Goal: Task Accomplishment & Management: Manage account settings

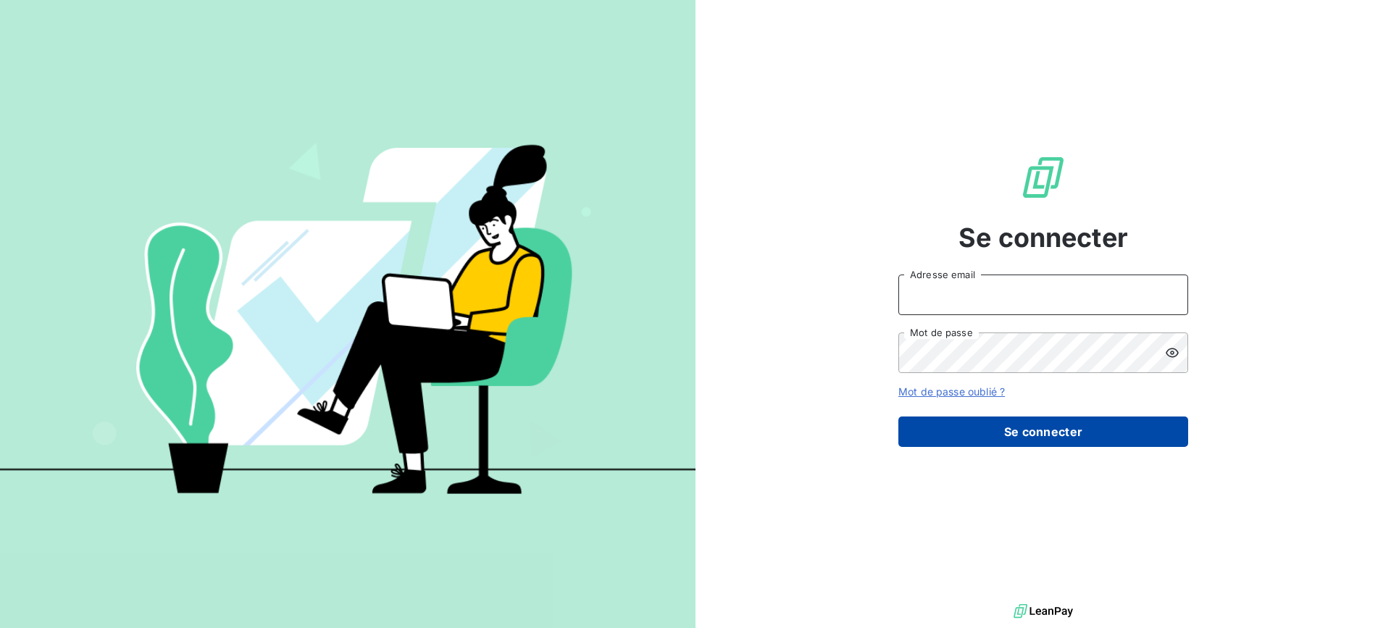
type input "[EMAIL_ADDRESS][DOMAIN_NAME]"
click at [1081, 429] on button "Se connecter" at bounding box center [1044, 432] width 290 height 30
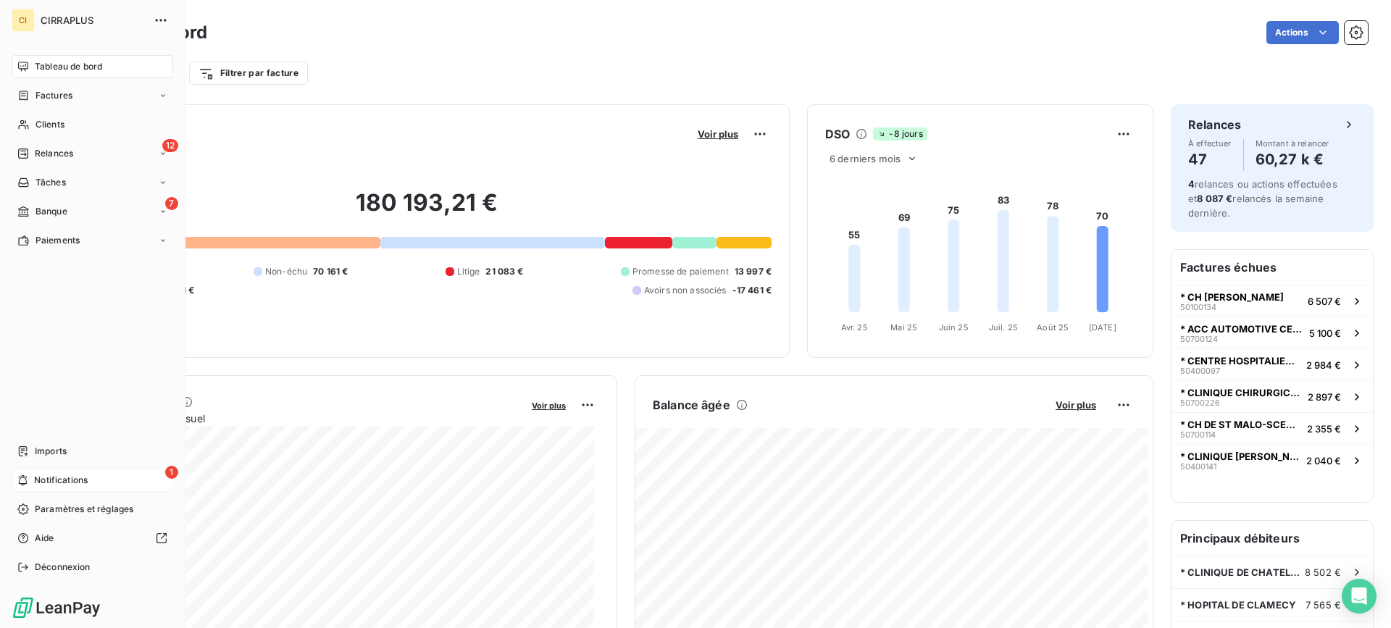
click at [65, 481] on span "Notifications" at bounding box center [61, 480] width 54 height 13
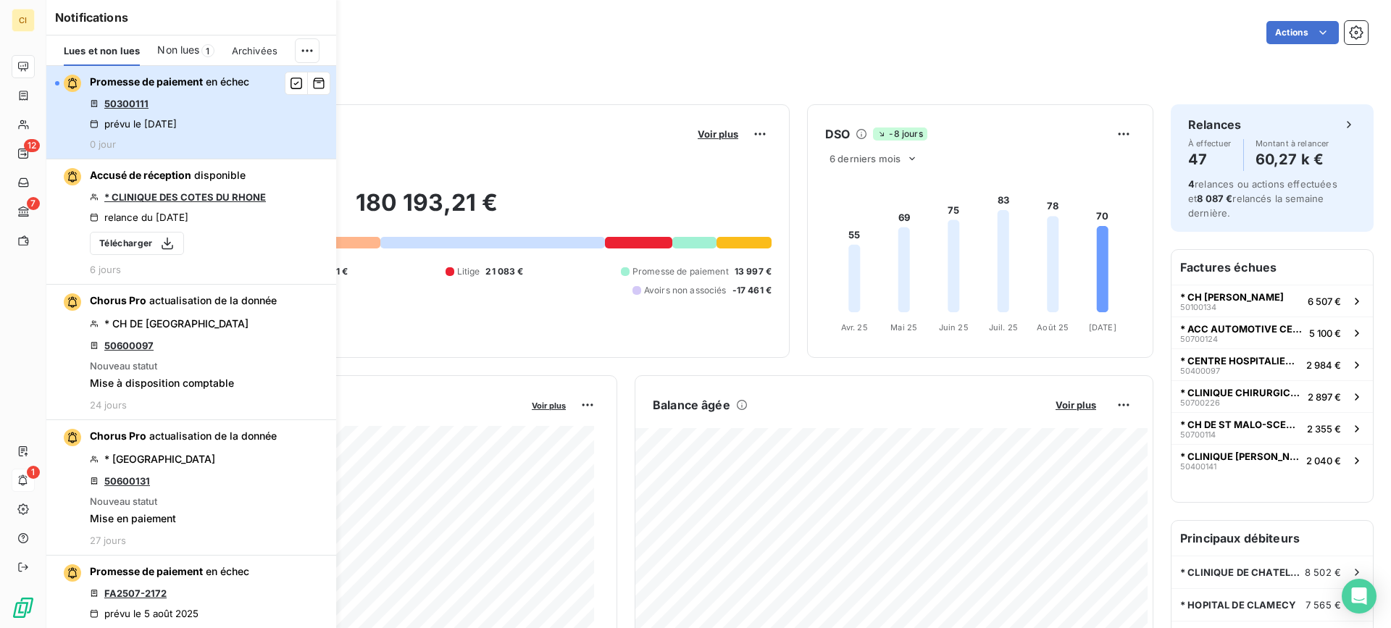
click at [228, 127] on div "Promesse de paiement en échec 50300111 prévu le [DATE] 0 jour" at bounding box center [169, 112] width 159 height 75
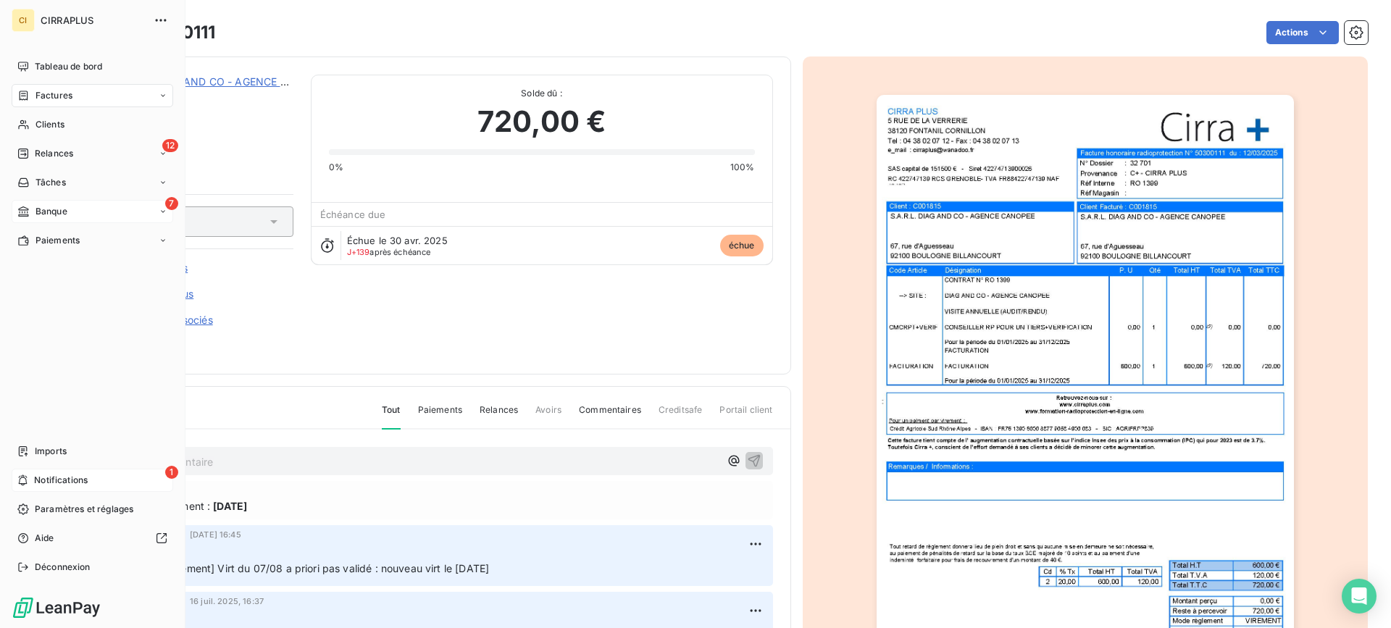
click at [62, 207] on span "Banque" at bounding box center [52, 211] width 32 height 13
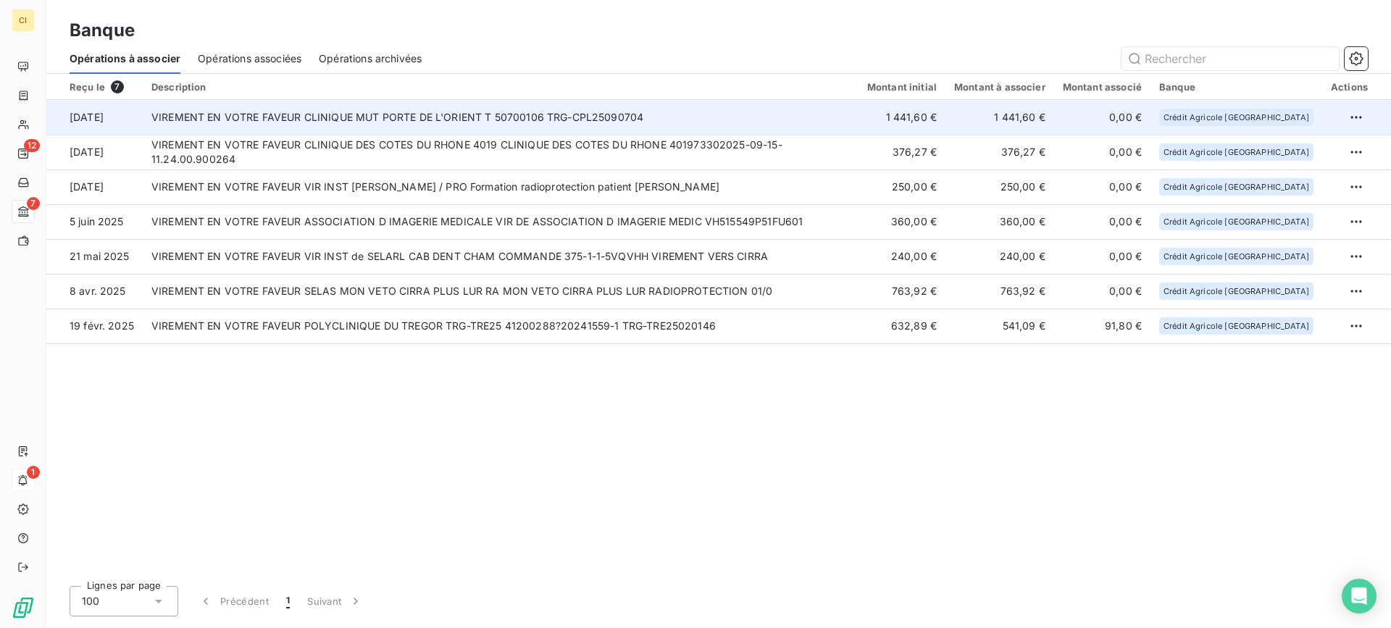
click at [515, 113] on td "VIREMENT EN VOTRE FAVEUR CLINIQUE MUT PORTE DE L'ORIENT T 50700106 TRG-CPL25090…" at bounding box center [501, 117] width 716 height 35
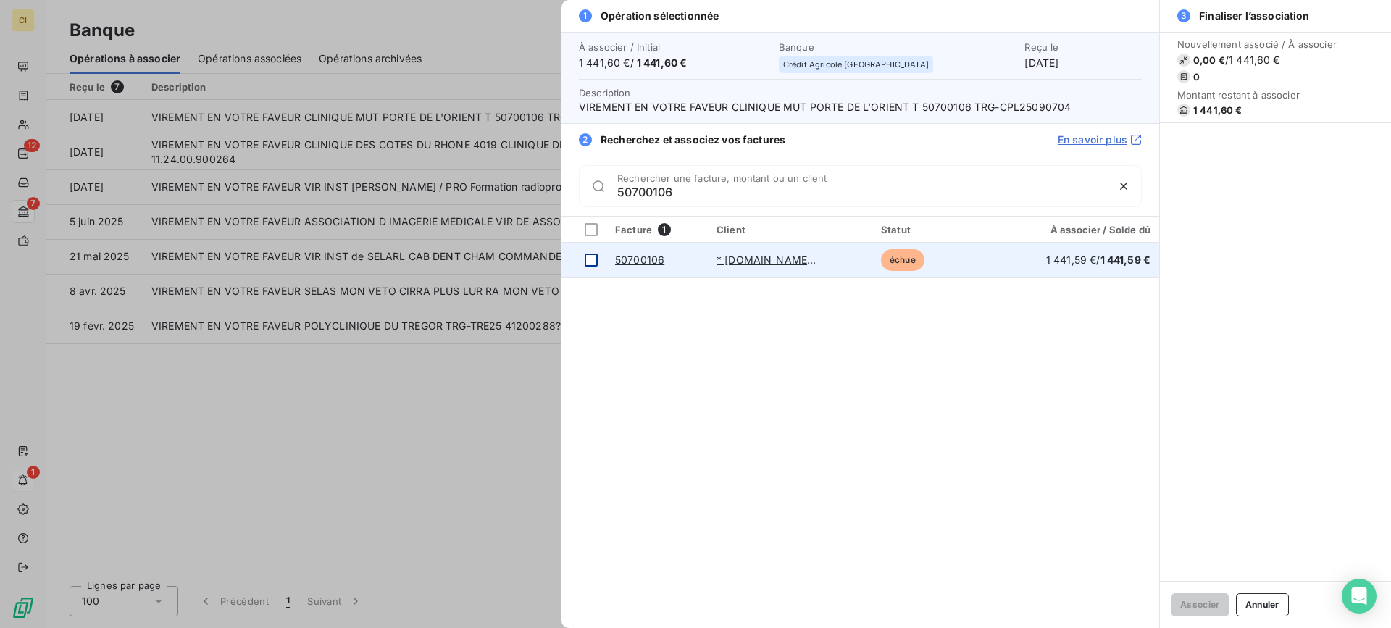
type input "50700106"
click at [595, 261] on div at bounding box center [591, 260] width 13 height 13
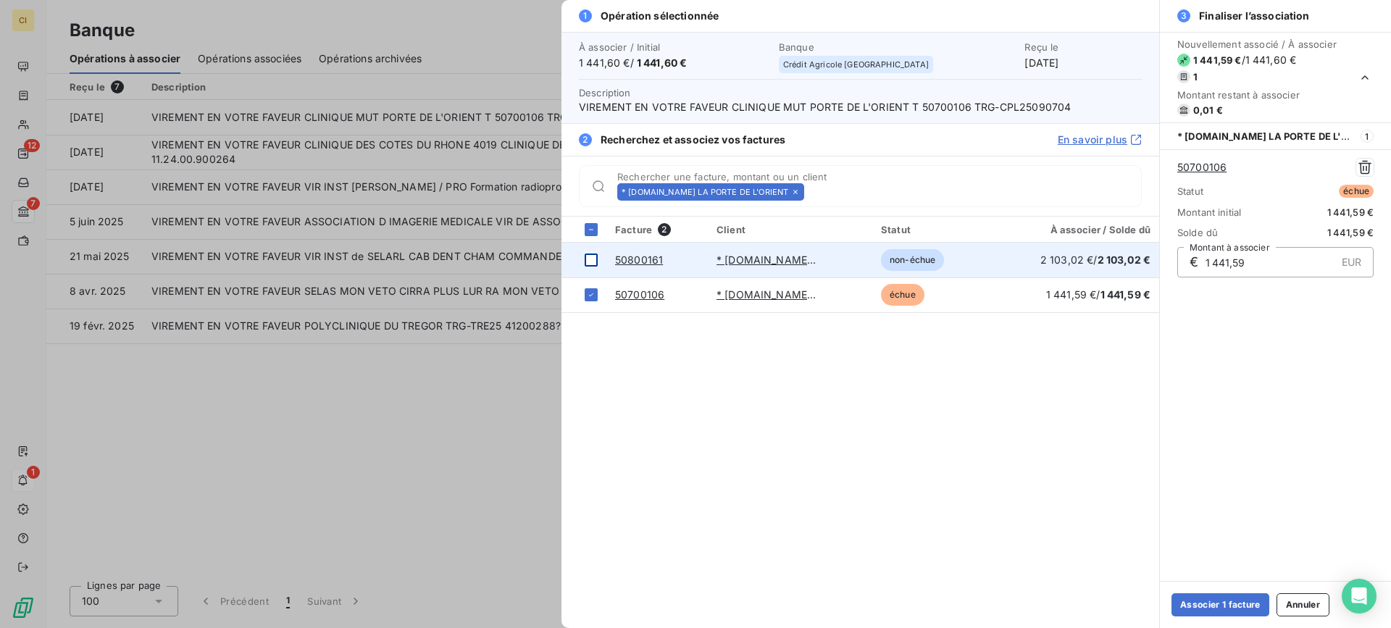
click at [594, 266] on div at bounding box center [591, 260] width 13 height 13
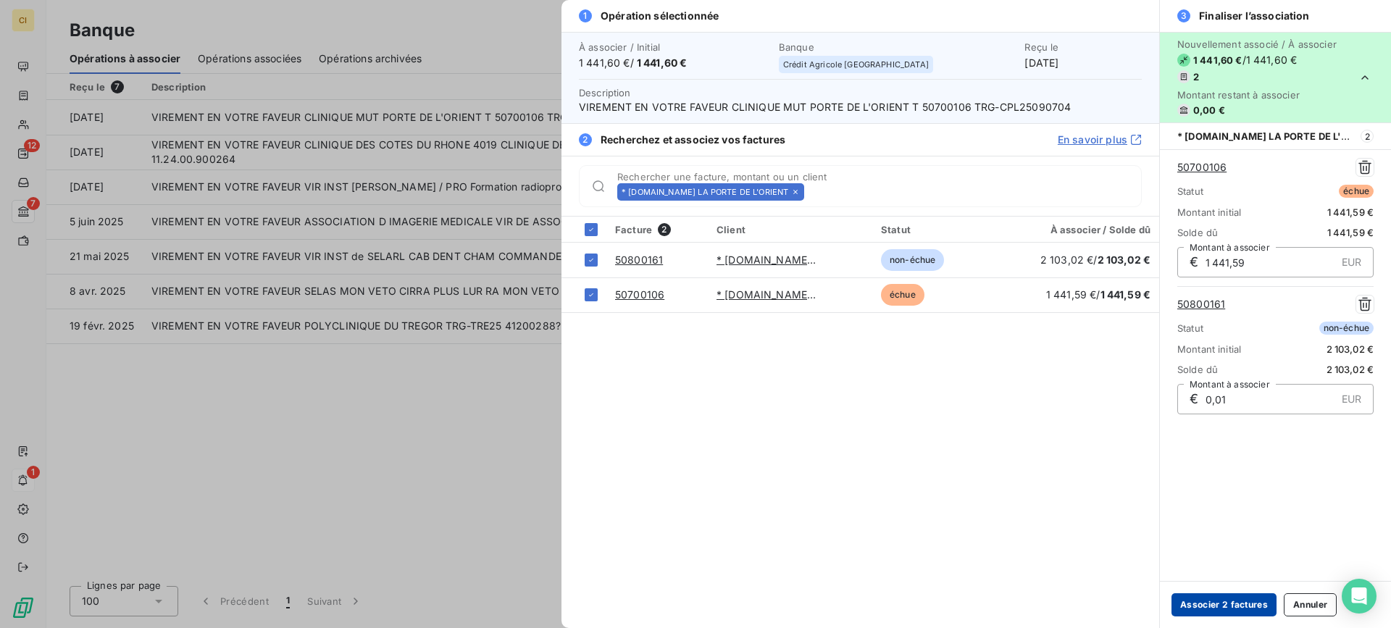
click at [1229, 602] on button "Associer 2 factures" at bounding box center [1224, 605] width 105 height 23
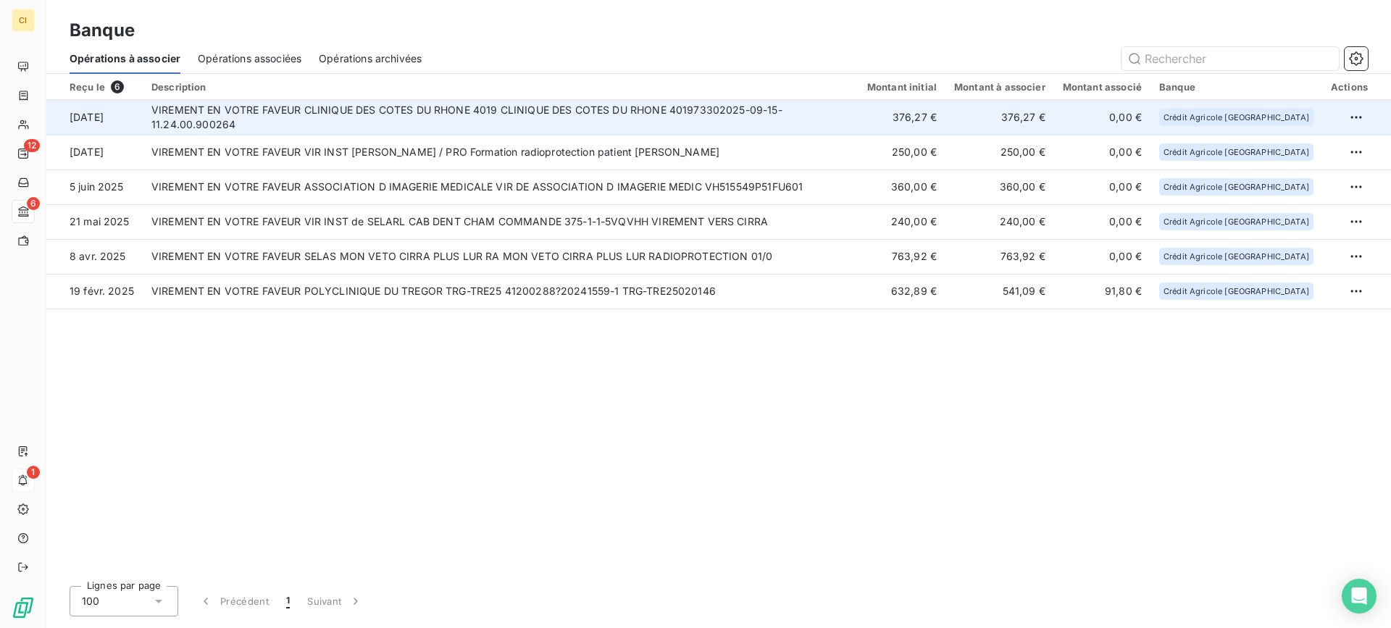
click at [535, 113] on td "VIREMENT EN VOTRE FAVEUR CLINIQUE DES COTES DU RHONE 4019 CLINIQUE DES COTES DU…" at bounding box center [501, 117] width 716 height 35
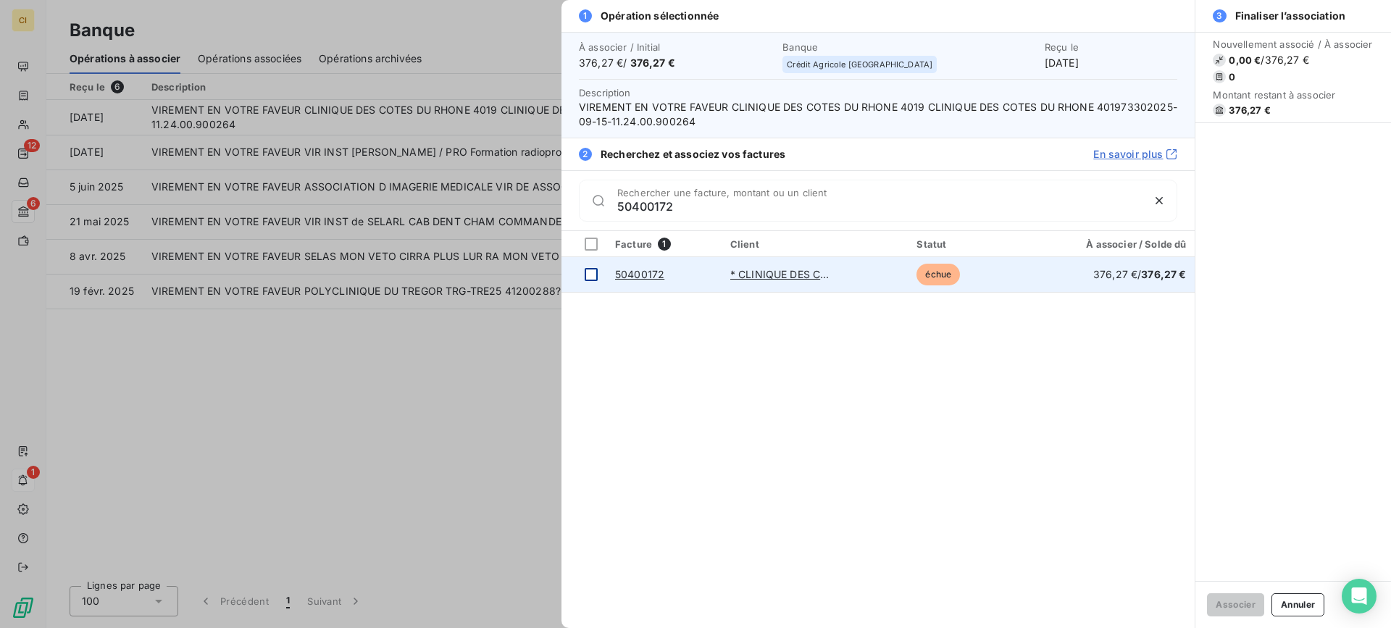
type input "50400172"
click at [592, 278] on div at bounding box center [591, 274] width 13 height 13
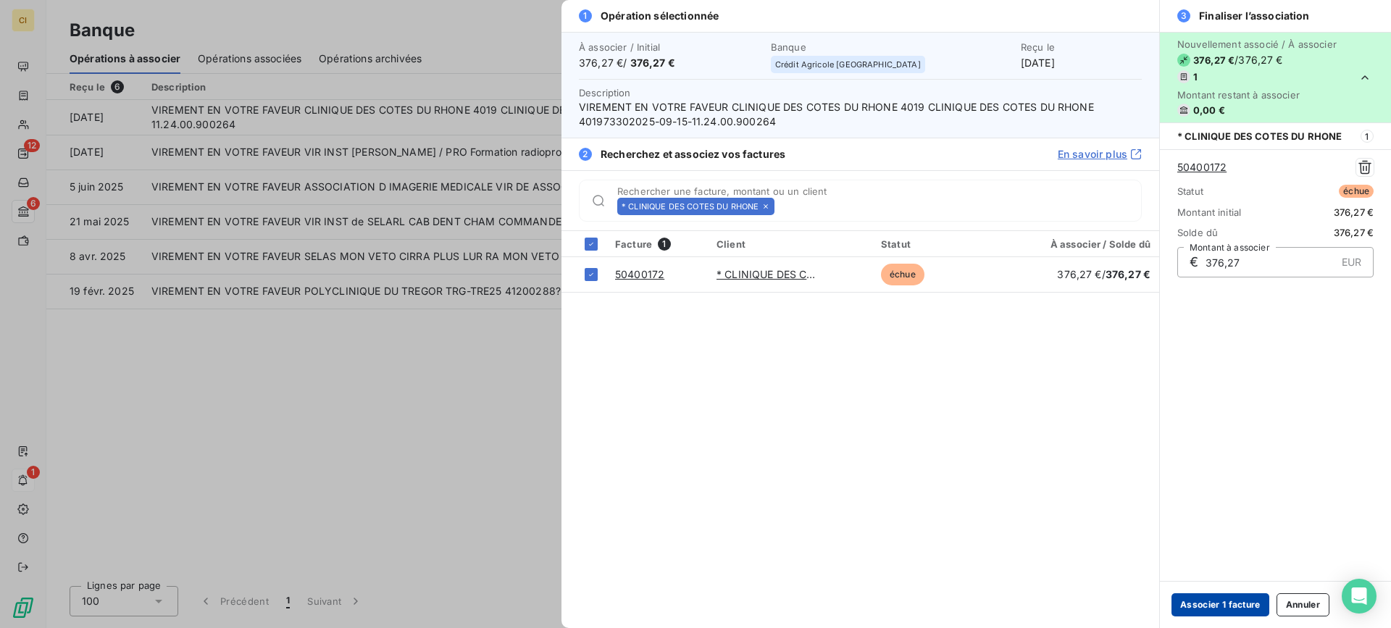
click at [1235, 606] on button "Associer 1 facture" at bounding box center [1221, 605] width 98 height 23
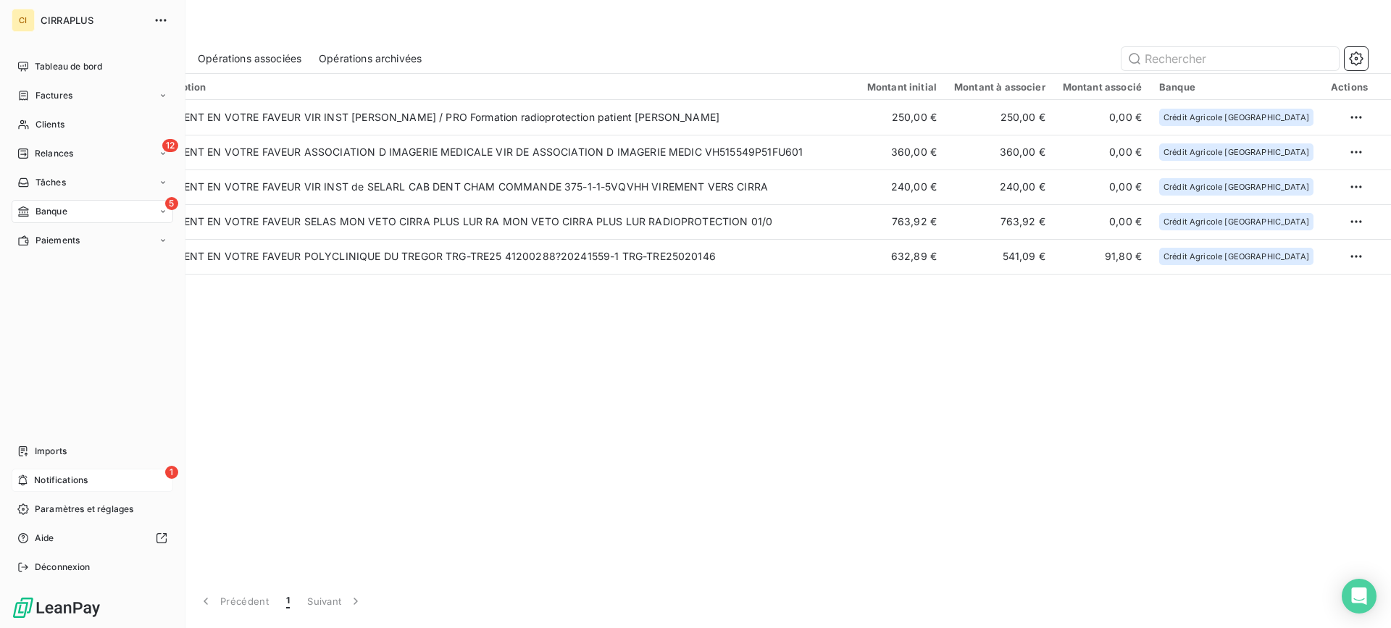
click at [30, 481] on div "1 Notifications" at bounding box center [93, 480] width 162 height 23
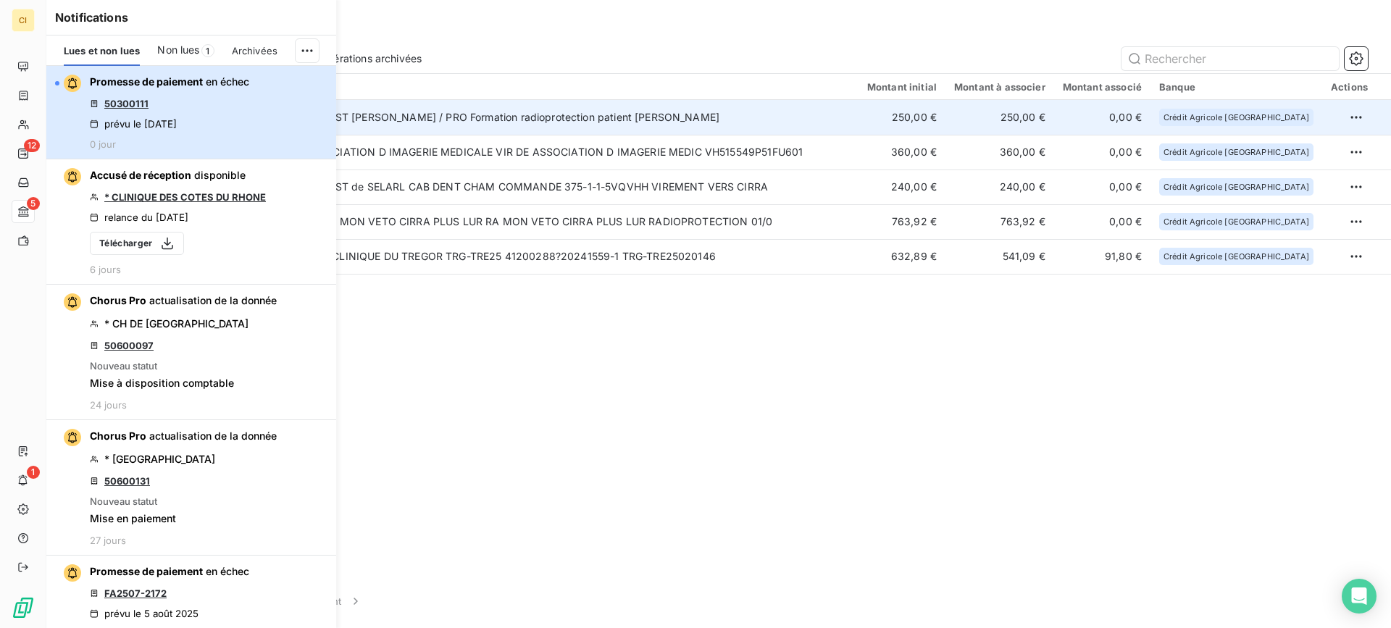
click at [231, 127] on div "Promesse de paiement en échec 50300111 prévu le [DATE] 0 jour" at bounding box center [169, 112] width 159 height 75
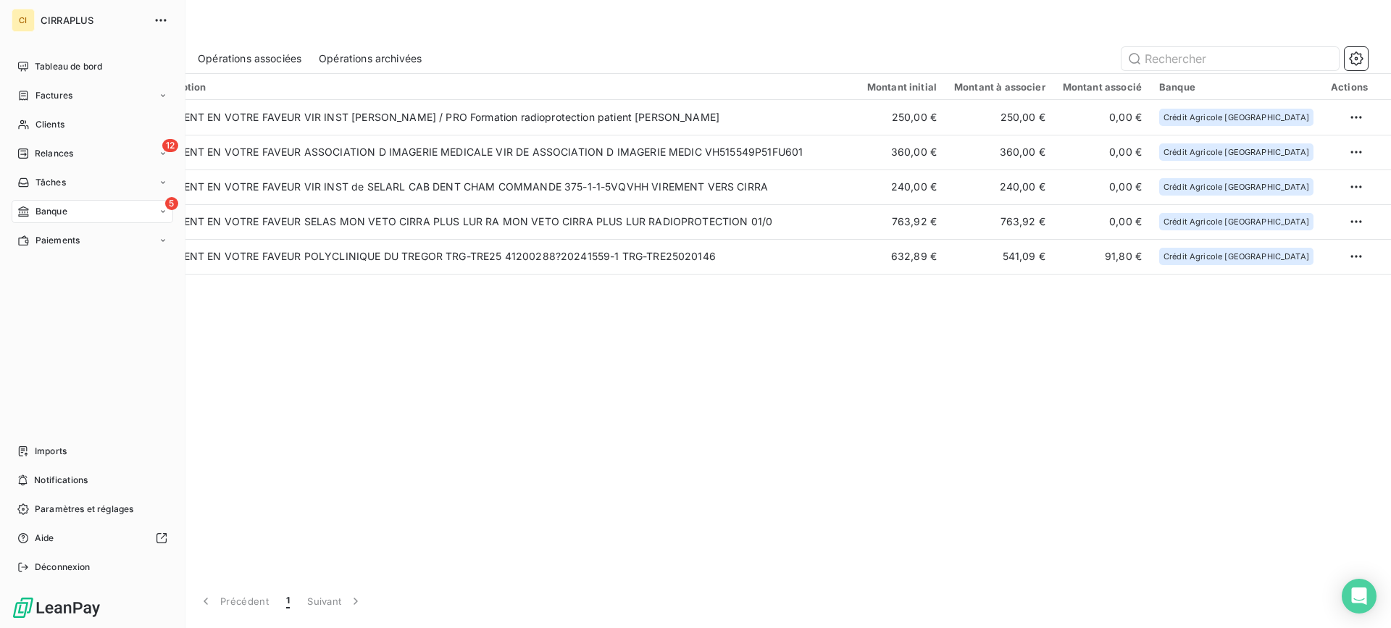
click at [54, 212] on span "Banque" at bounding box center [52, 211] width 32 height 13
click at [59, 148] on span "Relances" at bounding box center [54, 153] width 38 height 13
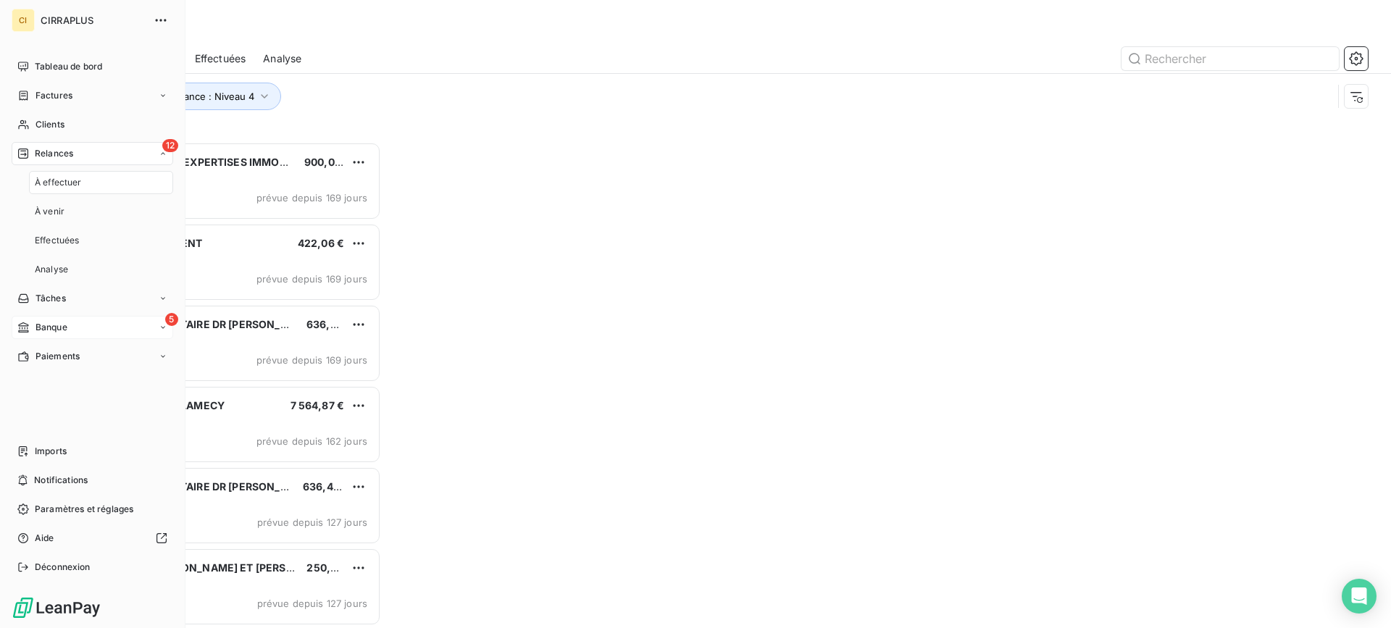
scroll to position [475, 301]
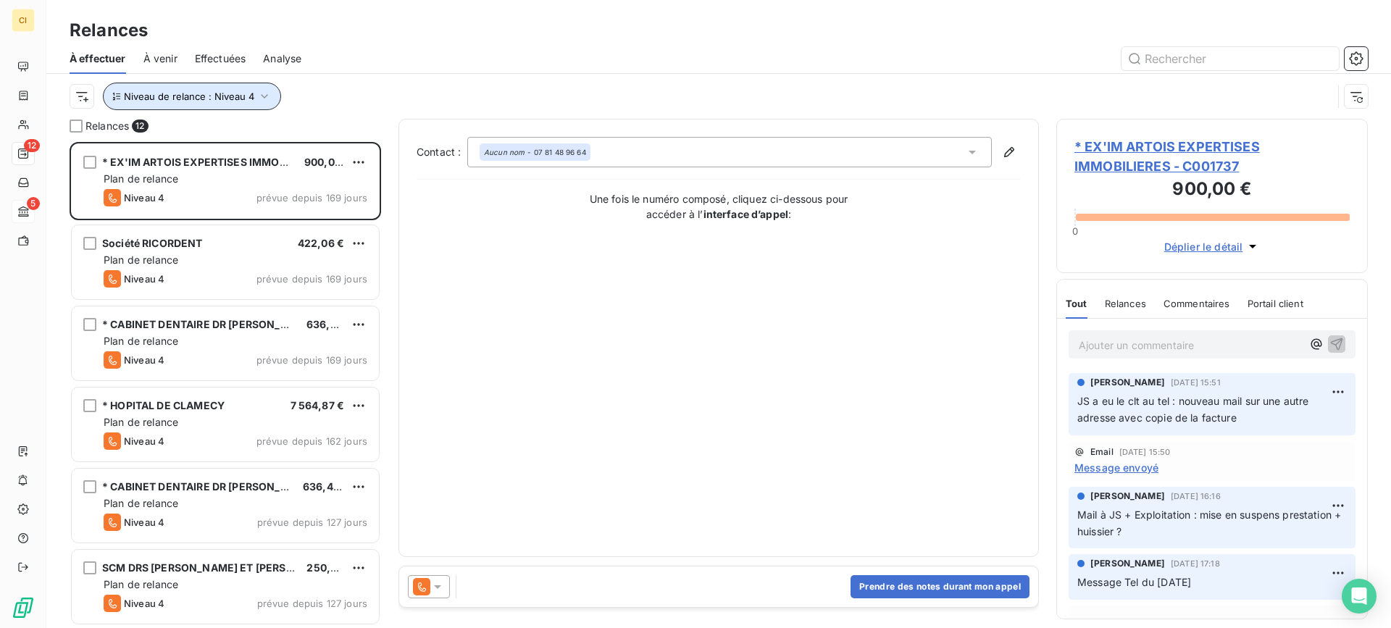
click at [267, 97] on icon "button" at bounding box center [264, 96] width 14 height 14
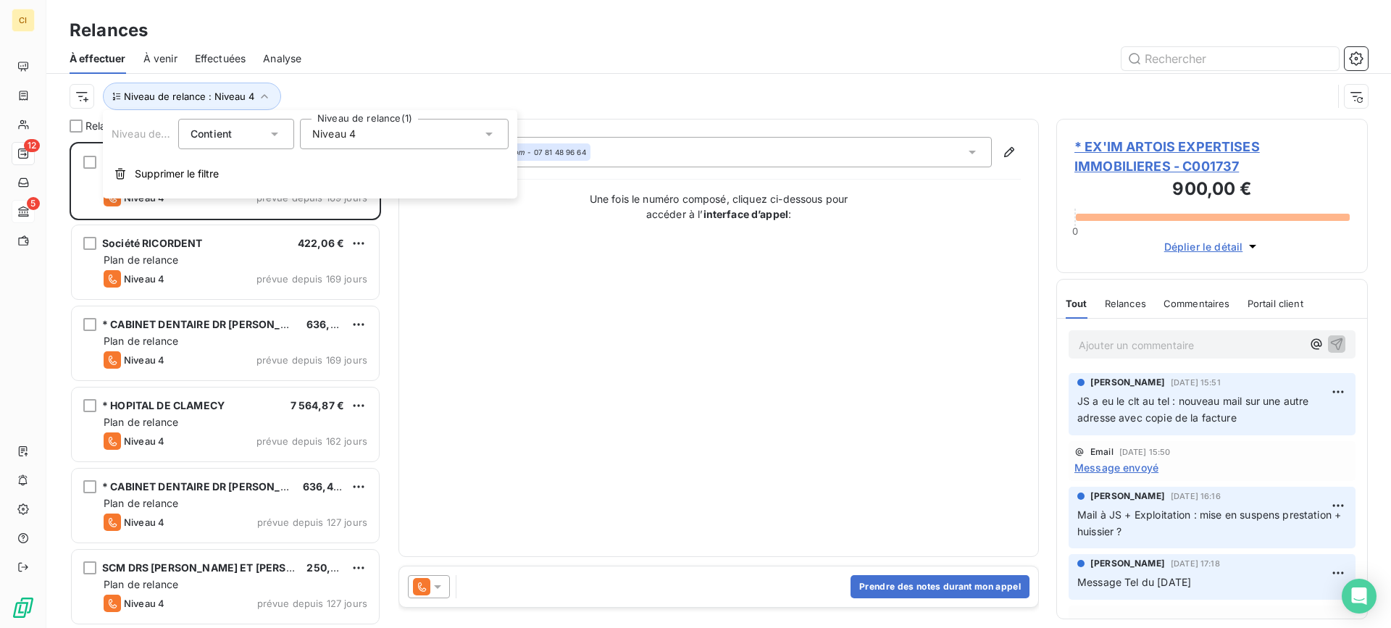
drag, startPoint x: 491, startPoint y: 138, endPoint x: 459, endPoint y: 146, distance: 32.2
click at [491, 136] on icon at bounding box center [489, 134] width 14 height 14
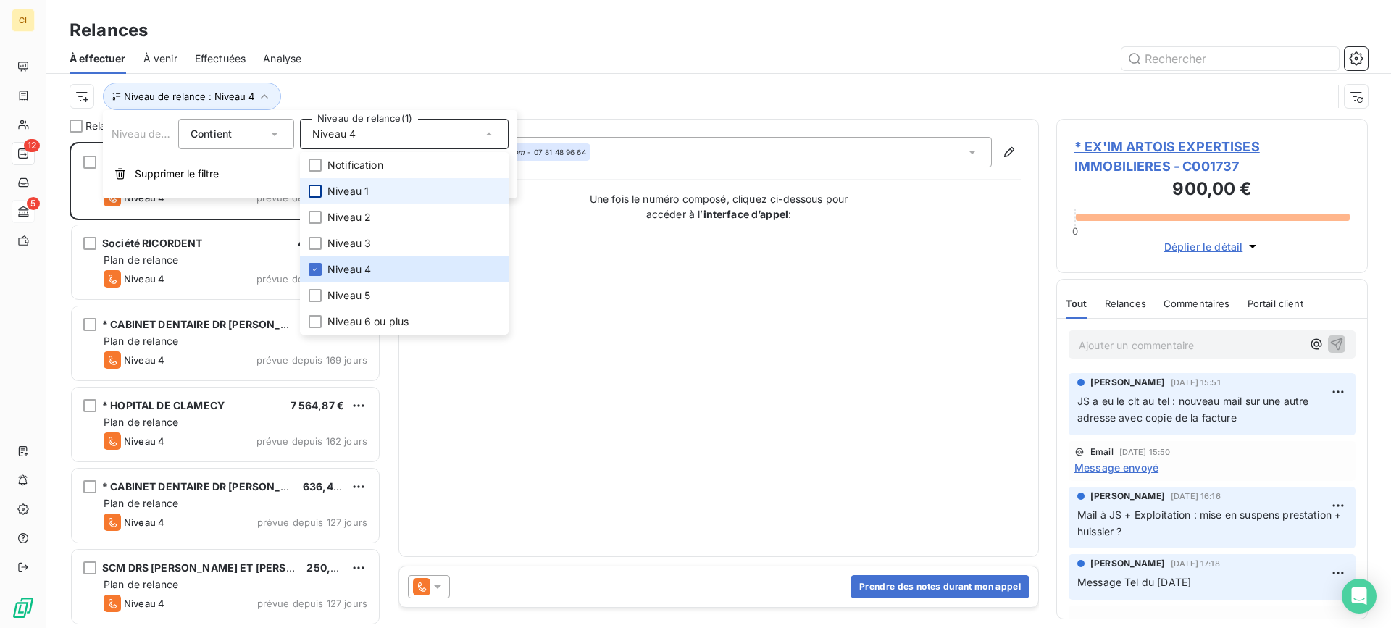
click at [317, 188] on div at bounding box center [315, 191] width 13 height 13
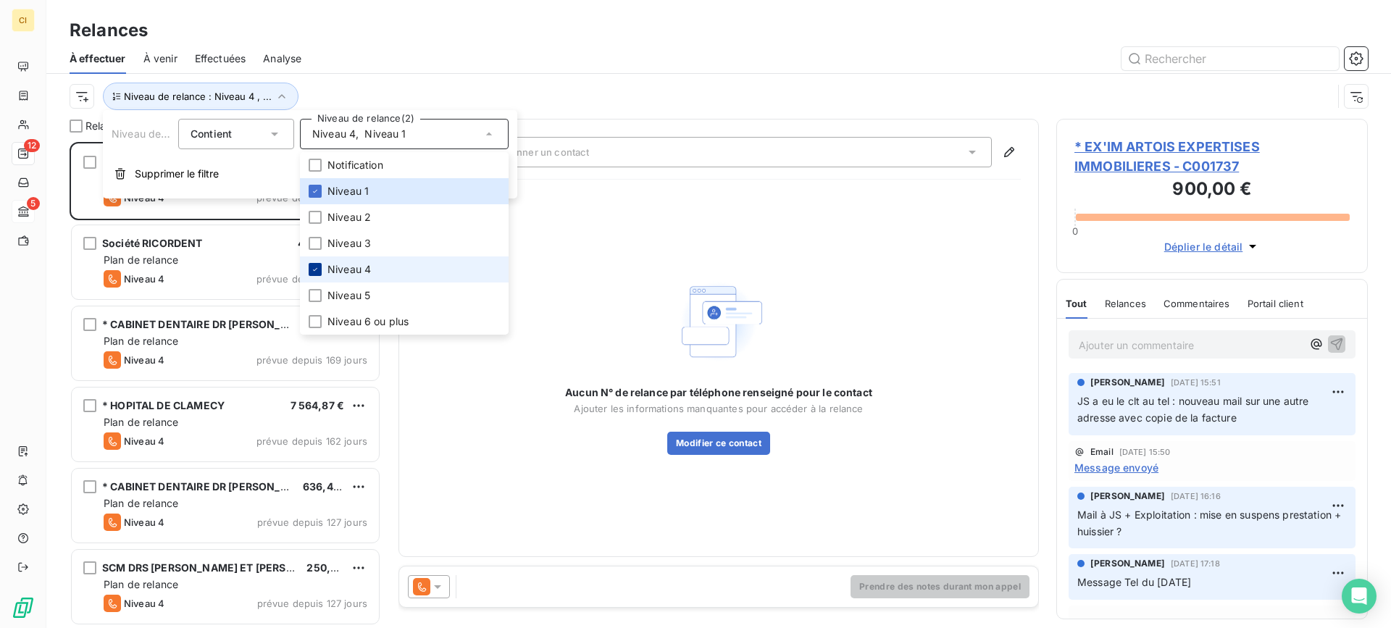
click at [319, 267] on icon at bounding box center [315, 269] width 9 height 9
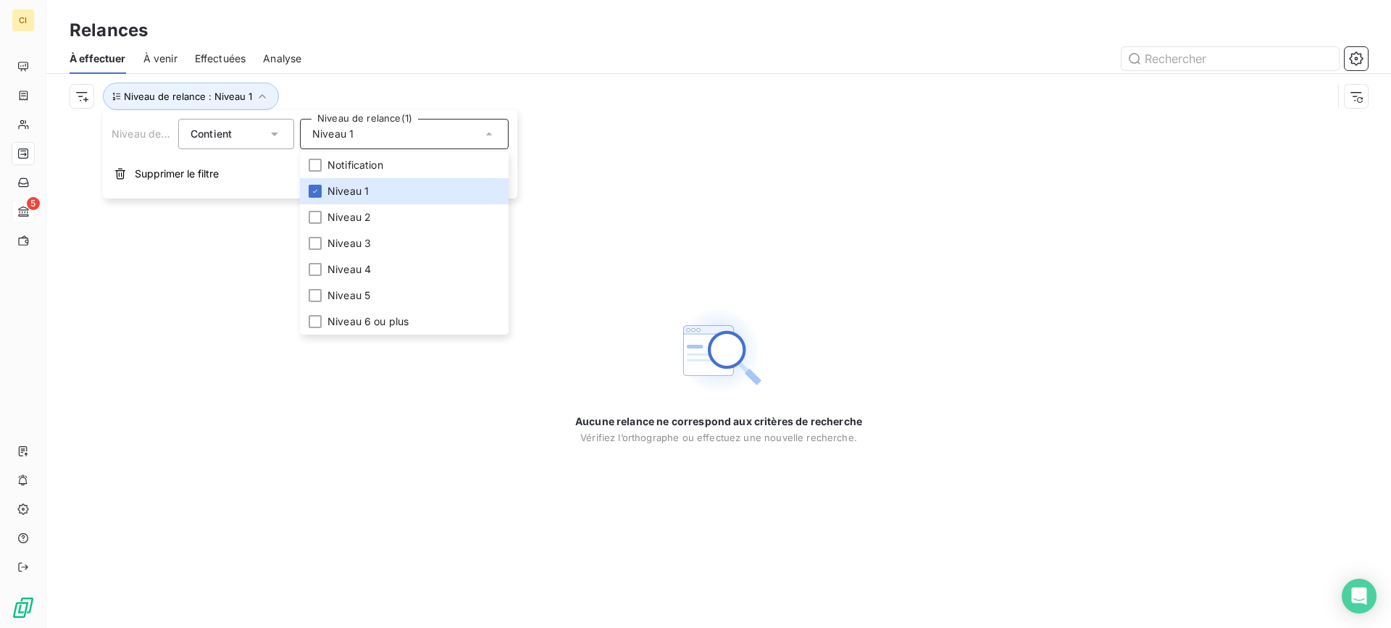
click at [456, 15] on div "Relances À effectuer À venir Effectuées Analyse Niveau de relance : Niveau 1" at bounding box center [718, 59] width 1345 height 119
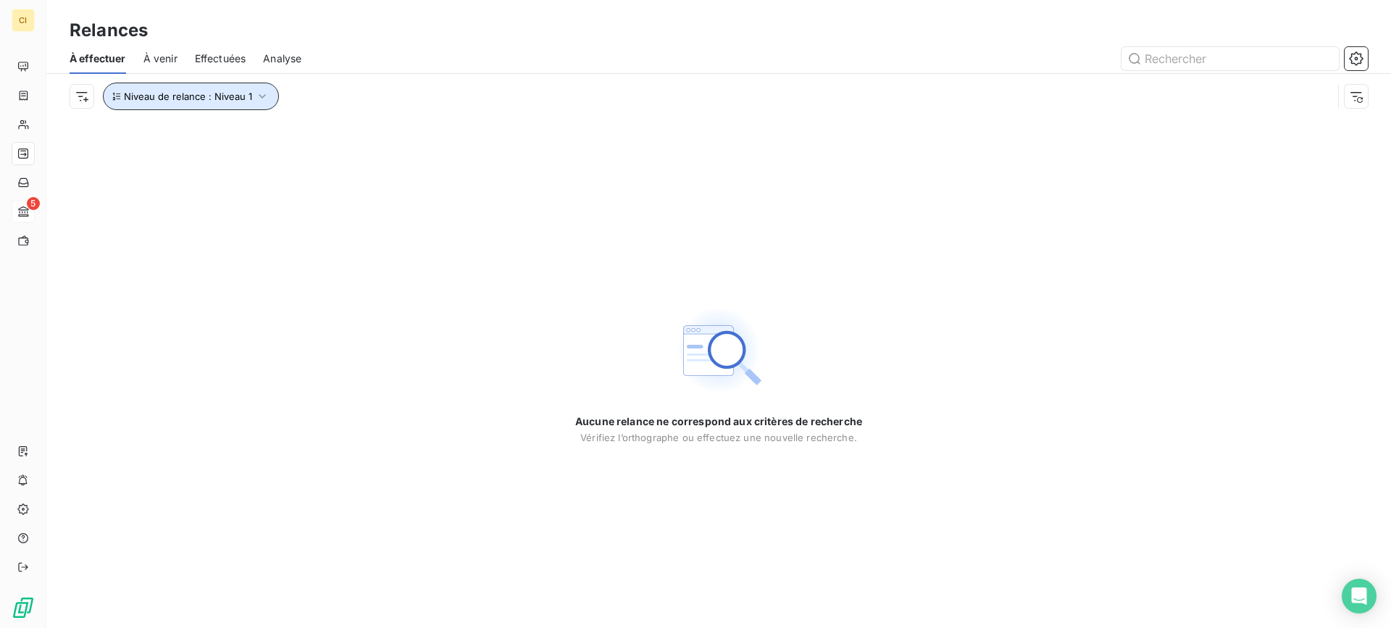
click at [260, 95] on icon "button" at bounding box center [262, 96] width 14 height 14
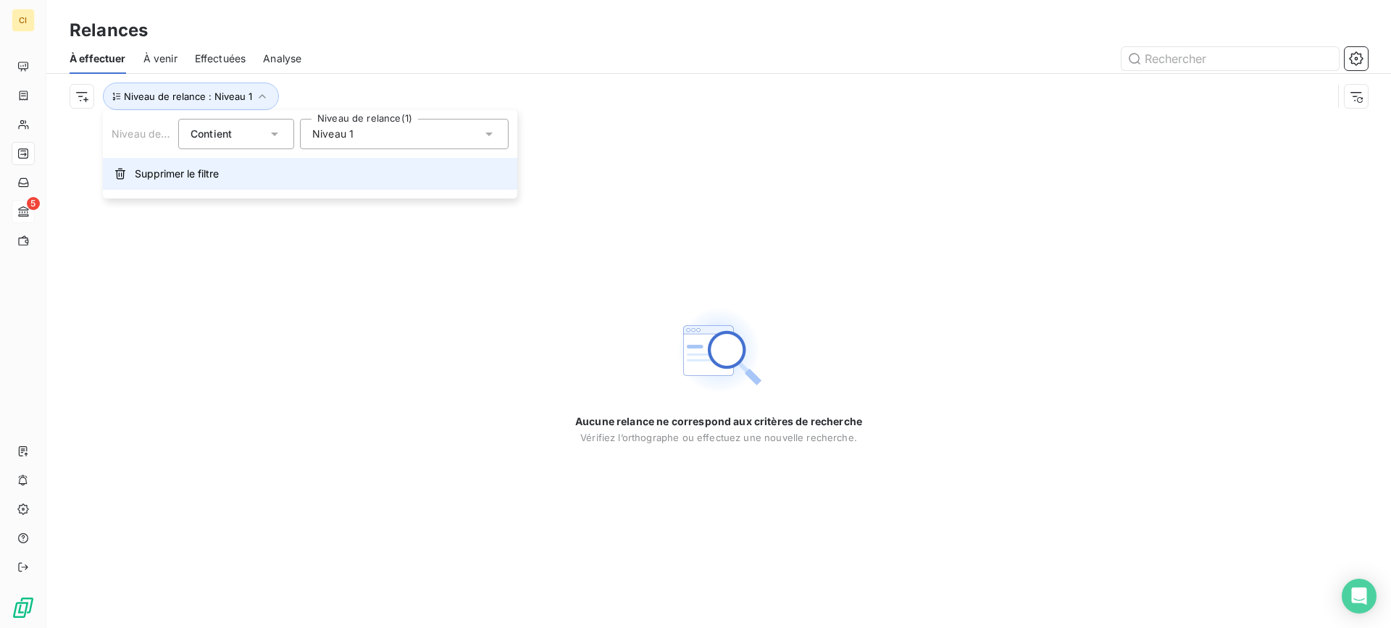
click at [171, 176] on span "Supprimer le filtre" at bounding box center [177, 174] width 84 height 14
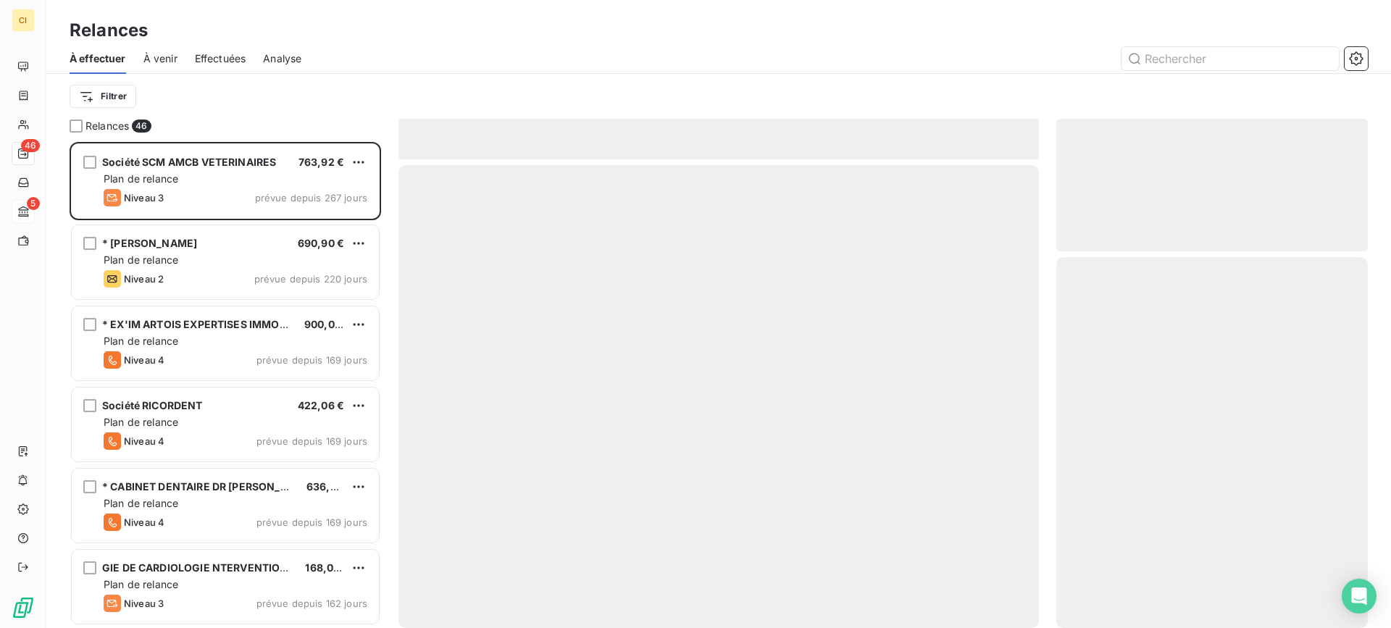
scroll to position [475, 301]
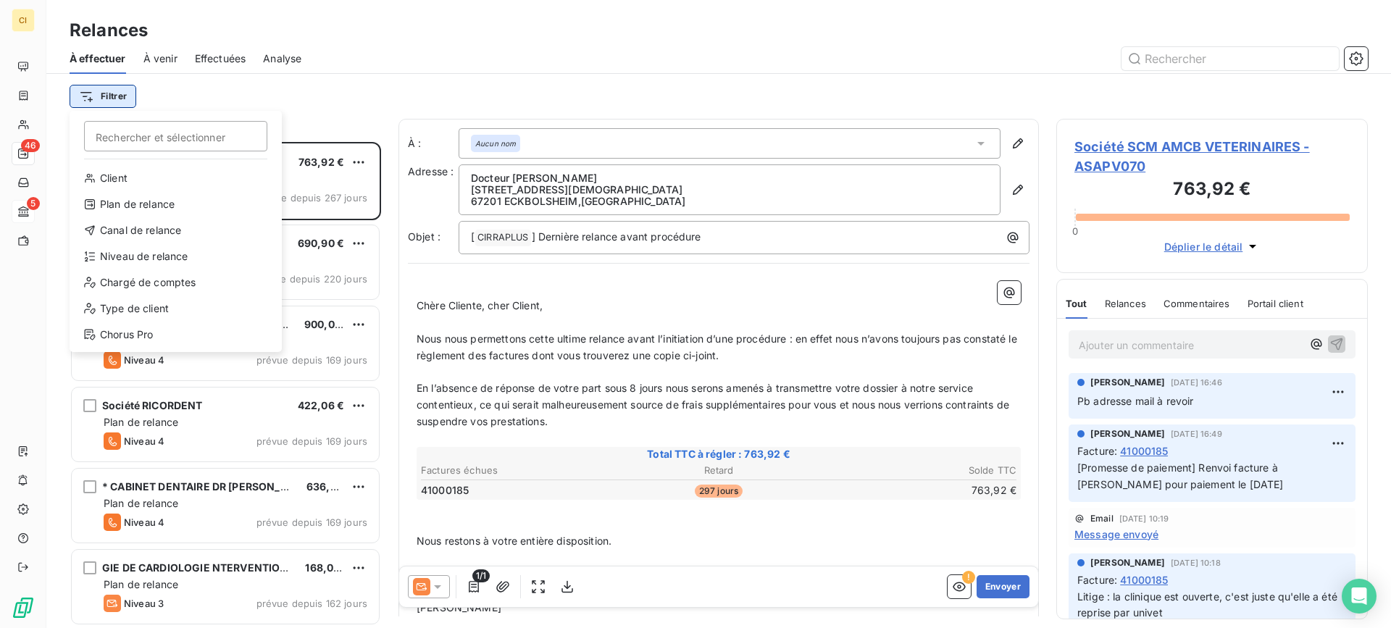
click at [104, 94] on html "CI 46 5 Relances À effectuer À venir Effectuées Analyse Filtrer Rechercher et s…" at bounding box center [695, 314] width 1391 height 628
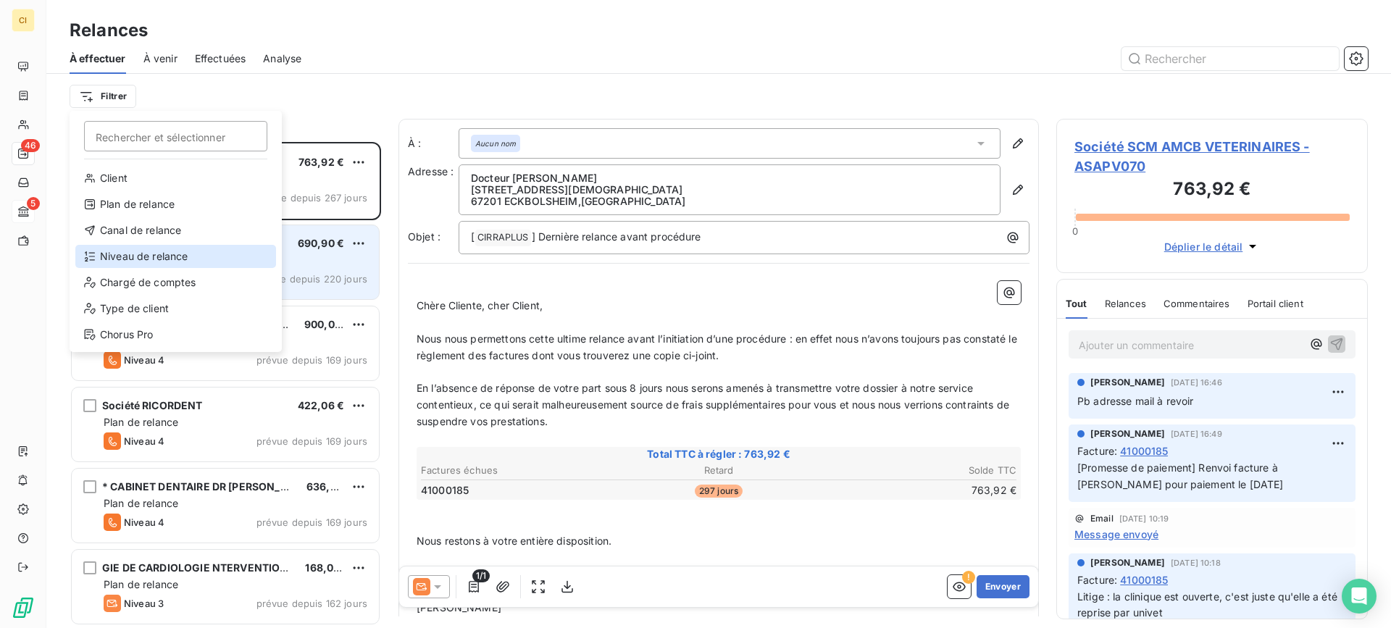
click at [120, 252] on div "Niveau de relance" at bounding box center [175, 256] width 201 height 23
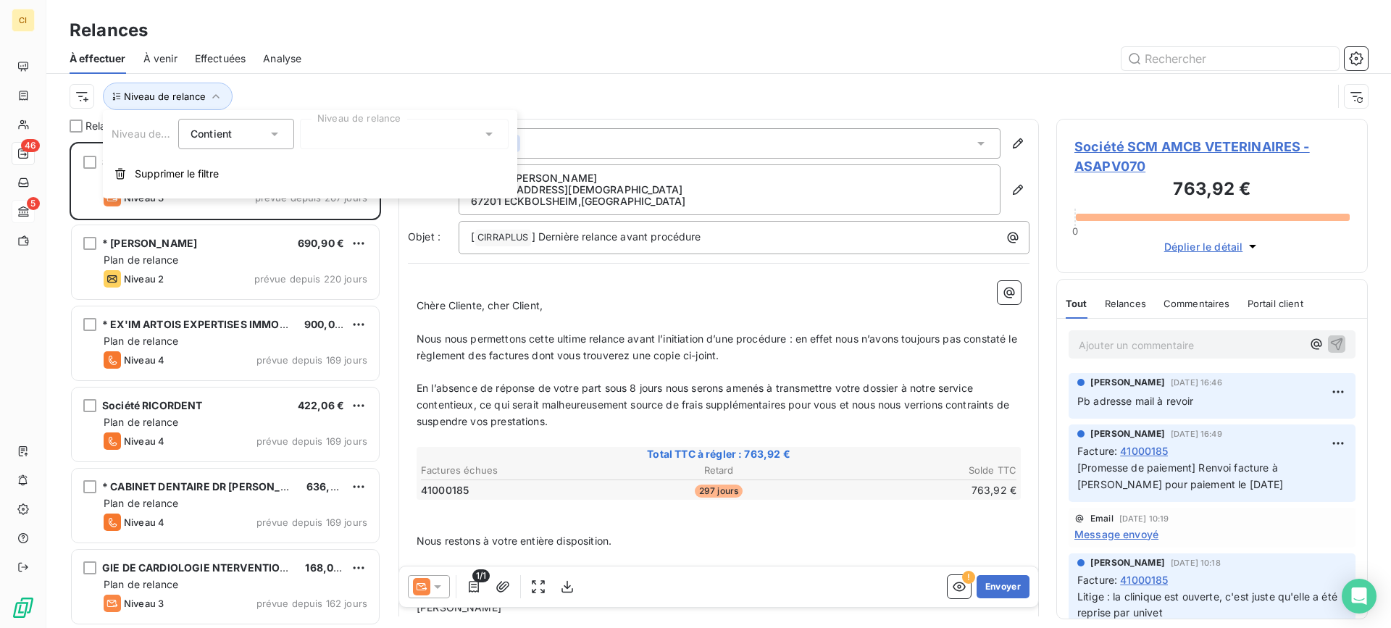
click at [487, 134] on icon at bounding box center [489, 135] width 7 height 4
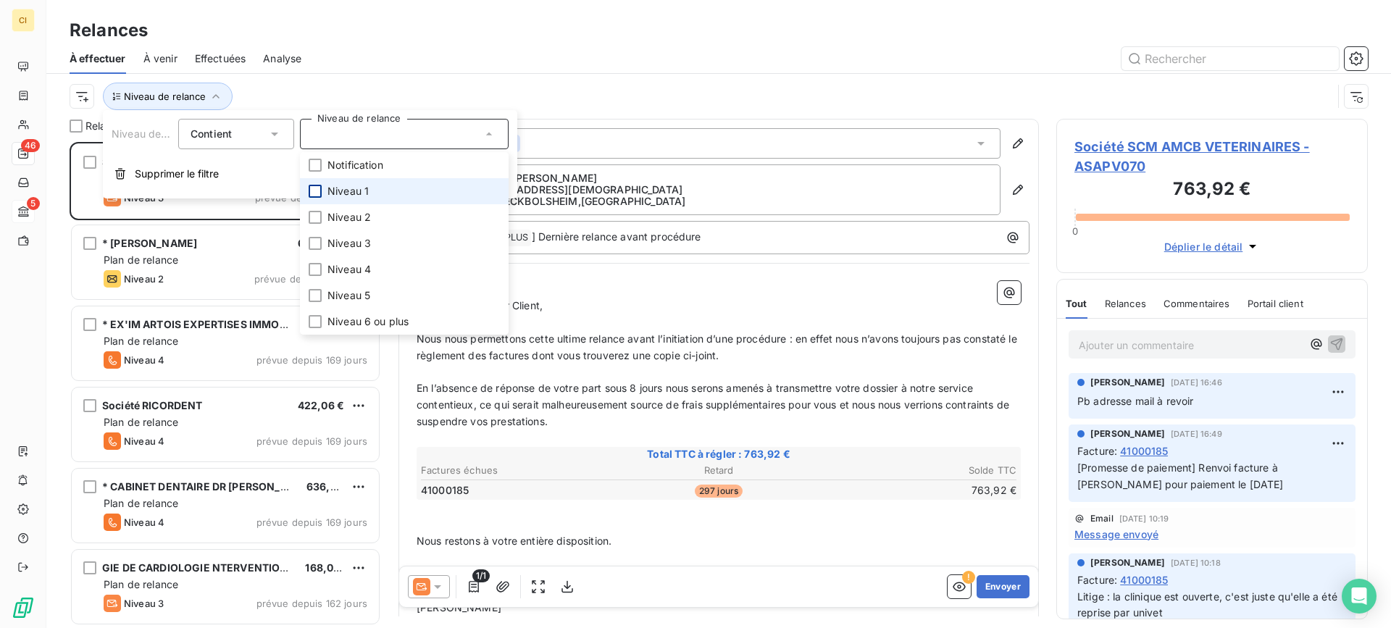
click at [317, 188] on div at bounding box center [315, 191] width 13 height 13
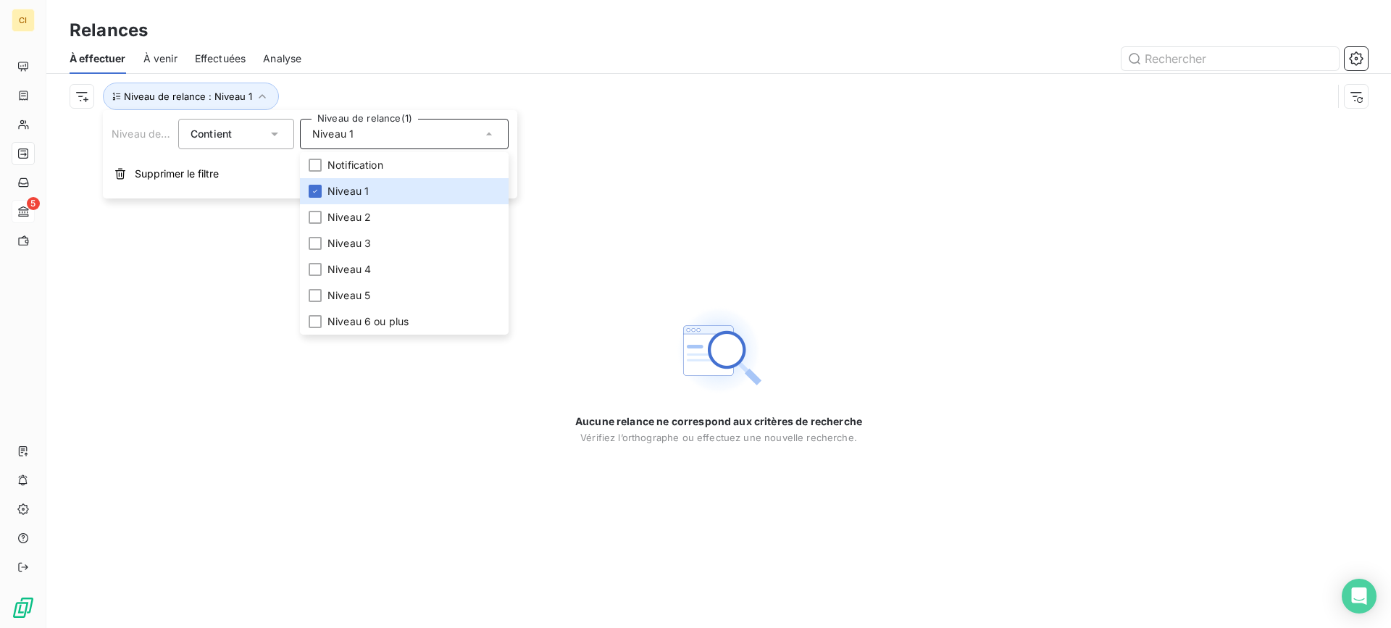
click at [420, 28] on div "Relances" at bounding box center [718, 30] width 1345 height 26
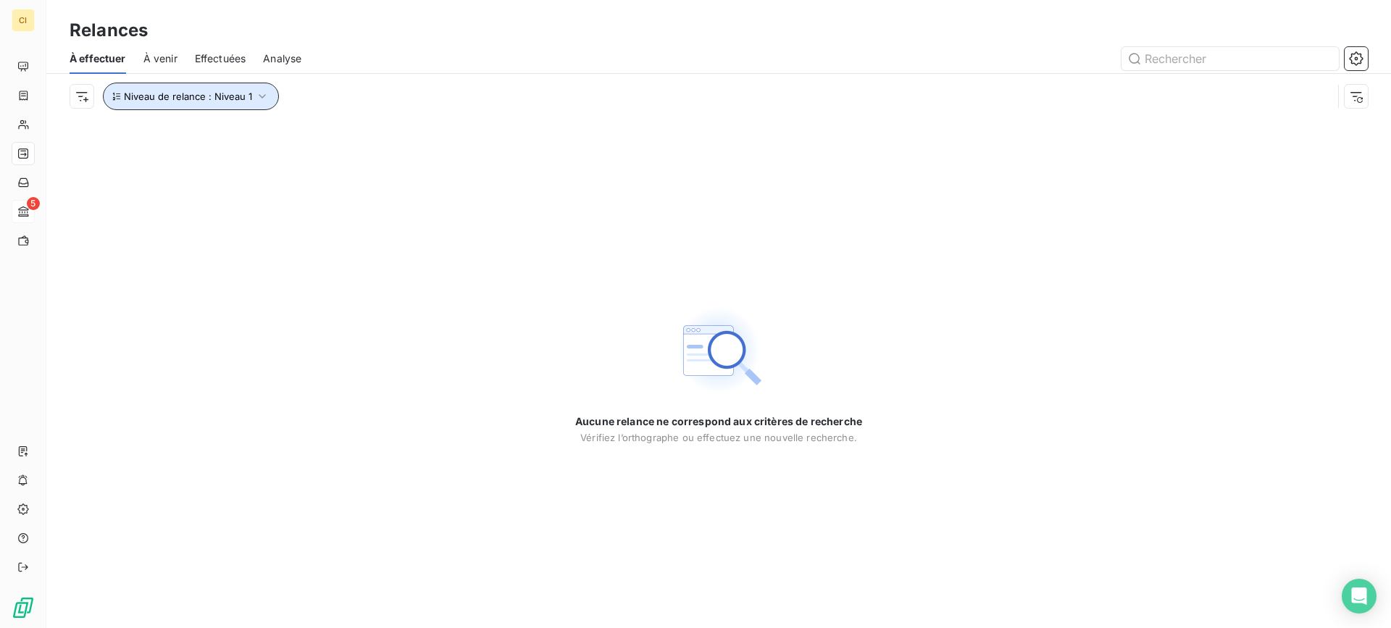
click at [264, 100] on icon "button" at bounding box center [262, 96] width 14 height 14
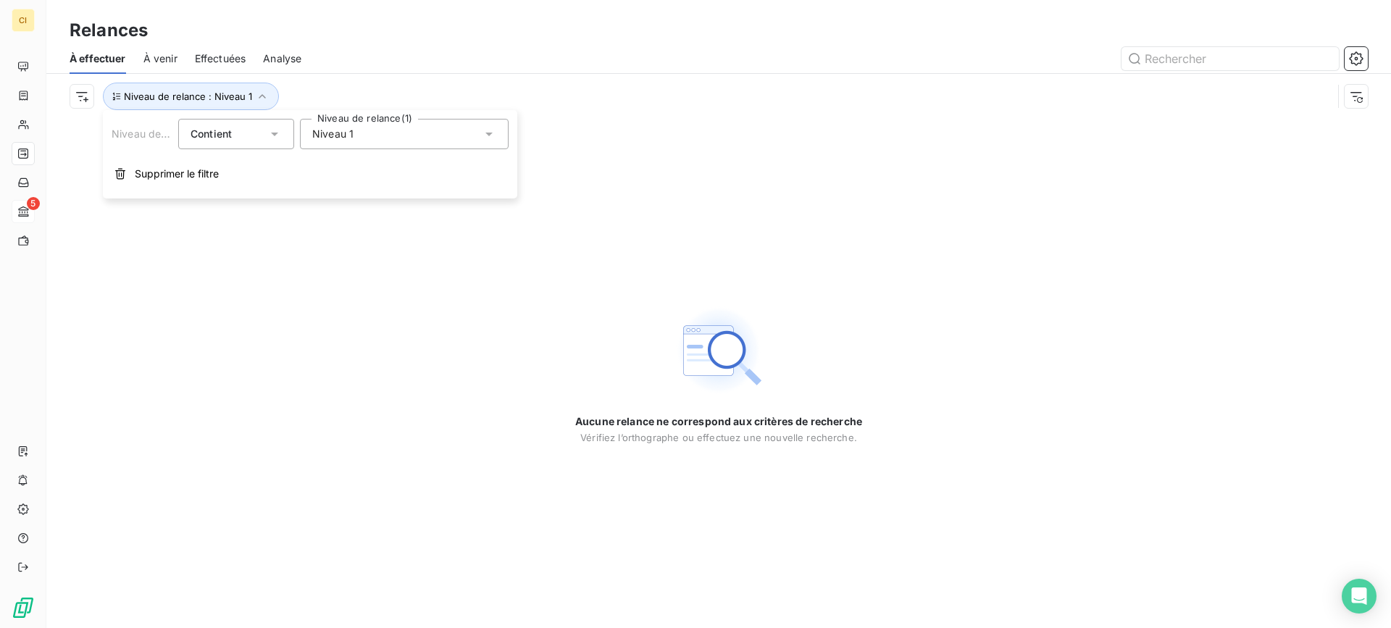
click at [490, 131] on icon at bounding box center [489, 134] width 14 height 14
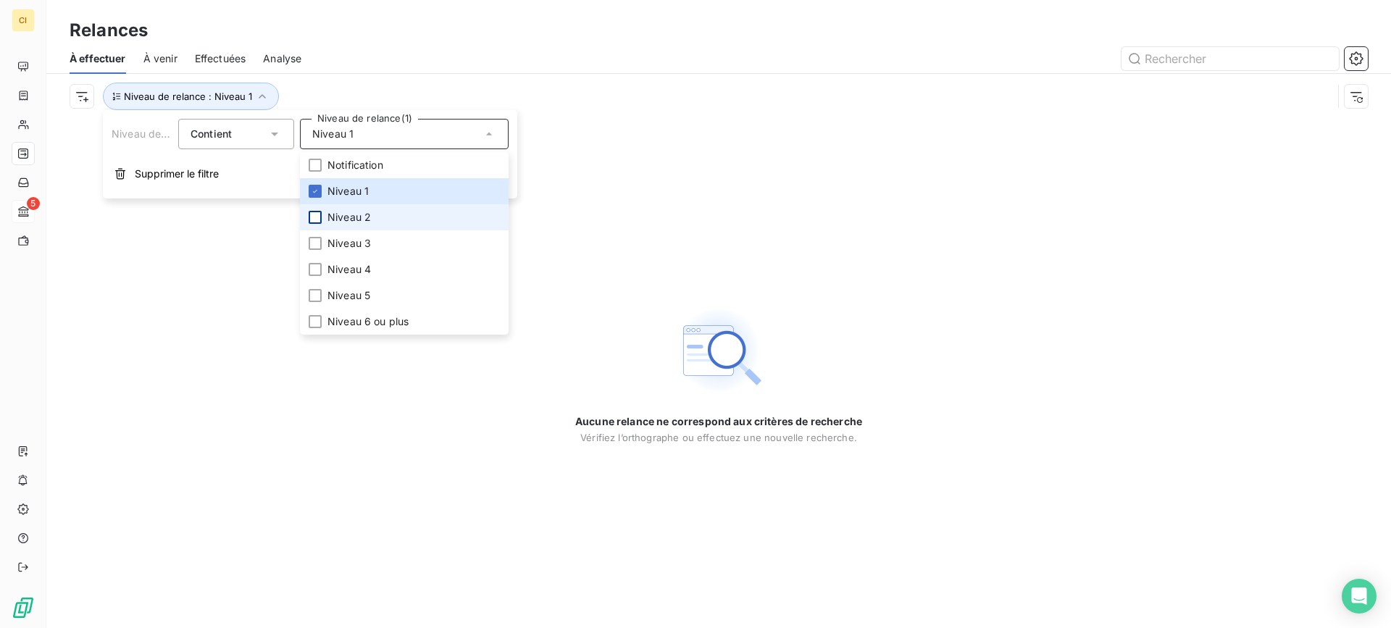
click at [318, 217] on div at bounding box center [315, 217] width 13 height 13
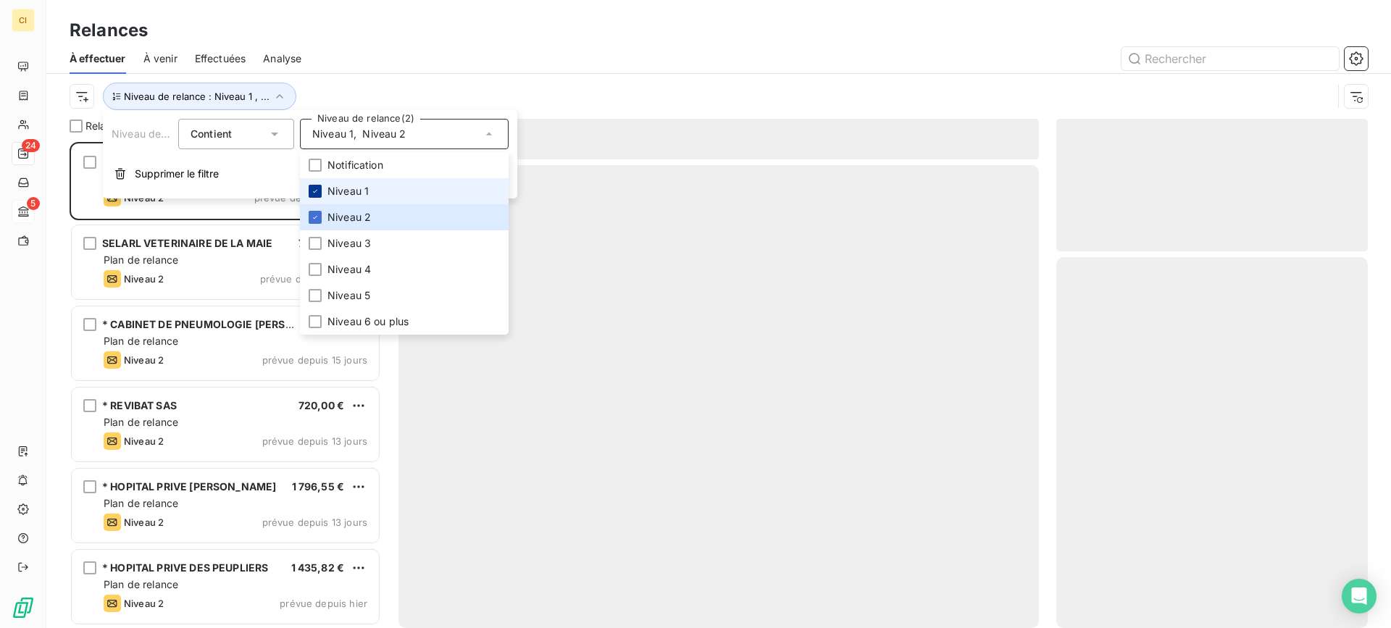
click at [317, 192] on icon at bounding box center [315, 191] width 9 height 9
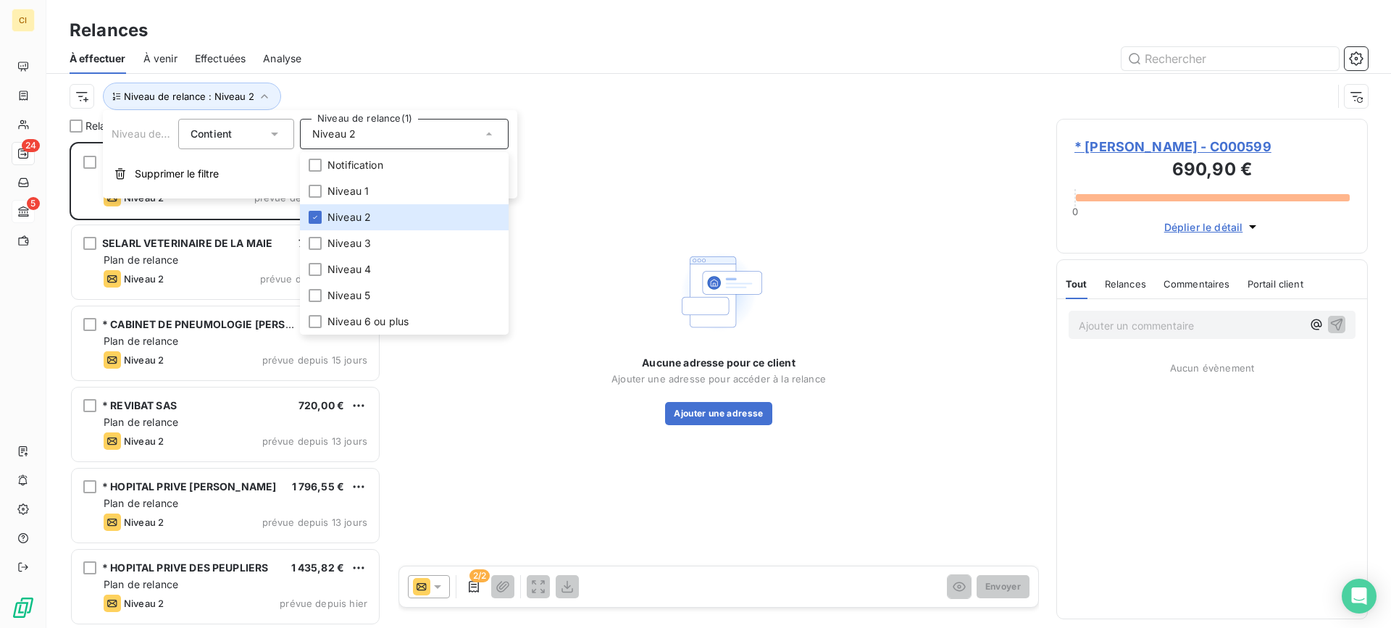
scroll to position [475, 301]
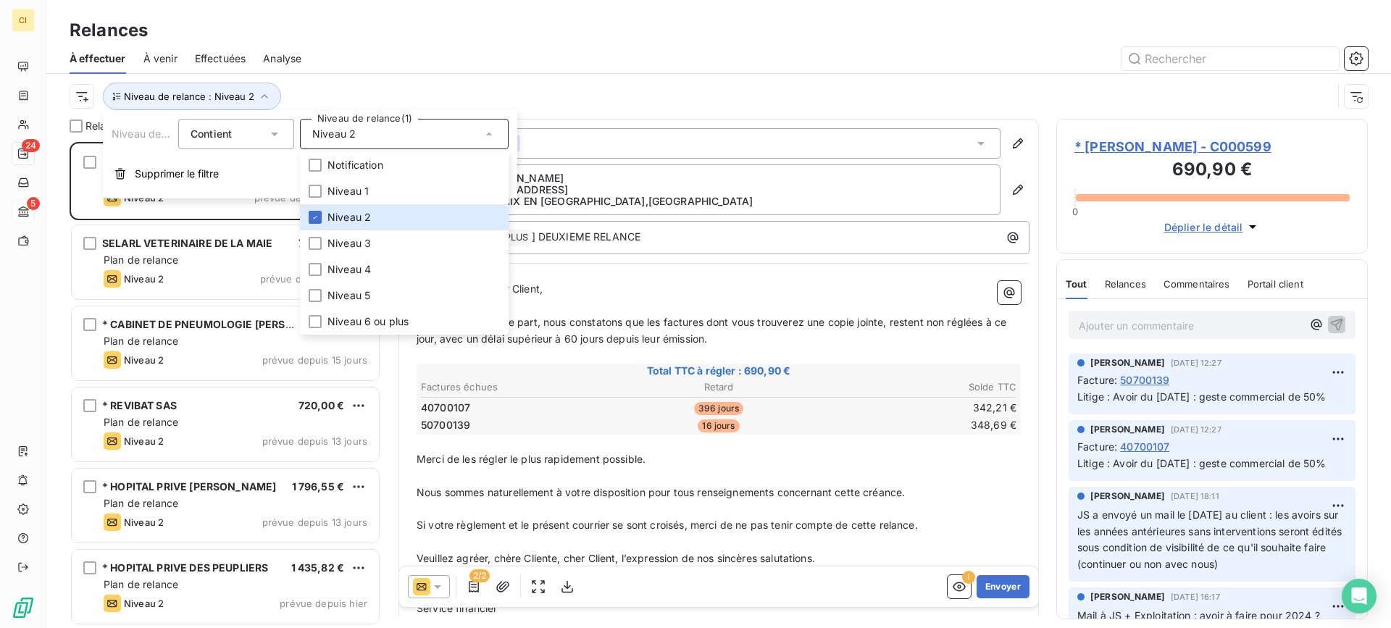
click at [371, 62] on div at bounding box center [843, 58] width 1049 height 23
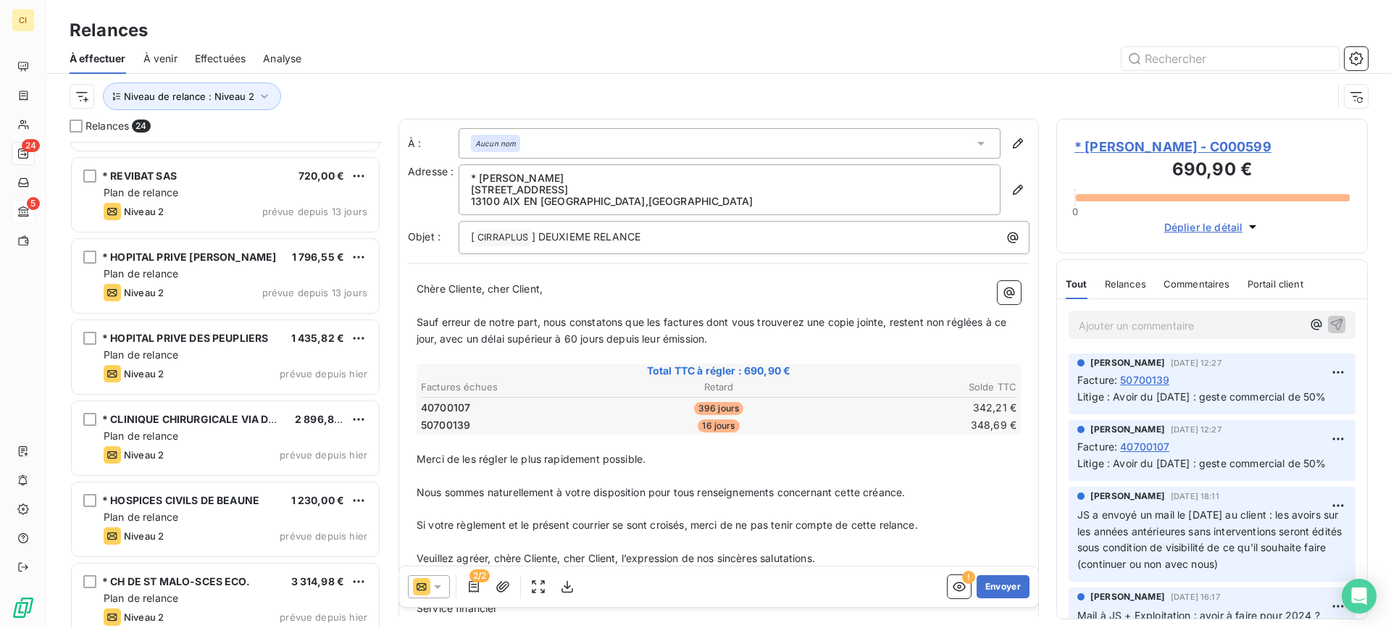
scroll to position [0, 0]
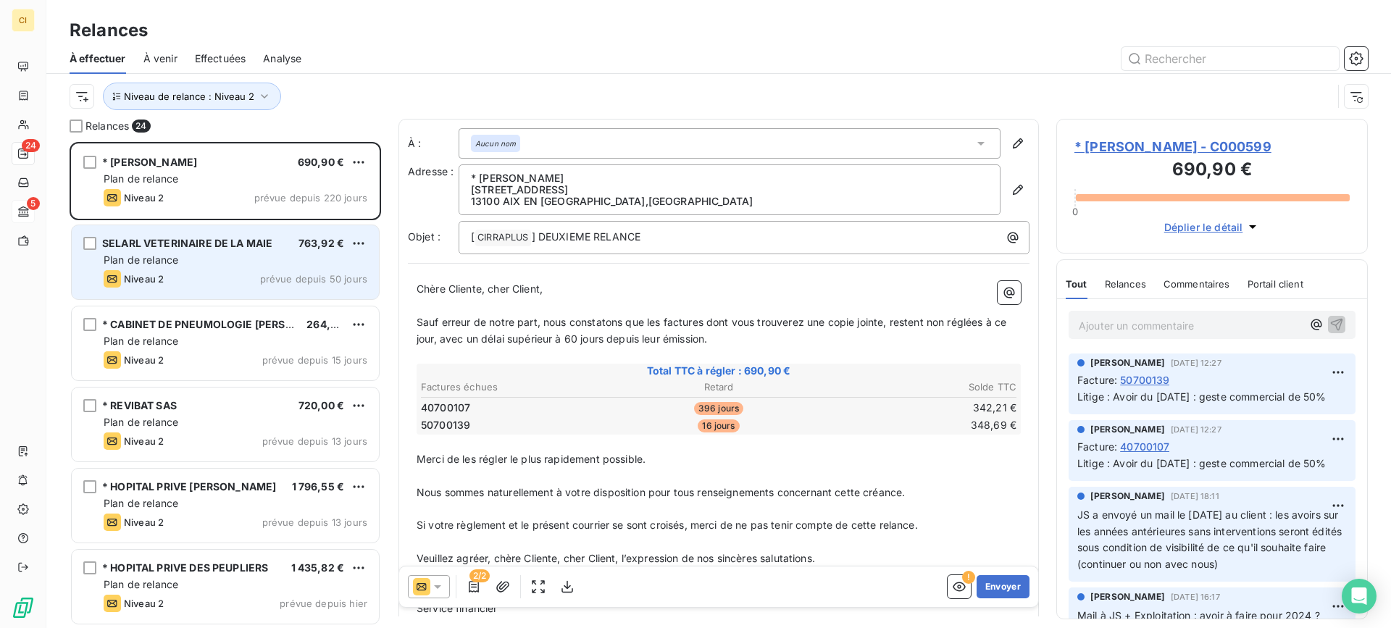
click at [217, 271] on div "Niveau 2 prévue depuis 50 jours" at bounding box center [236, 278] width 264 height 17
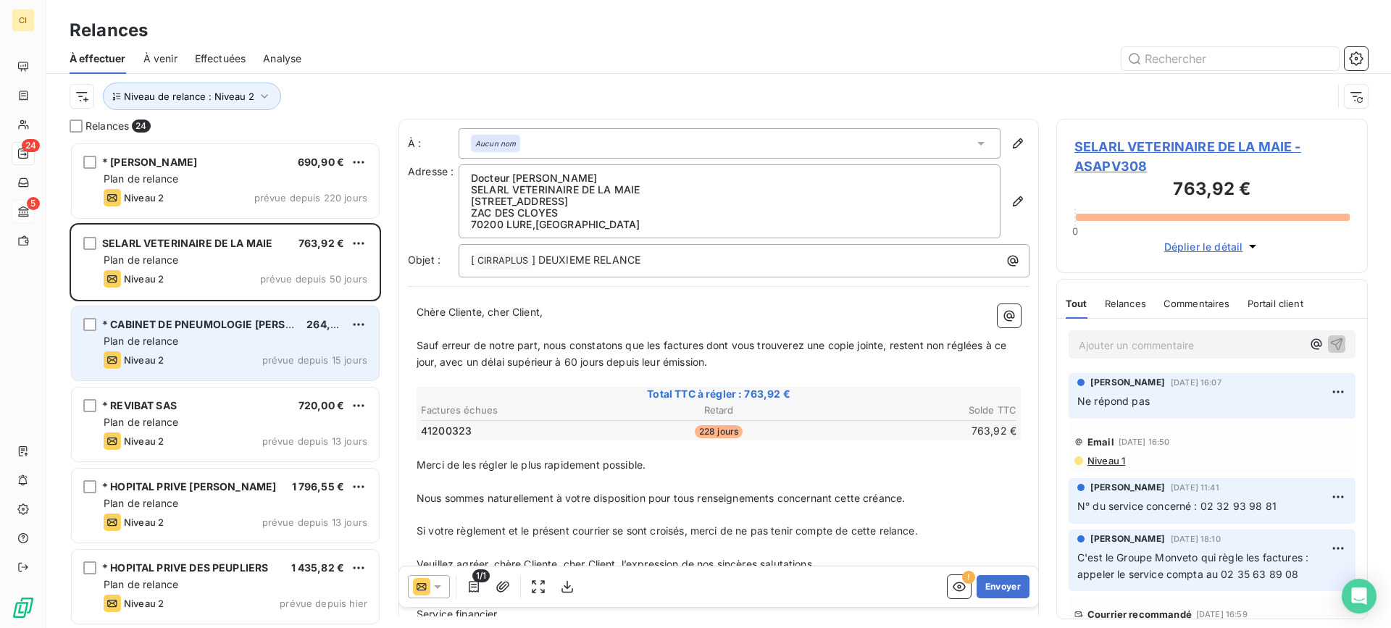
click at [224, 336] on div "Plan de relance" at bounding box center [236, 341] width 264 height 14
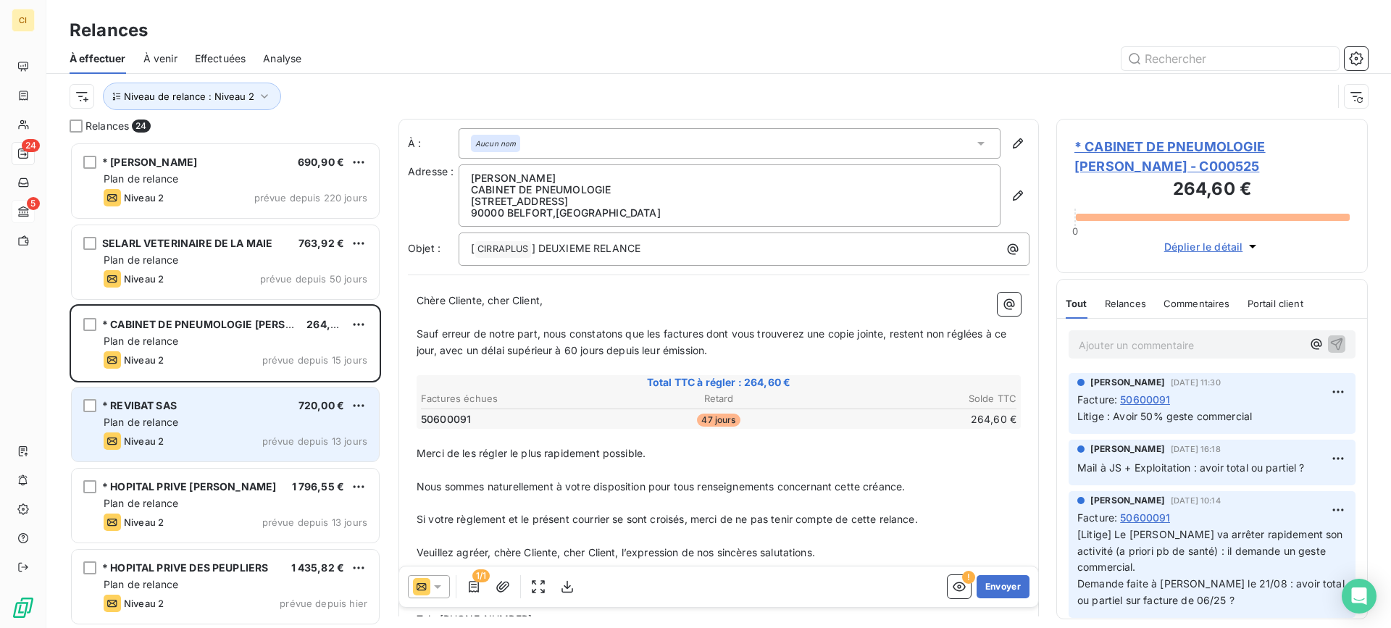
click at [215, 412] on div "* REVIBAT SAS 720,00 € Plan de relance Niveau 2 prévue depuis 13 jours" at bounding box center [225, 425] width 307 height 74
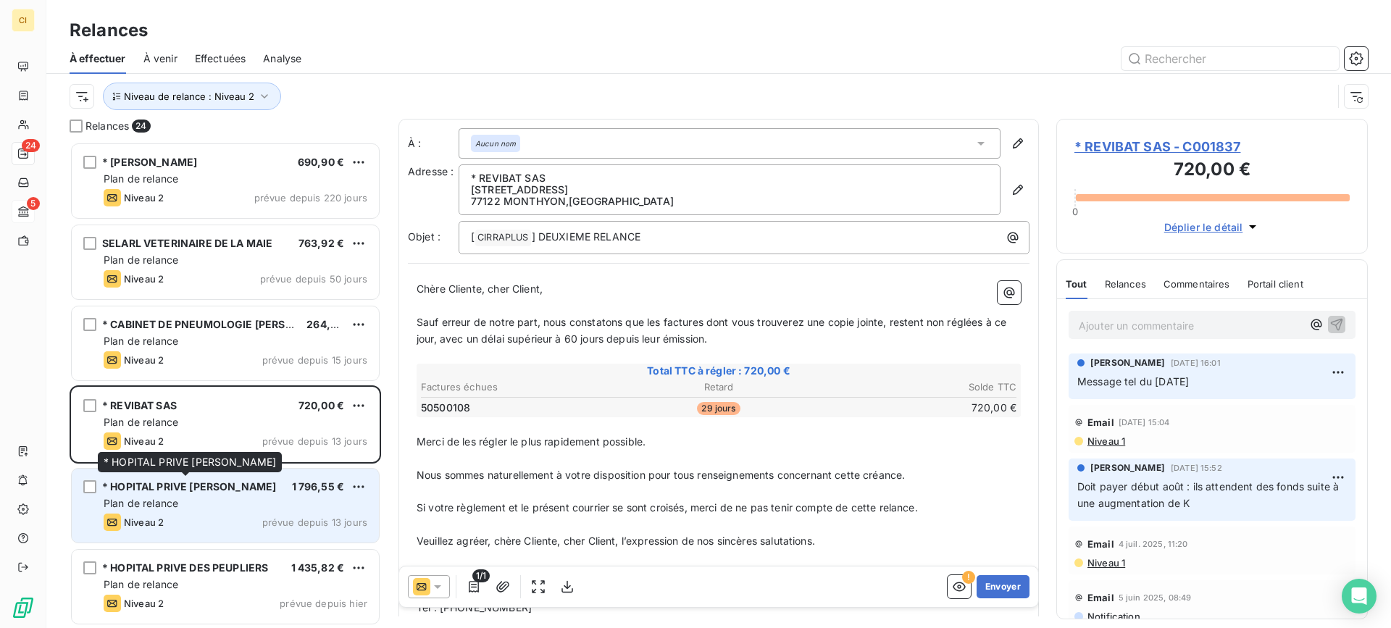
click at [199, 484] on span "* HOPITAL PRIVE [PERSON_NAME]" at bounding box center [189, 486] width 174 height 12
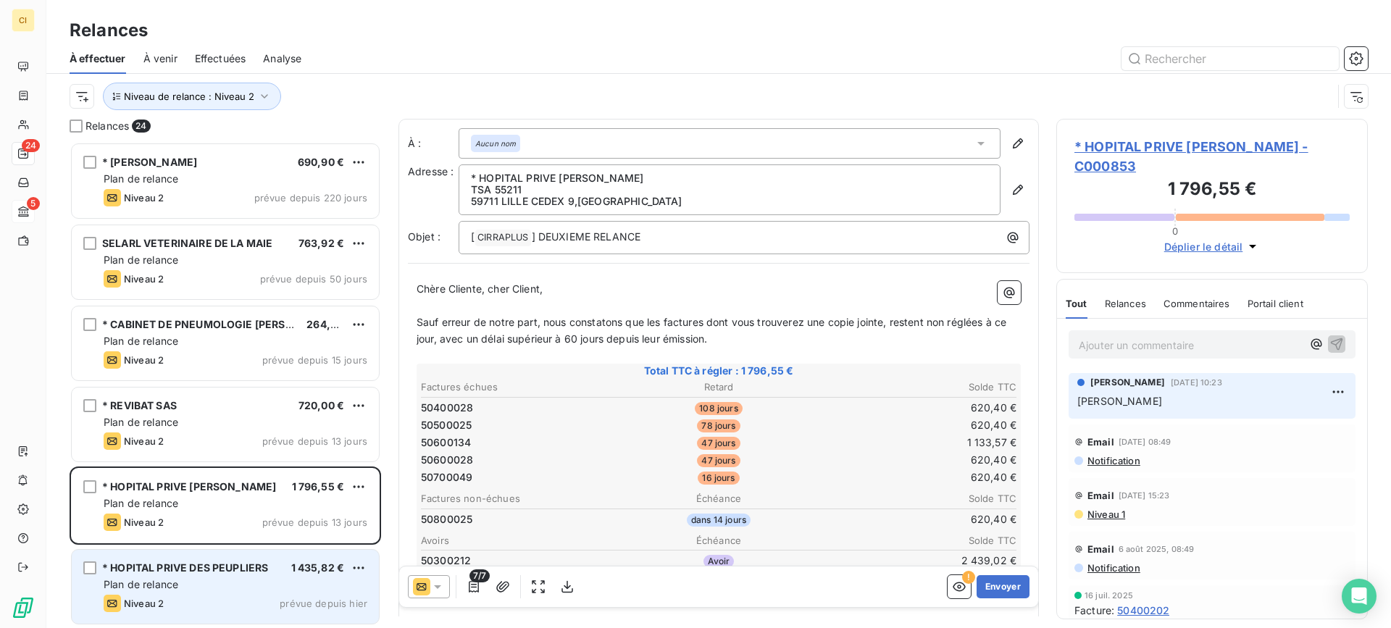
click at [198, 567] on span "* HOPITAL PRIVE DES PEUPLIERS" at bounding box center [185, 568] width 166 height 12
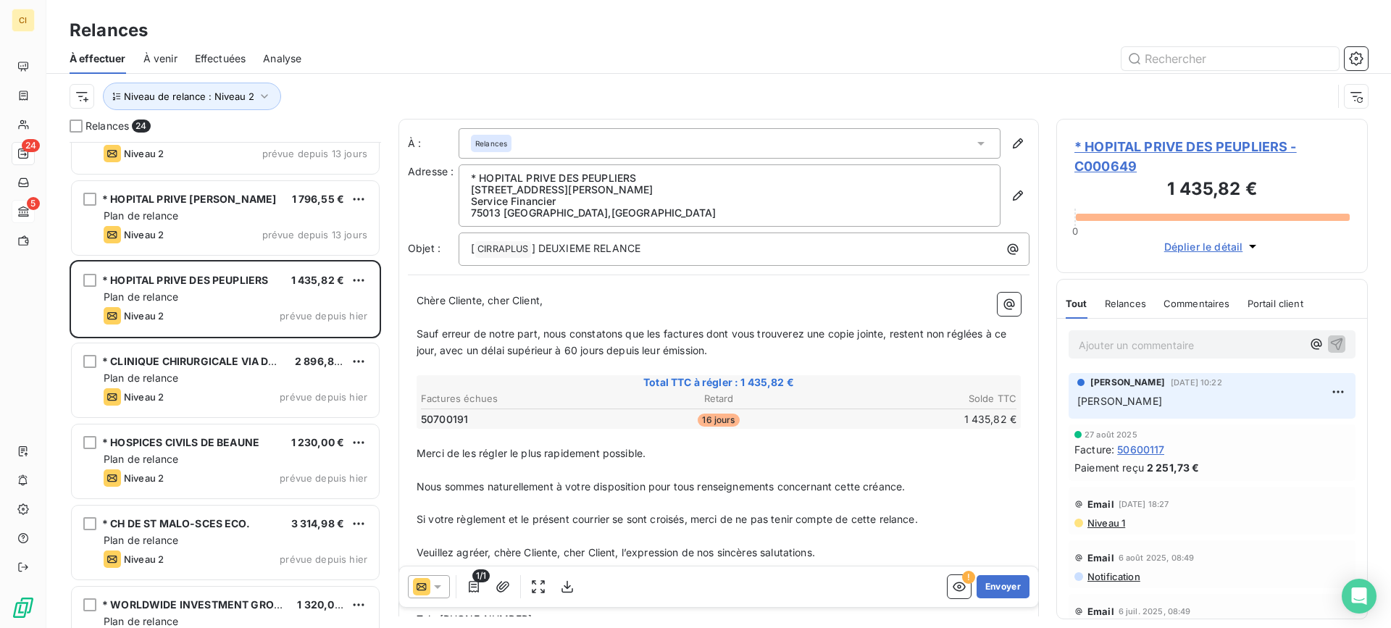
scroll to position [291, 0]
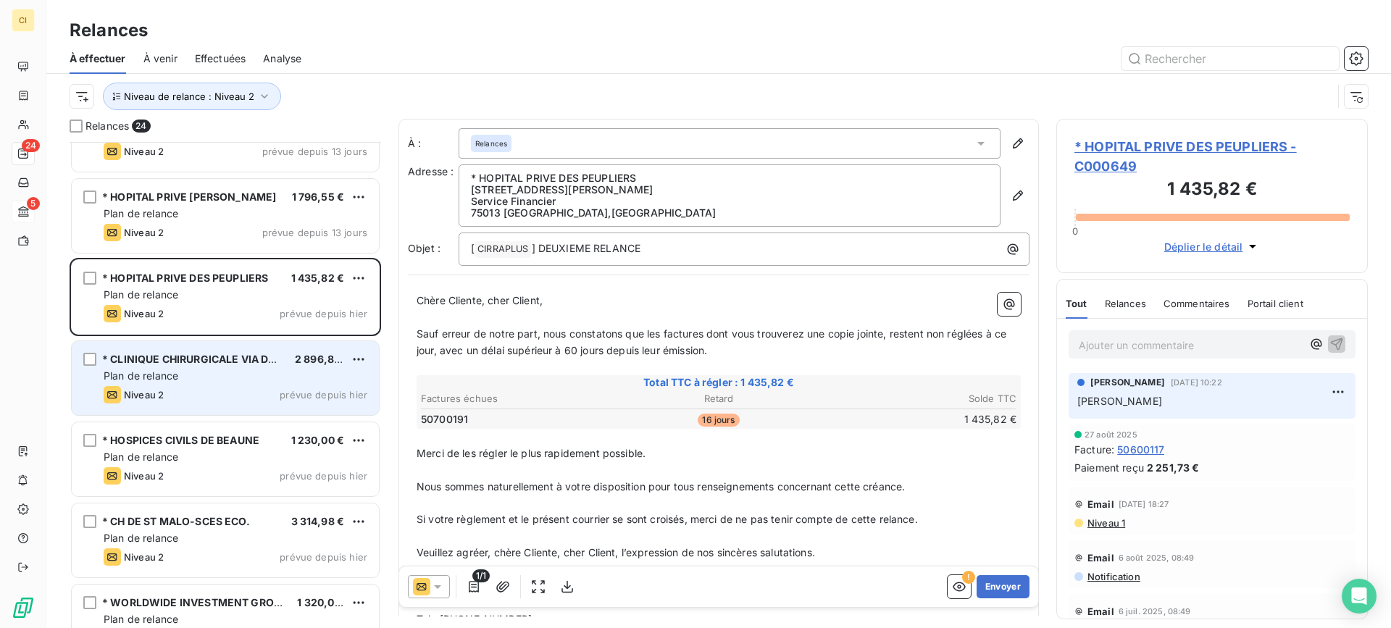
click at [235, 379] on div "Plan de relance" at bounding box center [236, 376] width 264 height 14
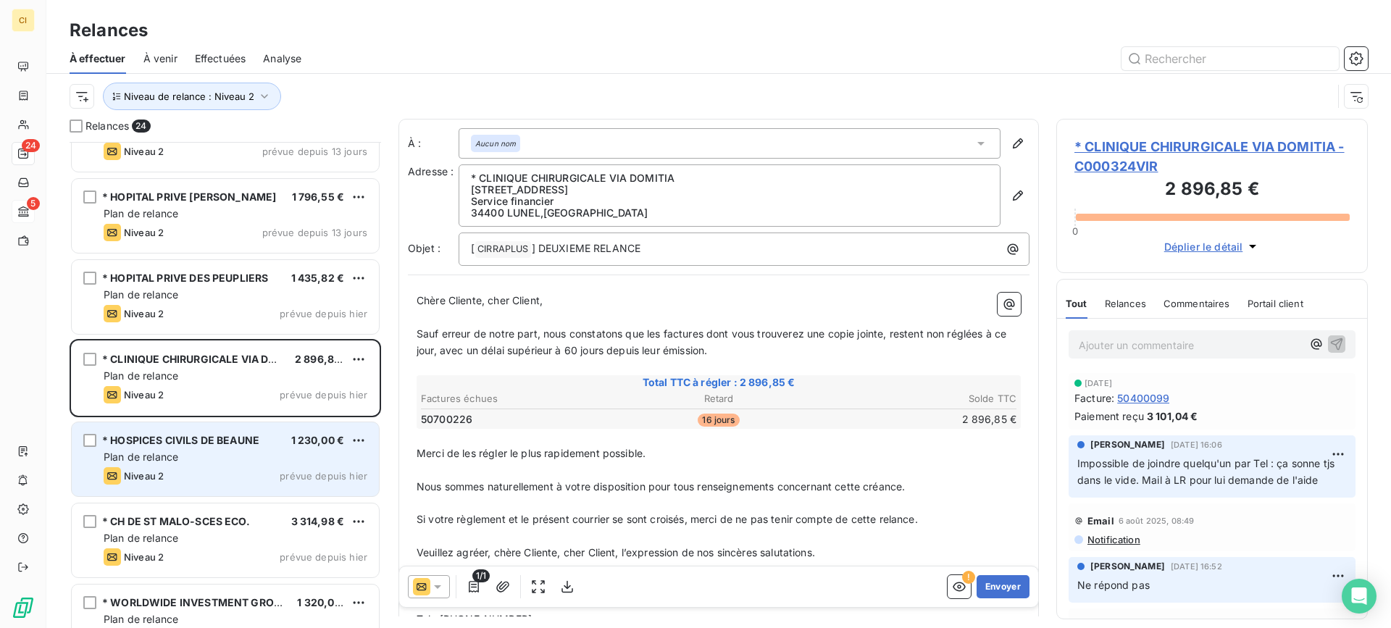
click at [235, 455] on div "Plan de relance" at bounding box center [236, 457] width 264 height 14
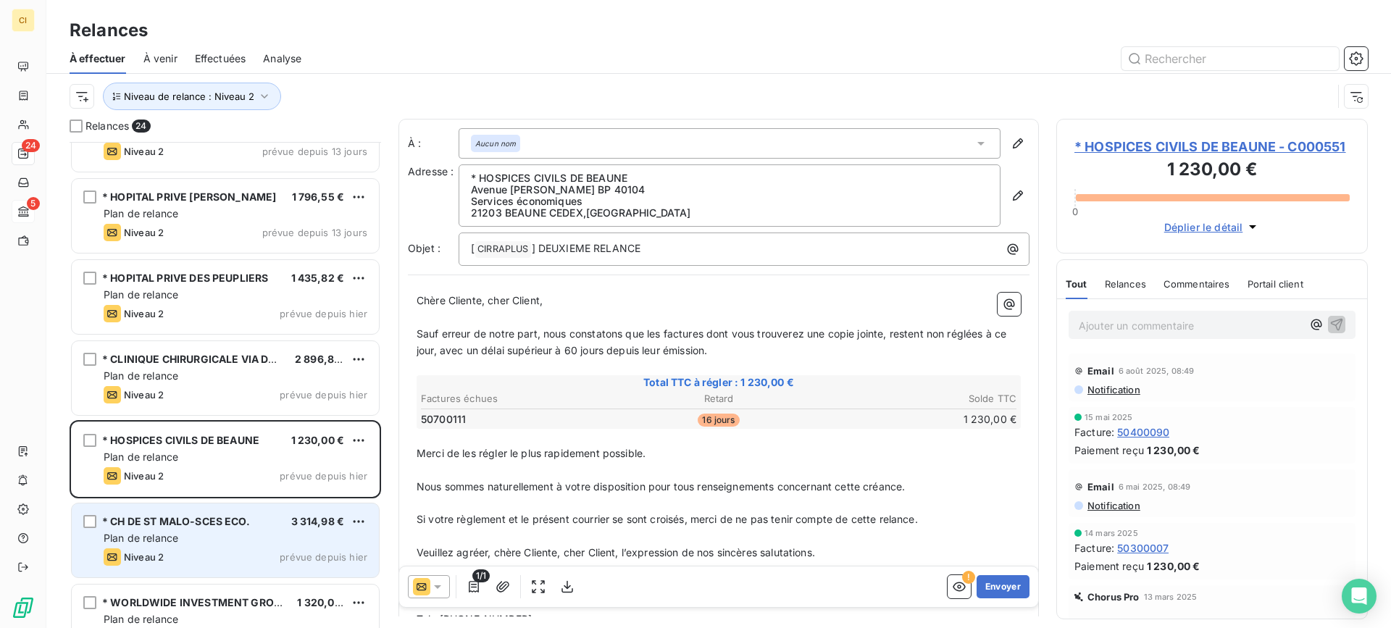
click at [211, 520] on span "* CH DE ST MALO-SCES ECO." at bounding box center [176, 521] width 148 height 12
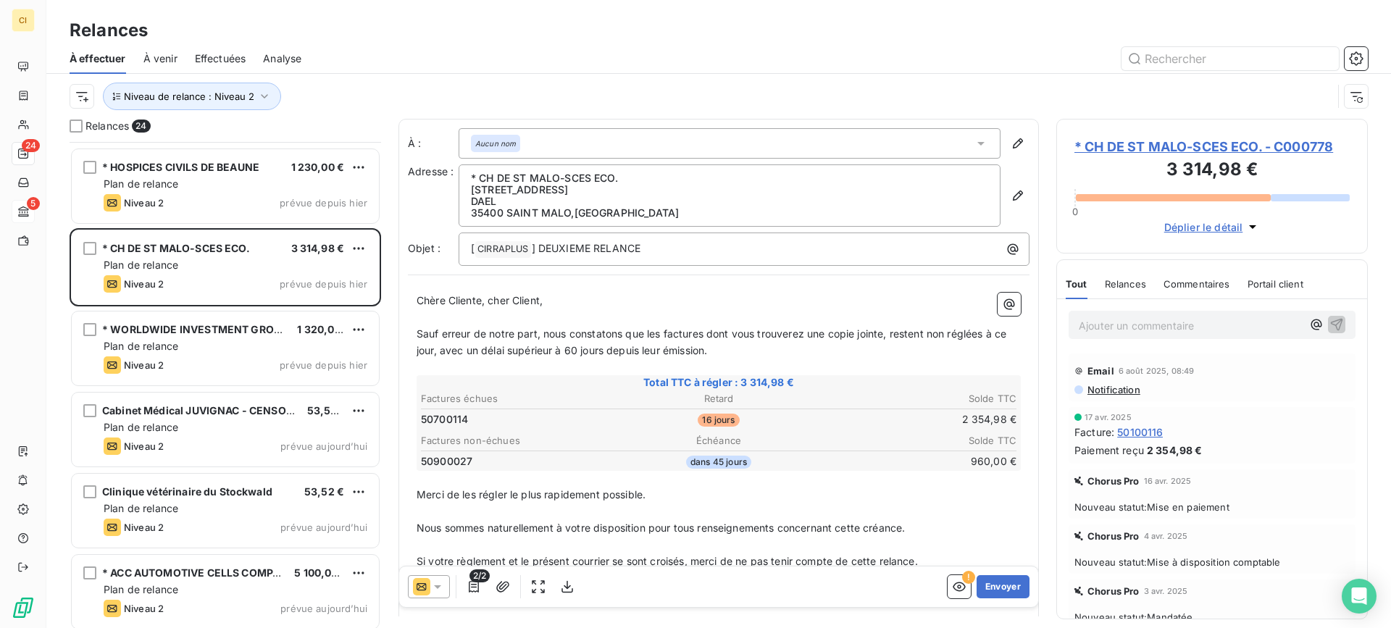
scroll to position [581, 0]
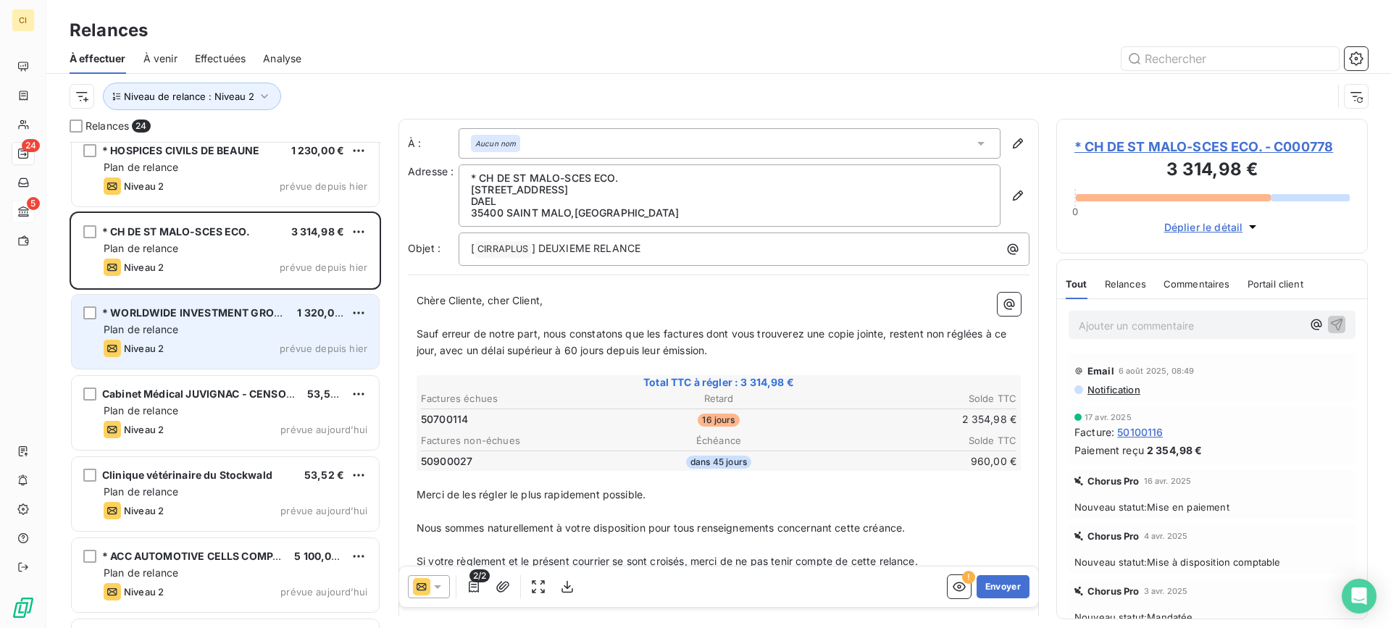
click at [216, 324] on div "Plan de relance" at bounding box center [236, 330] width 264 height 14
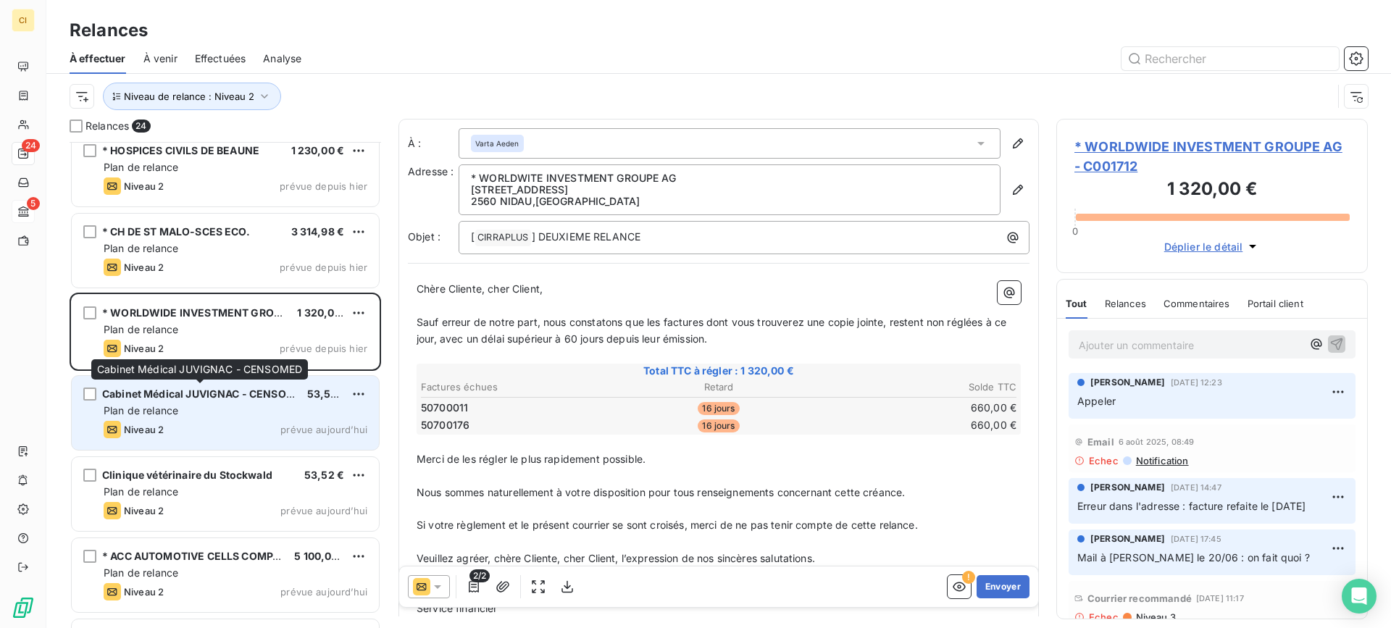
click at [204, 396] on span "Cabinet Médical JUVIGNAC - CENSOMED" at bounding box center [205, 394] width 207 height 12
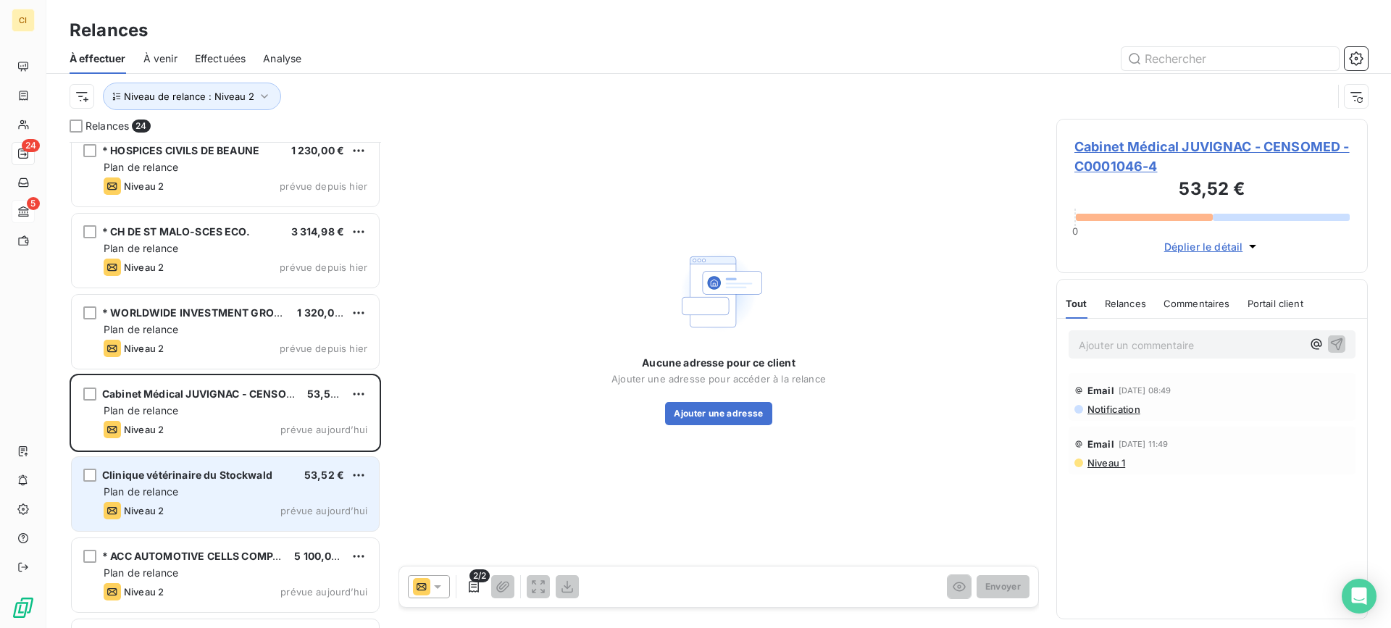
click at [164, 497] on span "Plan de relance" at bounding box center [141, 492] width 75 height 12
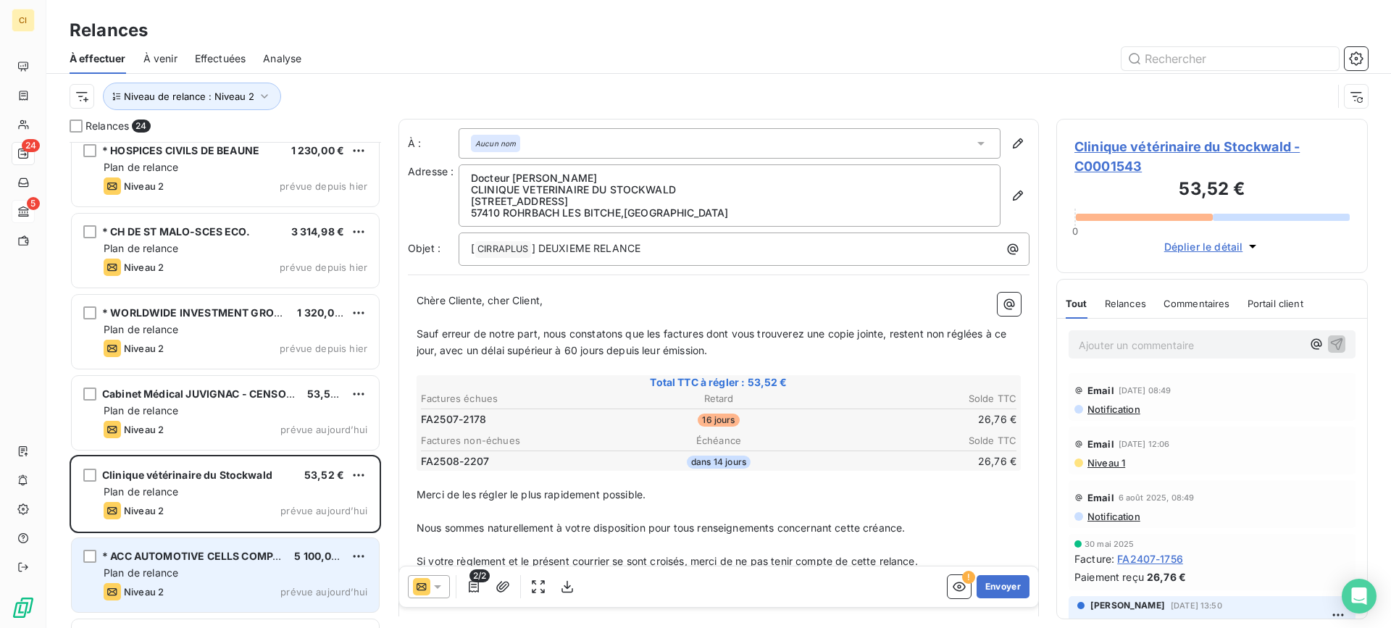
click at [256, 577] on div "Plan de relance" at bounding box center [236, 573] width 264 height 14
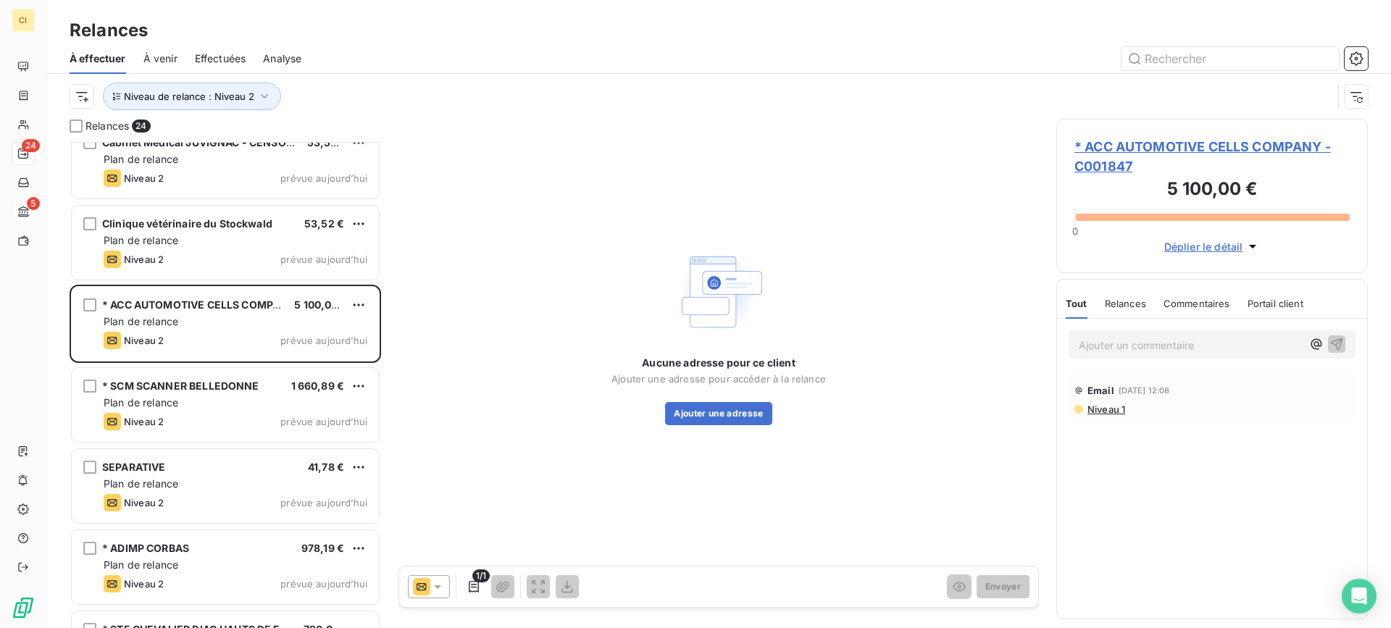
scroll to position [798, 0]
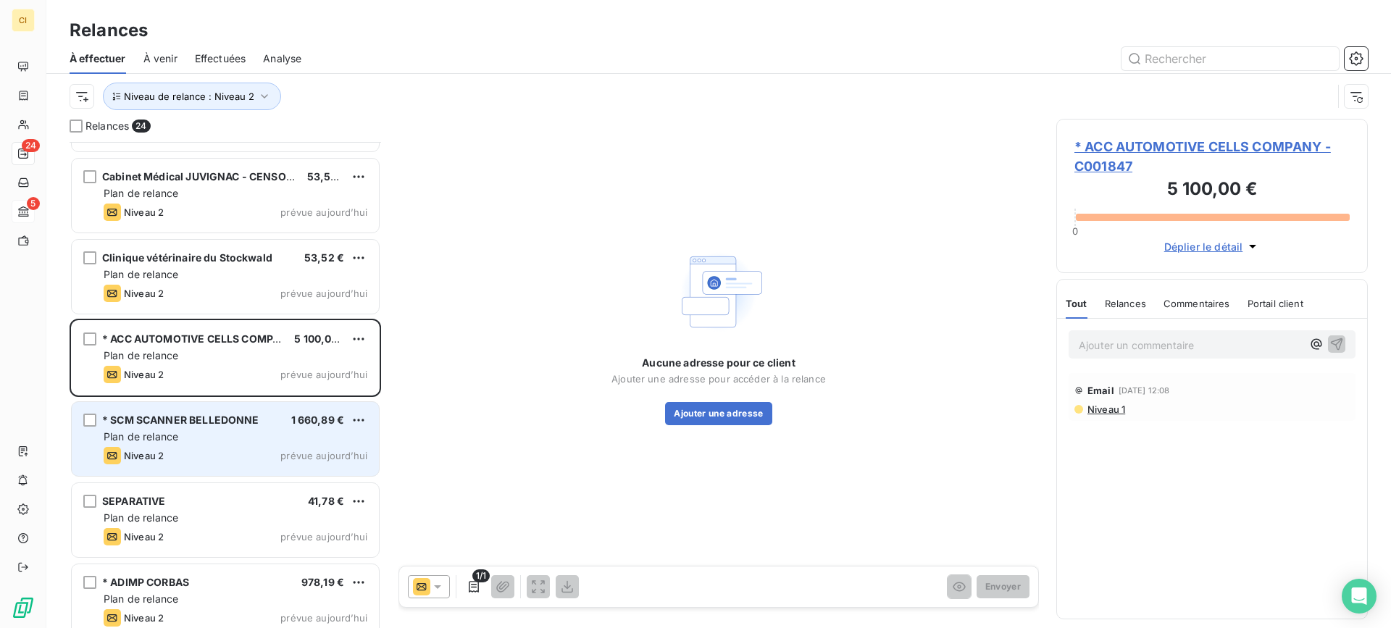
click at [223, 432] on div "Plan de relance" at bounding box center [236, 437] width 264 height 14
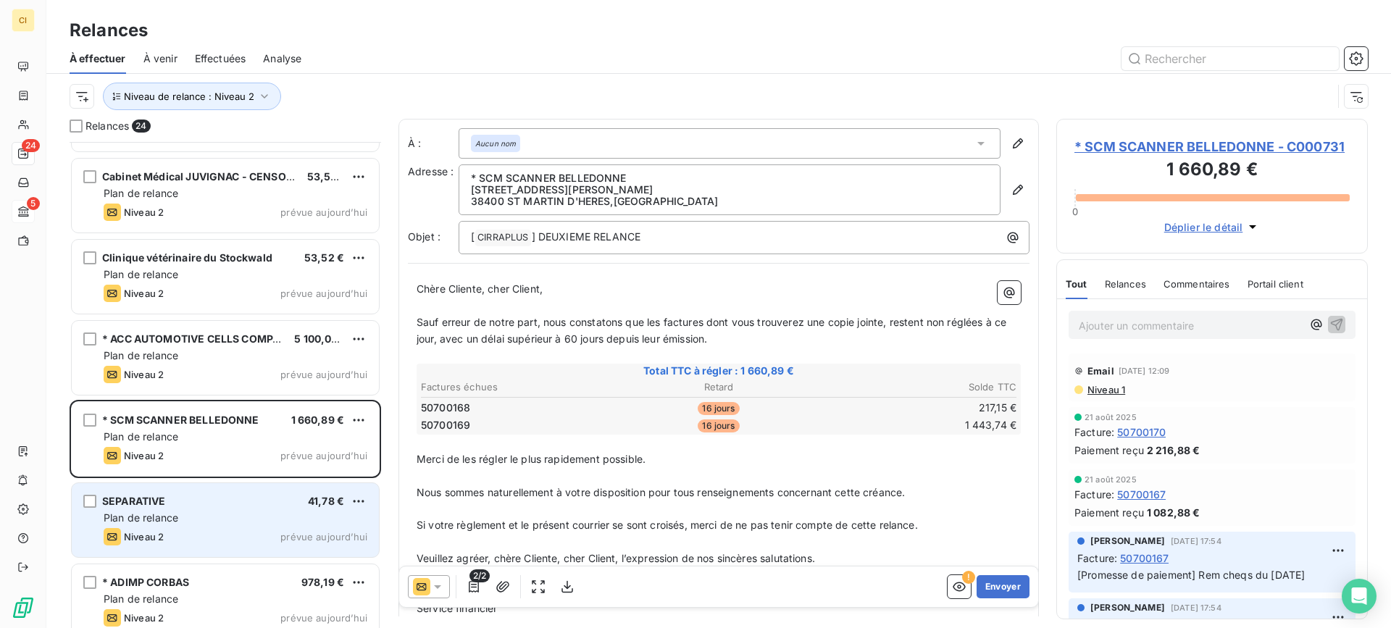
click at [177, 520] on span "Plan de relance" at bounding box center [141, 518] width 75 height 12
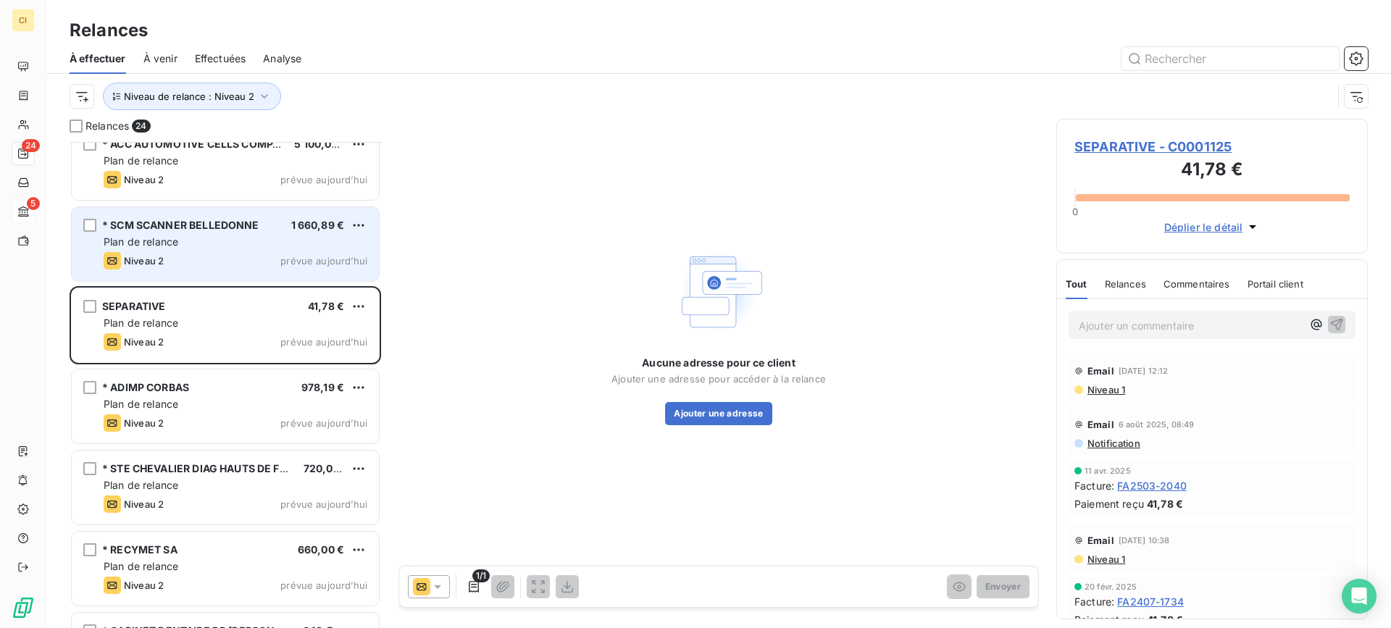
scroll to position [1015, 0]
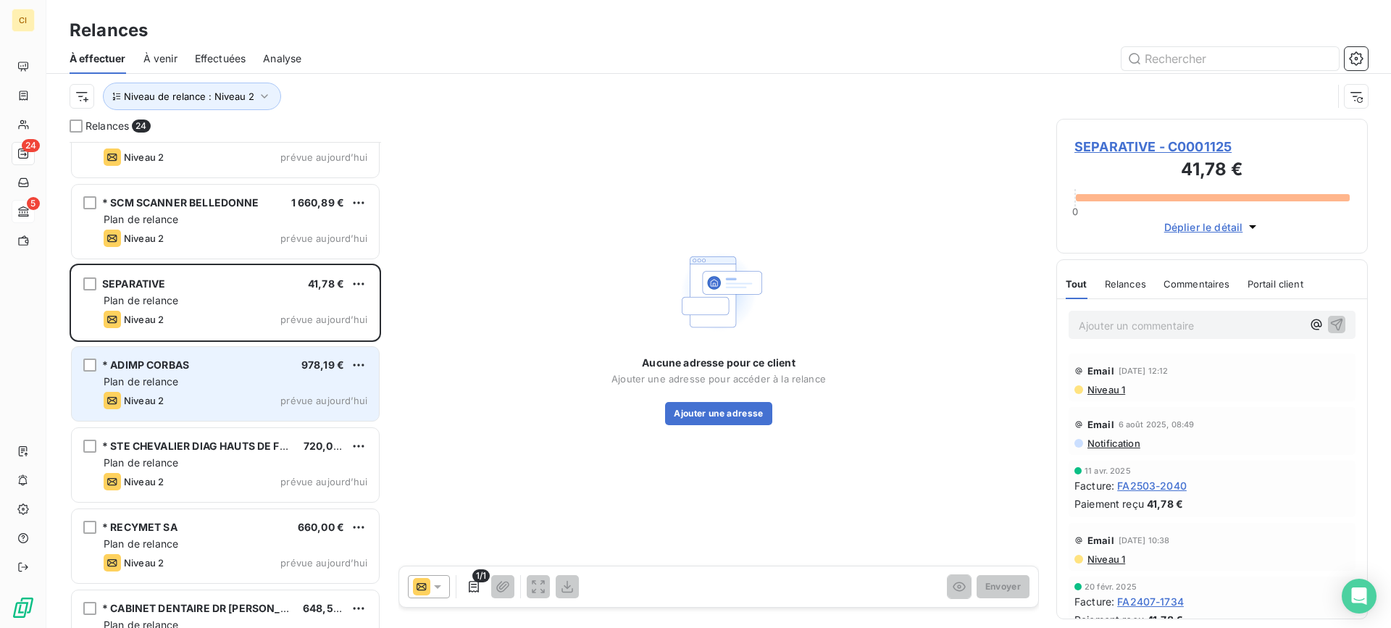
click at [200, 395] on div "Niveau 2 prévue aujourd’hui" at bounding box center [236, 400] width 264 height 17
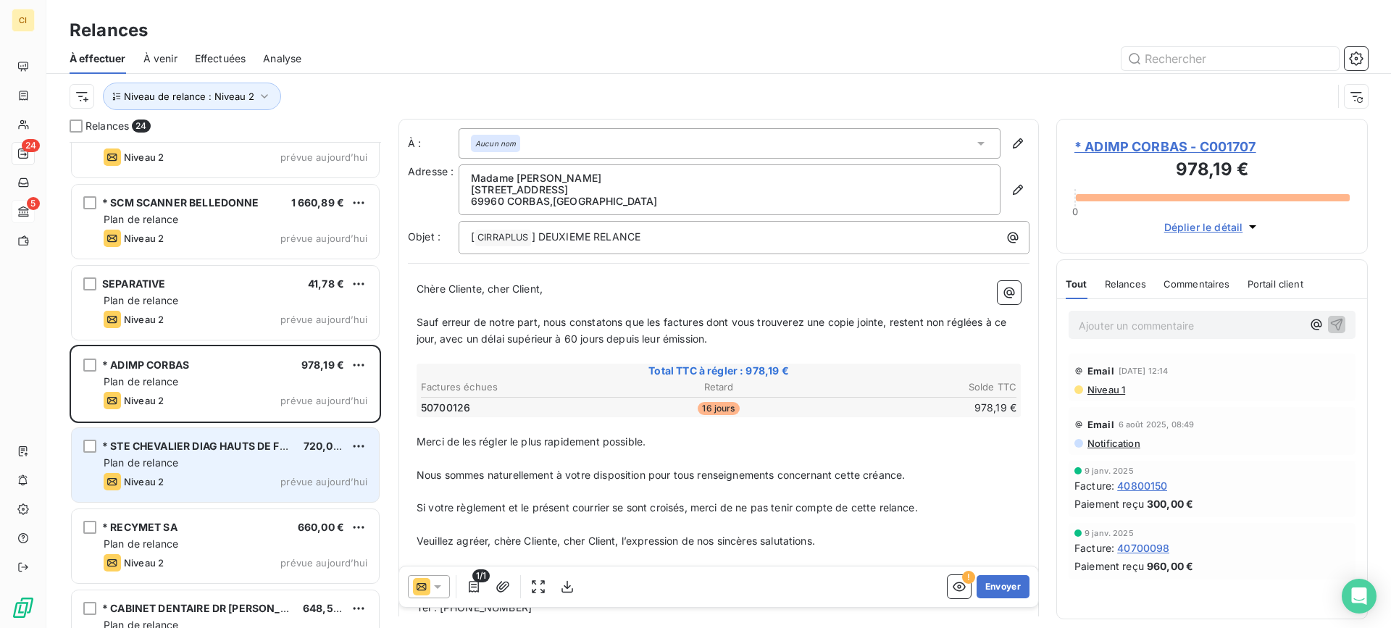
click at [188, 463] on div "Plan de relance" at bounding box center [236, 463] width 264 height 14
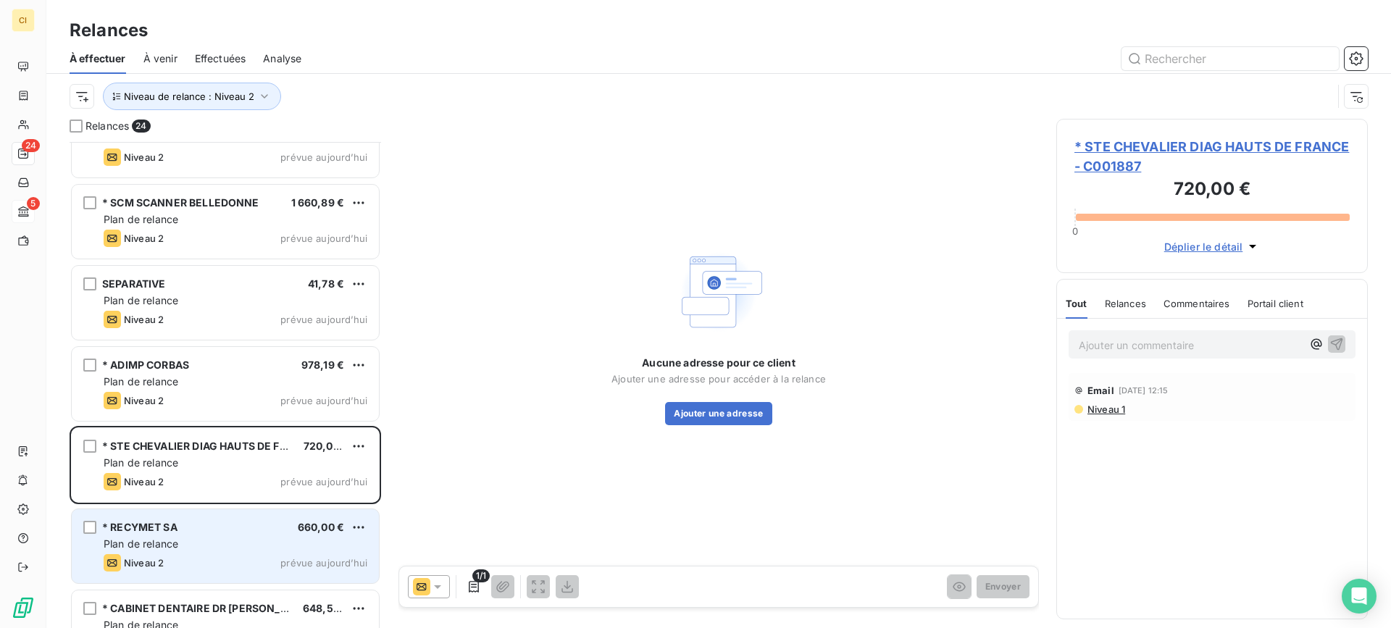
click at [162, 541] on span "Plan de relance" at bounding box center [141, 544] width 75 height 12
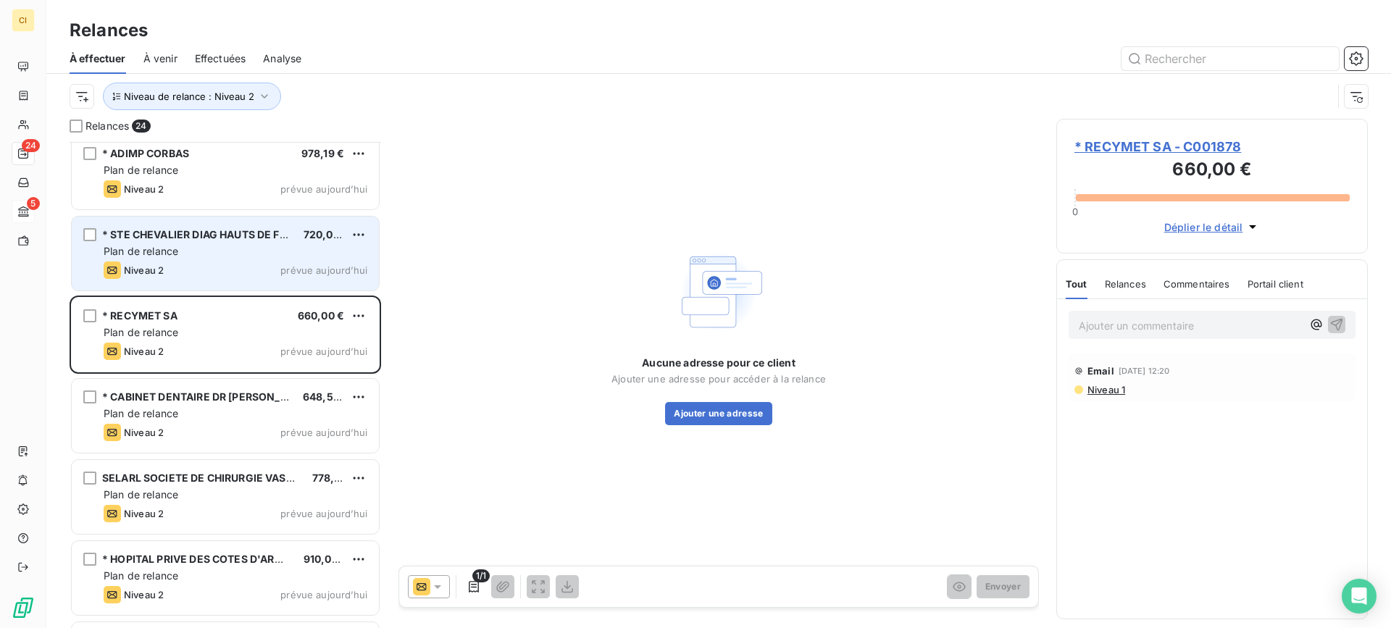
scroll to position [1305, 0]
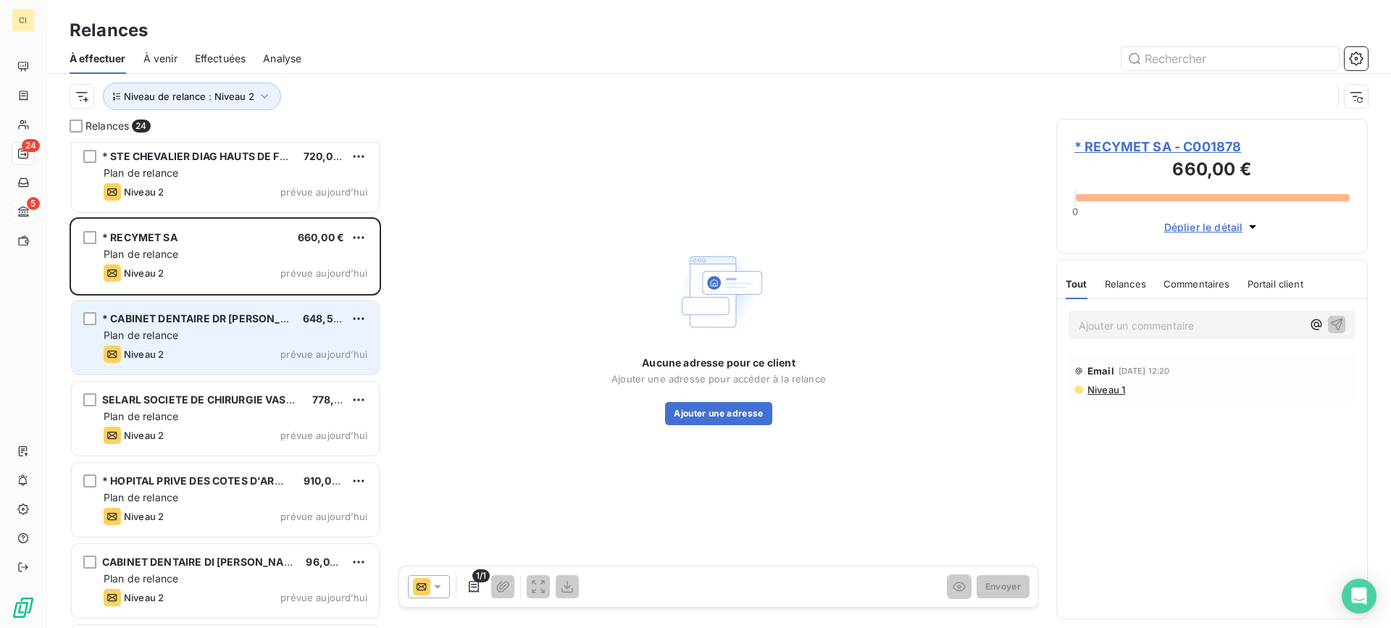
click at [184, 325] on div "* CABINET DENTAIRE DR [PERSON_NAME]" at bounding box center [196, 319] width 189 height 14
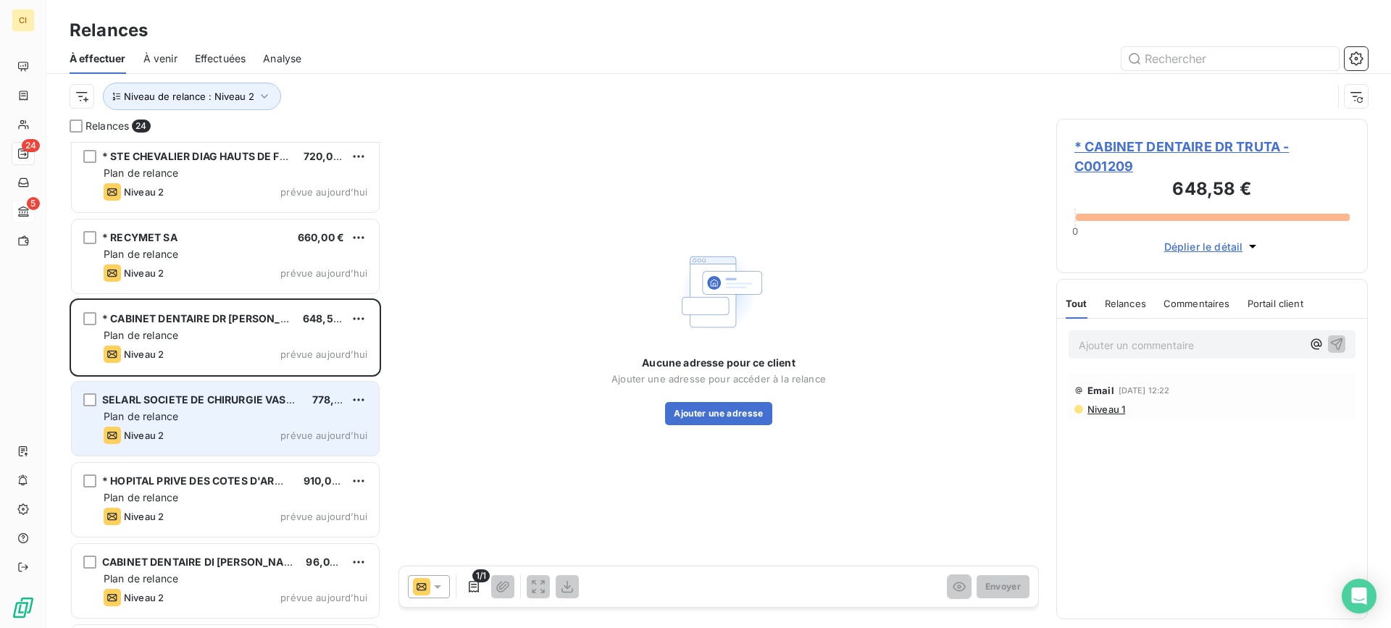
click at [175, 392] on div "SELARL SOCIETE DE CHIRURGIE VASCULAIRE CLINIQUE 778,46 € Plan de relance Niveau…" at bounding box center [225, 419] width 307 height 74
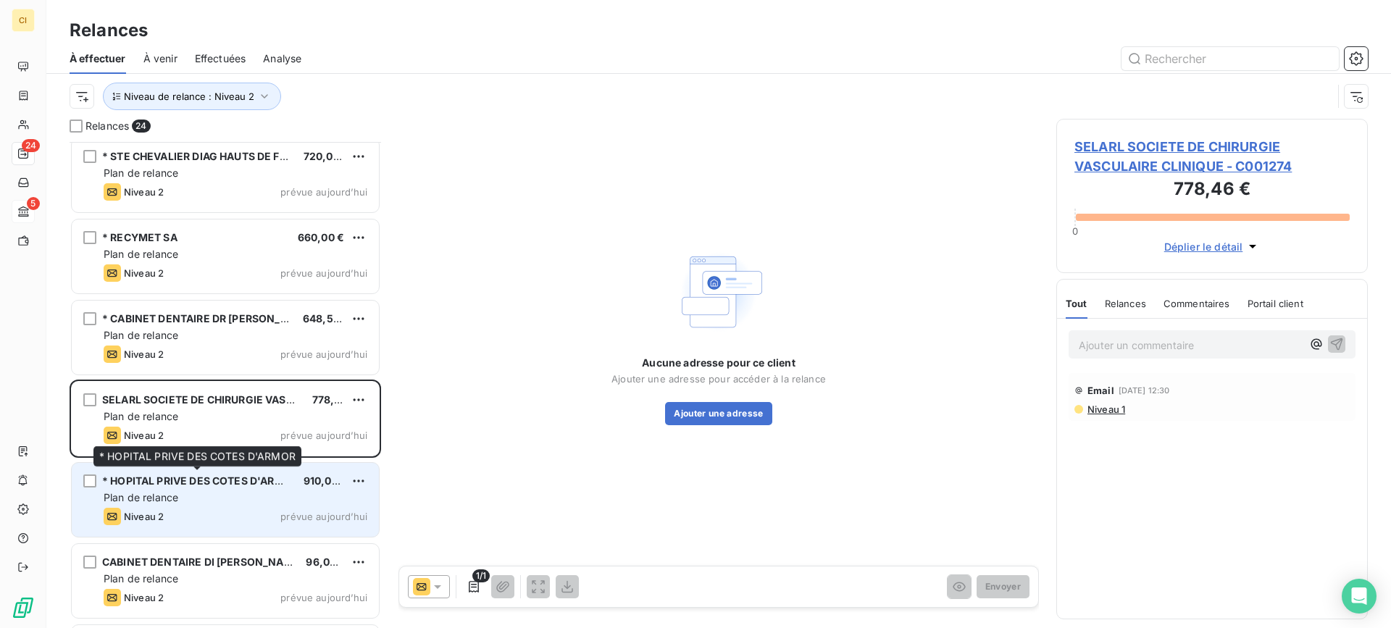
click at [160, 481] on span "* HOPITAL PRIVE DES COTES D'ARMOR" at bounding box center [200, 481] width 196 height 12
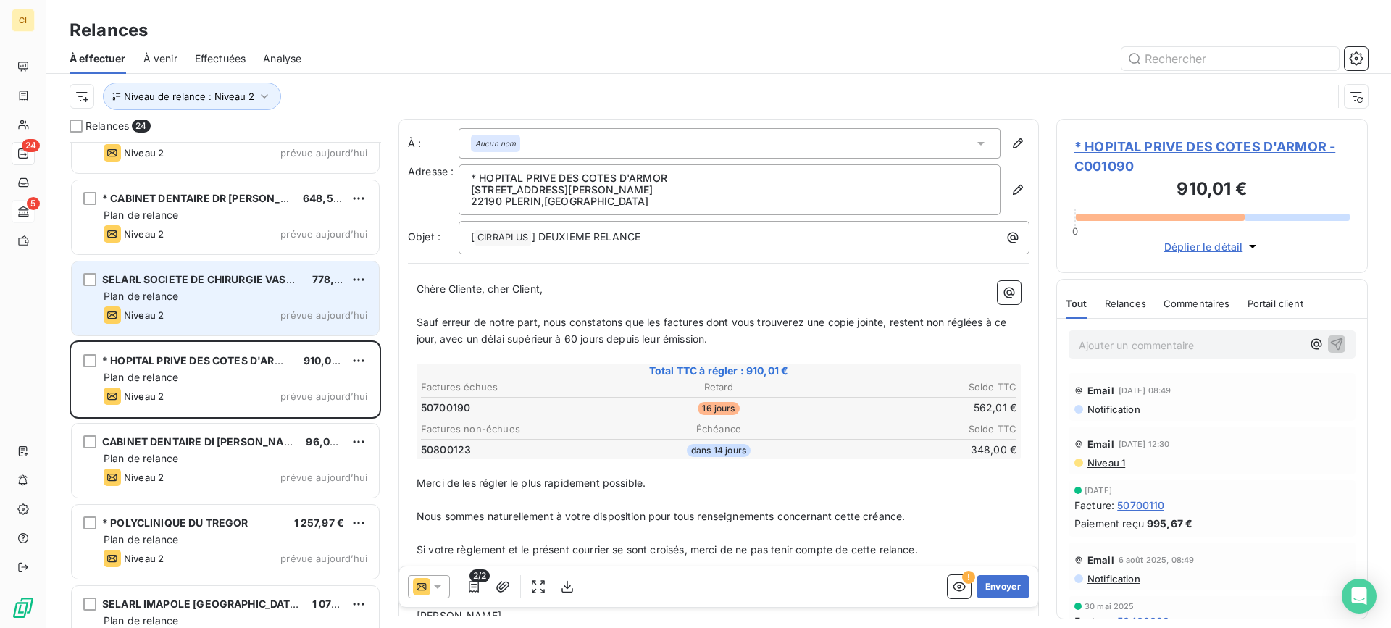
scroll to position [1450, 0]
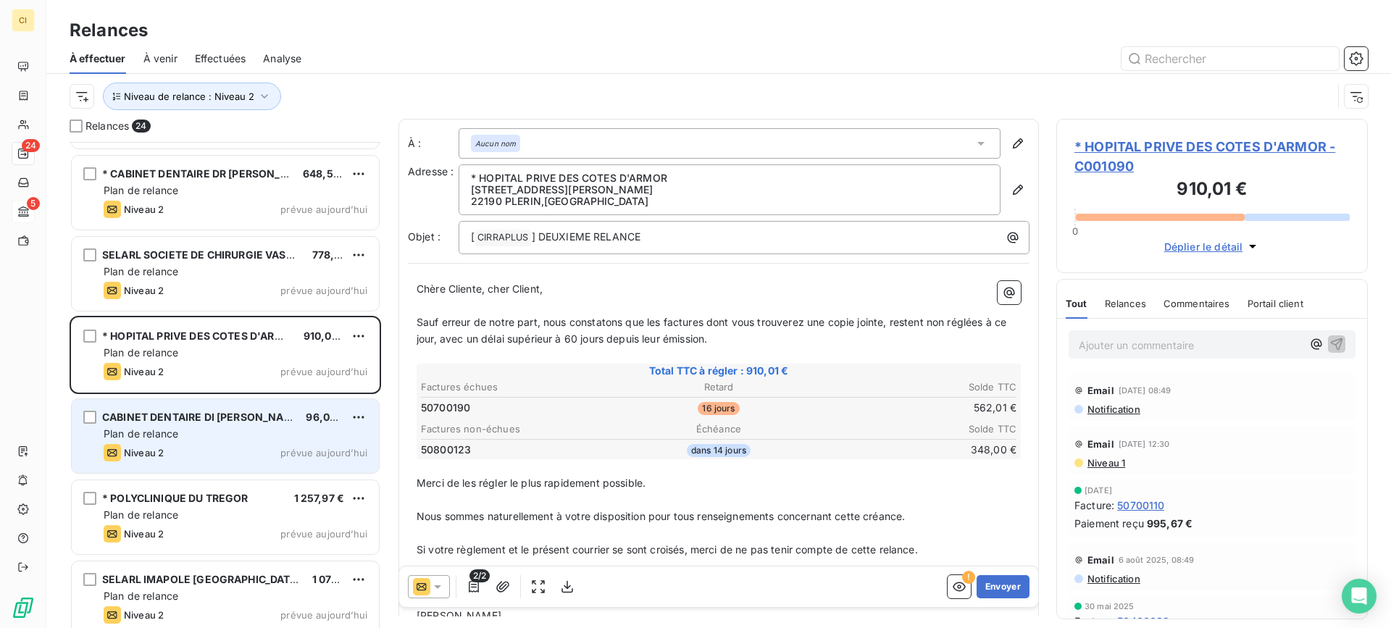
click at [182, 425] on div "CABINET DENTAIRE DI [PERSON_NAME] 96,00 € Plan de relance Niveau 2 prévue [DATE]" at bounding box center [225, 436] width 307 height 74
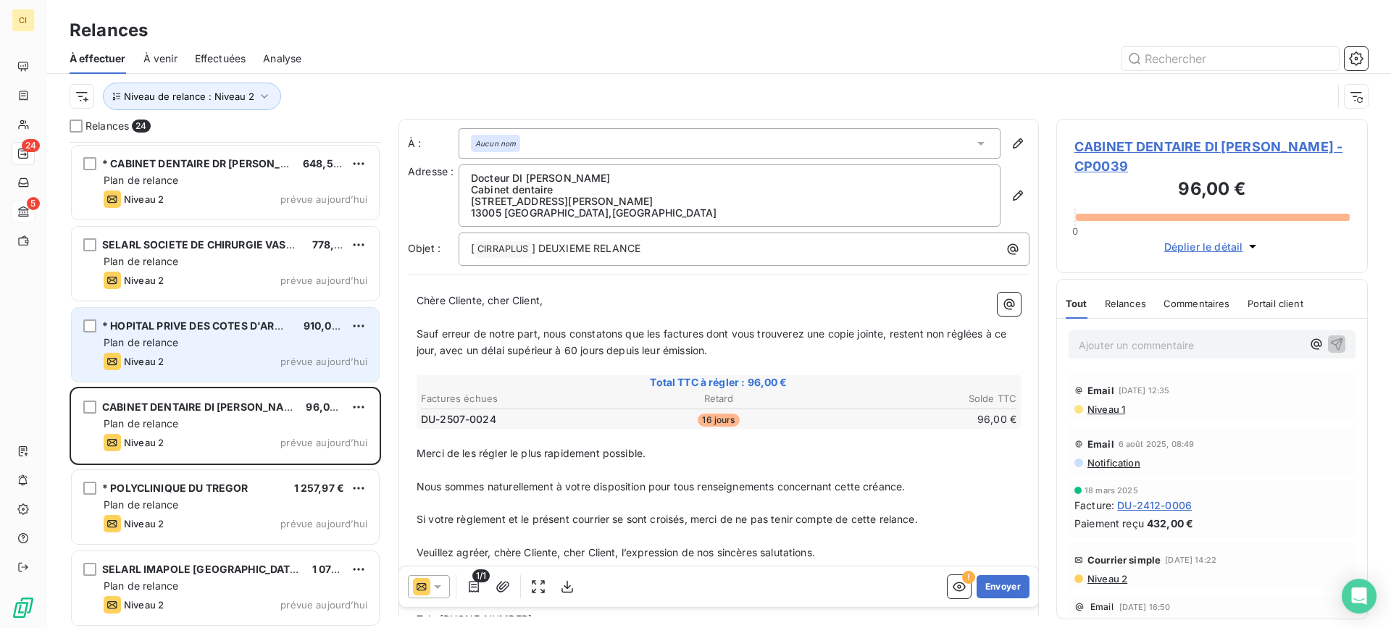
scroll to position [1463, 0]
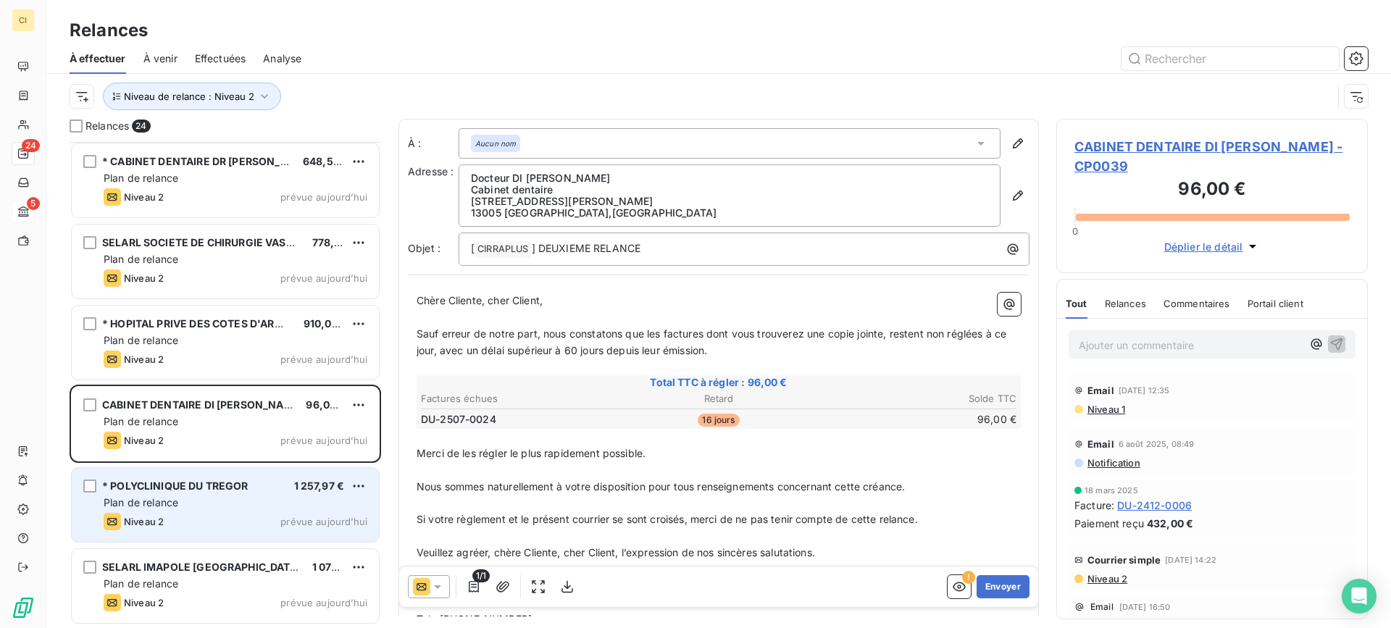
click at [225, 499] on div "Plan de relance" at bounding box center [236, 503] width 264 height 14
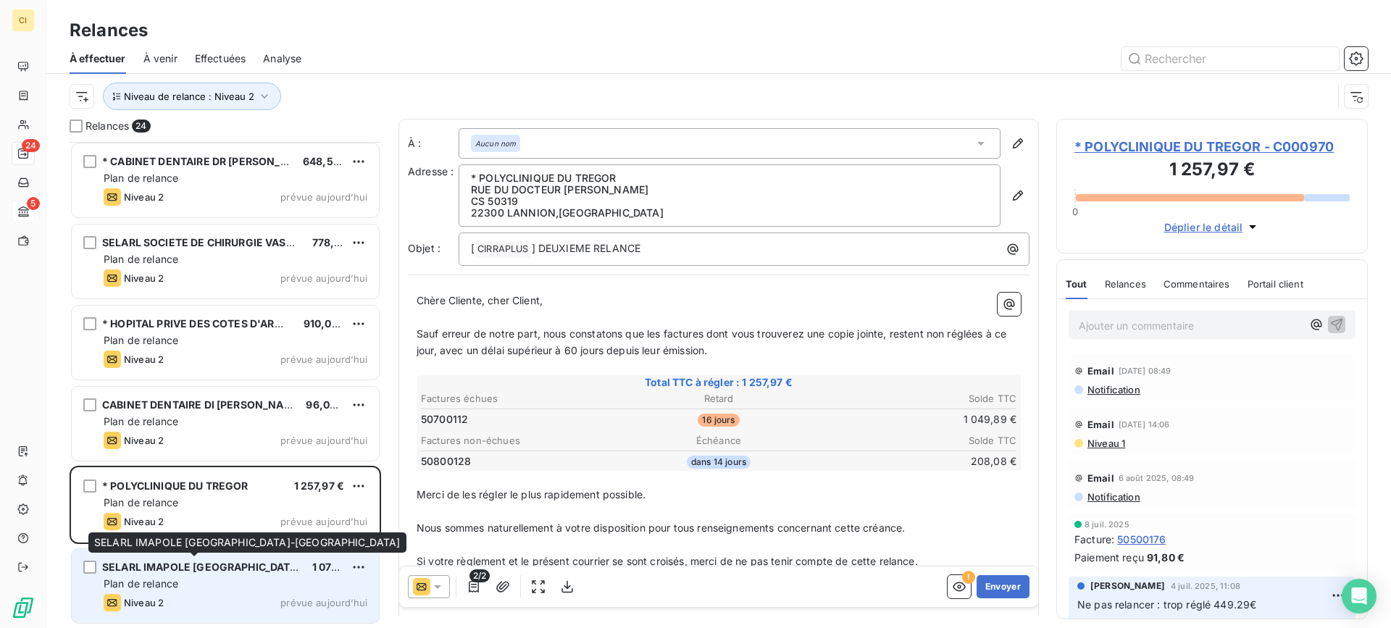
click at [205, 565] on span "SELARL IMAPOLE [GEOGRAPHIC_DATA]-[GEOGRAPHIC_DATA]" at bounding box center [258, 567] width 312 height 12
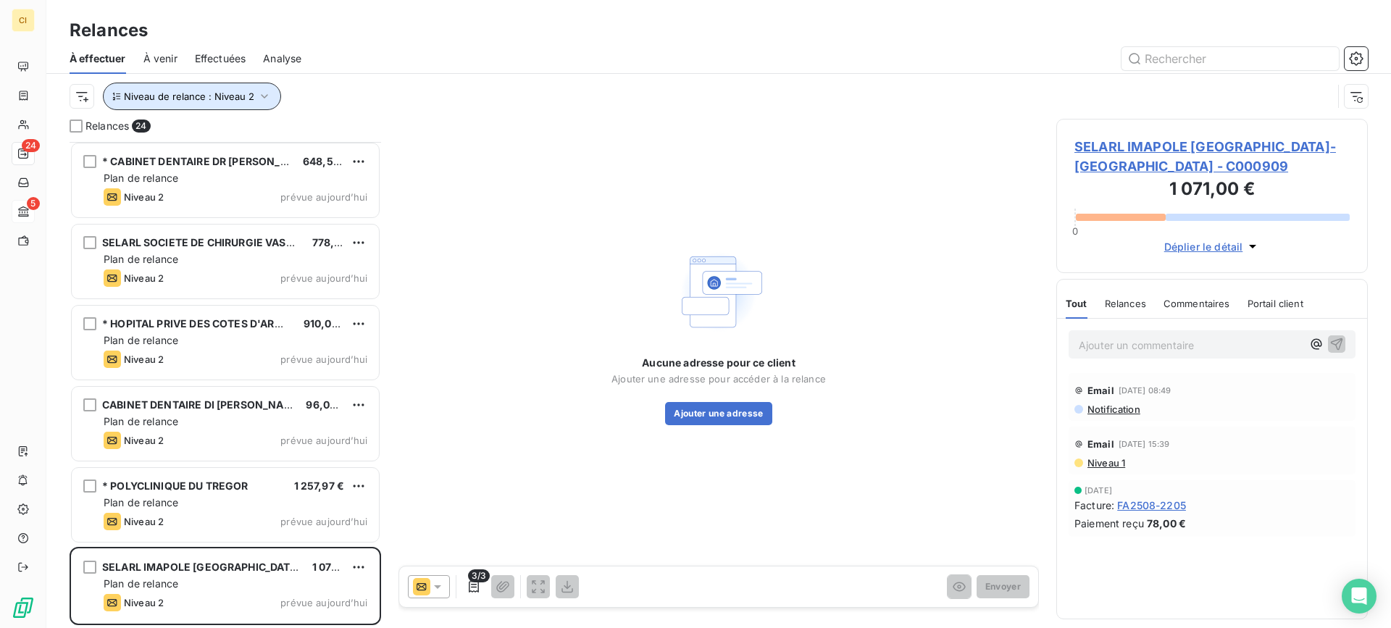
click at [264, 93] on icon "button" at bounding box center [264, 96] width 14 height 14
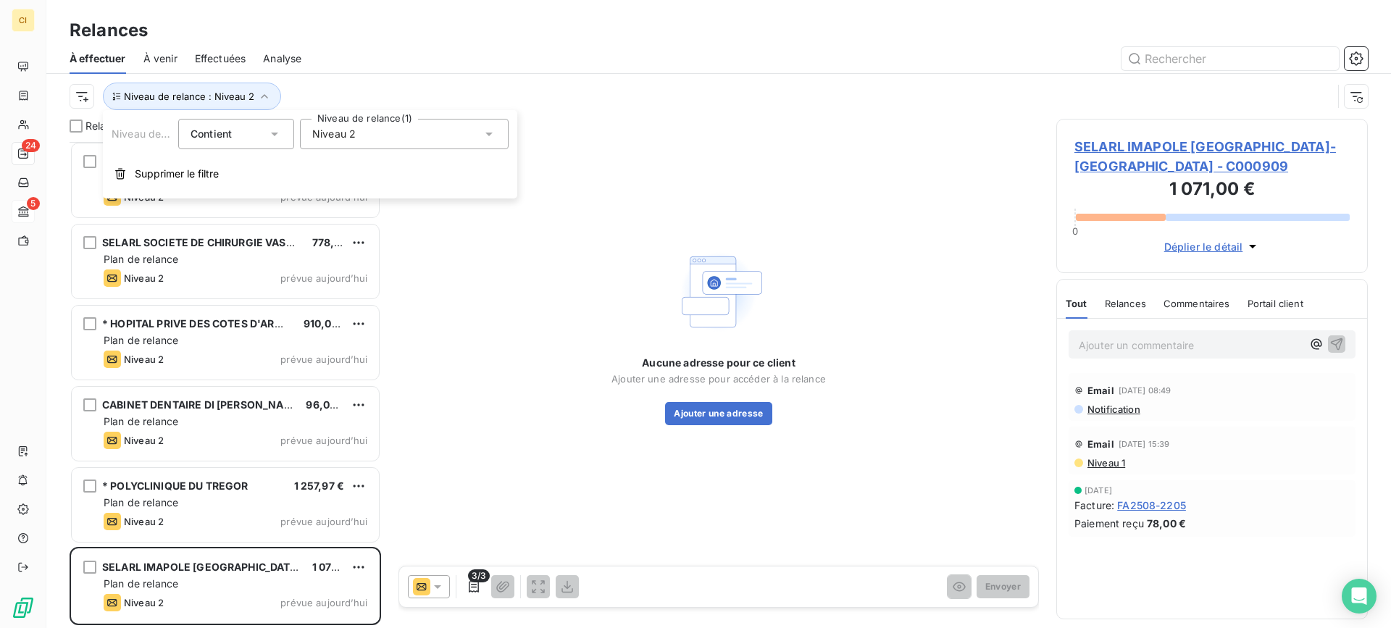
click at [489, 126] on div "Niveau 2" at bounding box center [404, 134] width 209 height 30
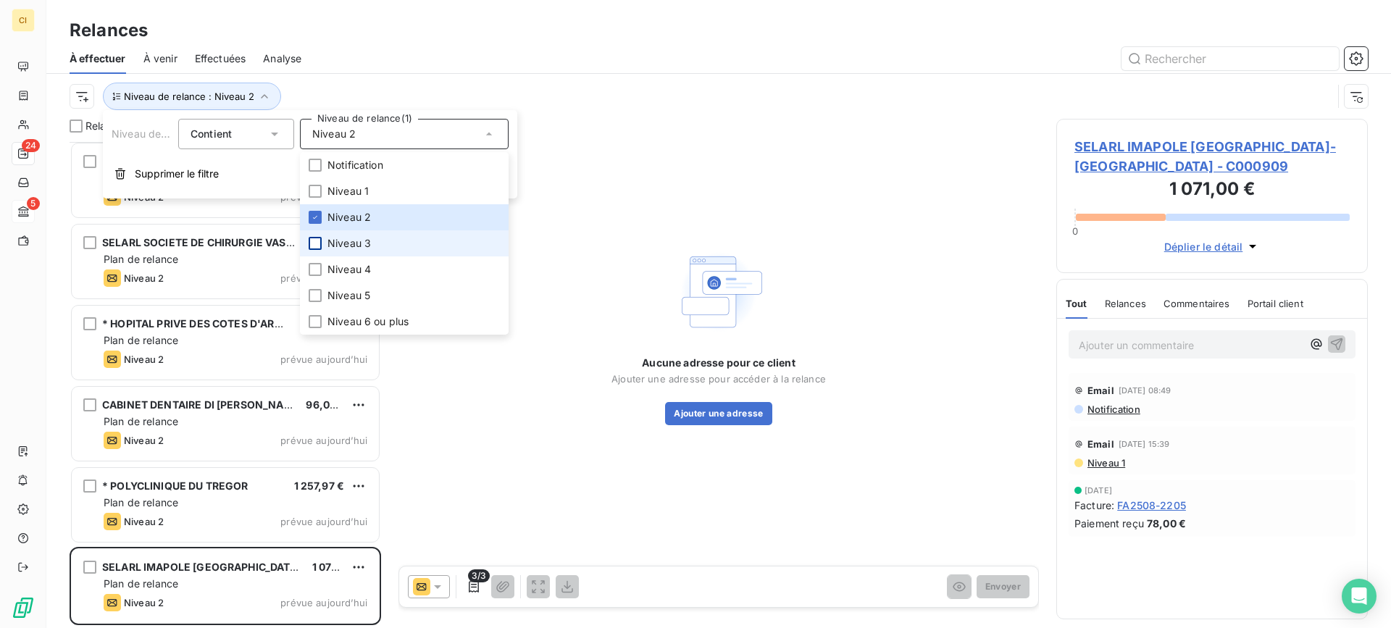
drag, startPoint x: 319, startPoint y: 243, endPoint x: 317, endPoint y: 229, distance: 13.9
click at [319, 242] on div at bounding box center [315, 243] width 13 height 13
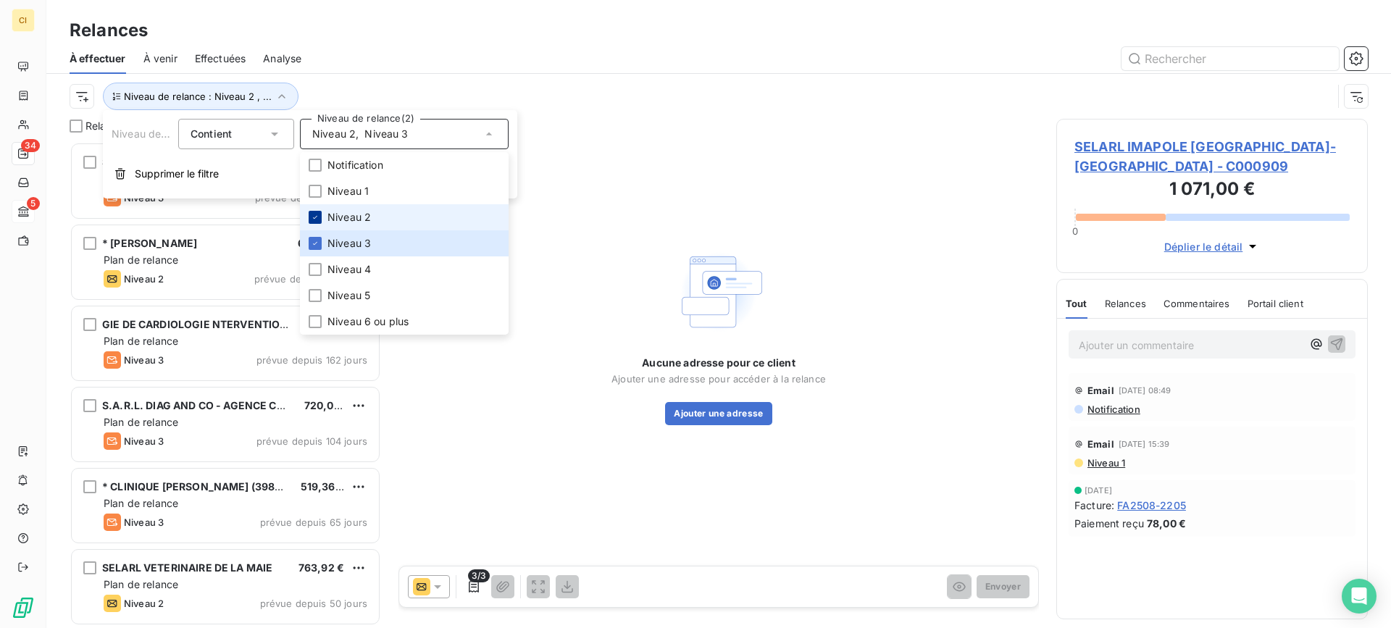
scroll to position [475, 301]
click at [317, 220] on icon at bounding box center [315, 217] width 9 height 9
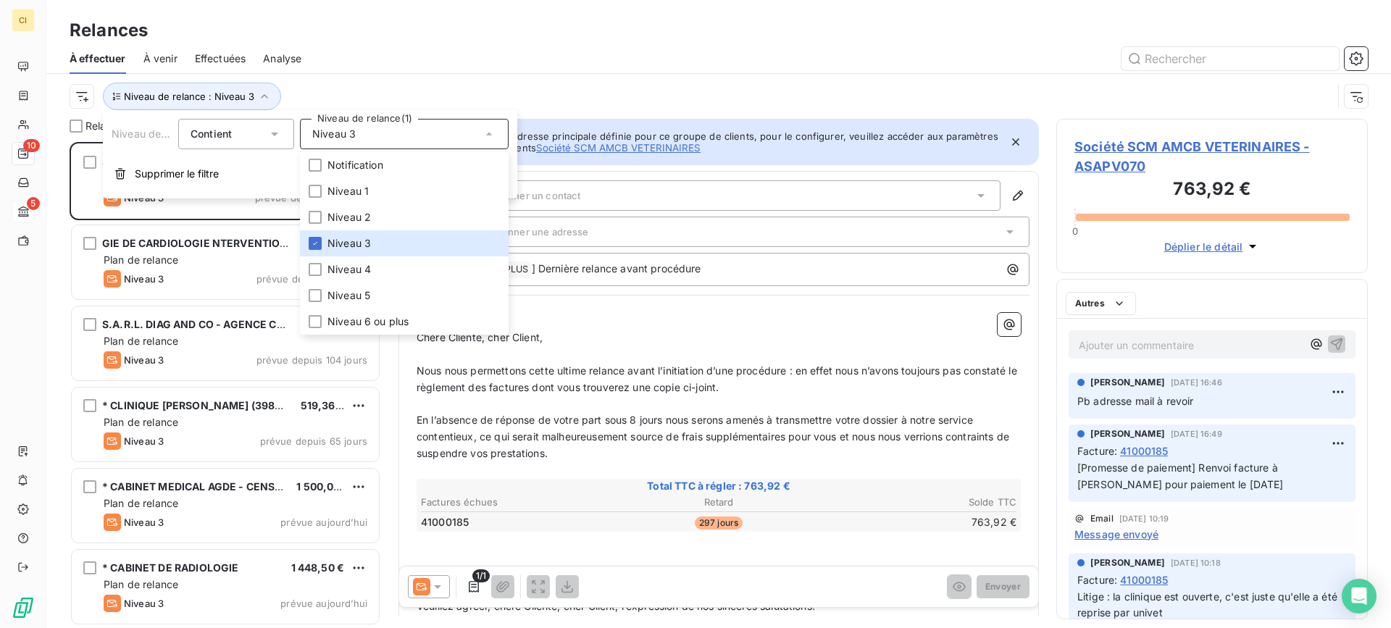
scroll to position [475, 301]
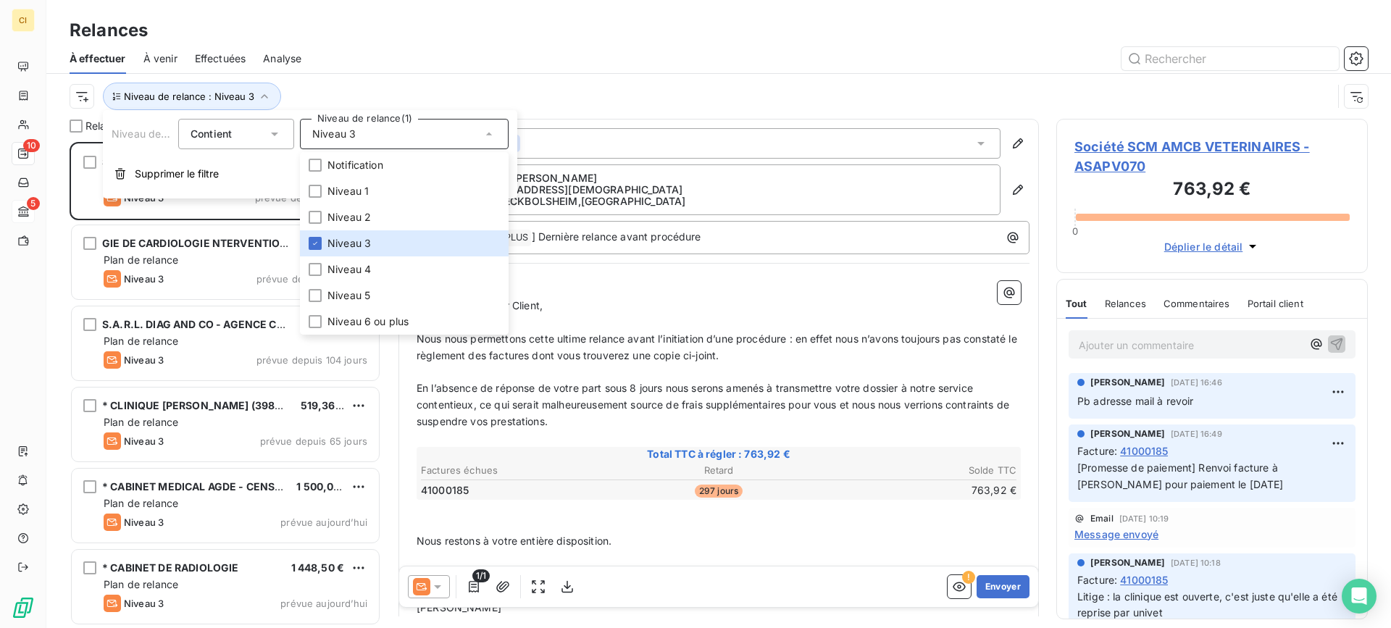
click at [410, 30] on div "Relances" at bounding box center [718, 30] width 1345 height 26
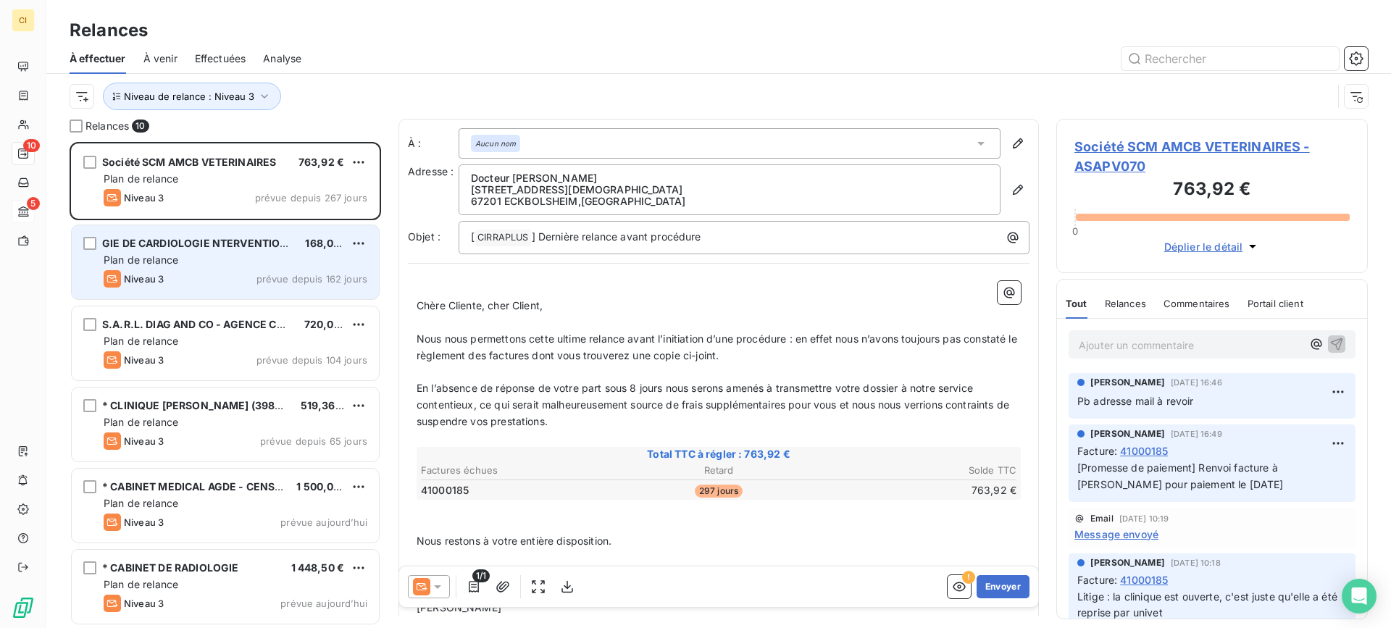
click at [200, 264] on div "Plan de relance" at bounding box center [236, 260] width 264 height 14
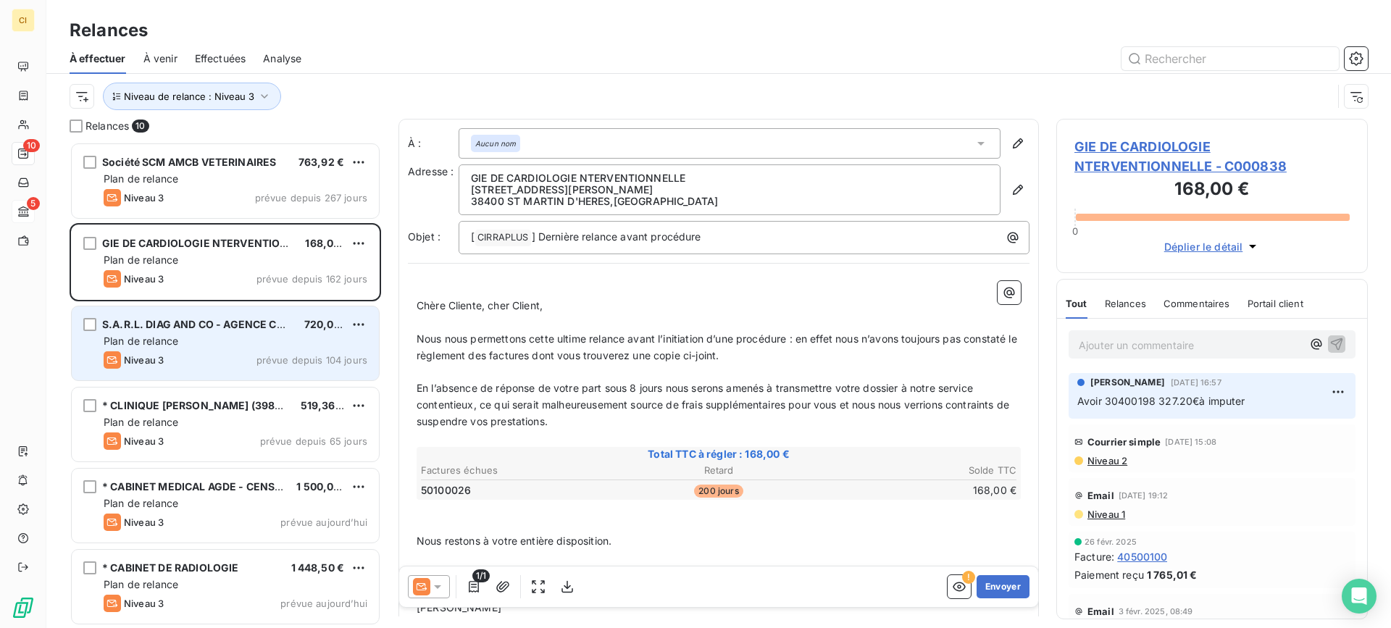
click at [179, 353] on div "Niveau 3 prévue depuis 104 jours" at bounding box center [236, 359] width 264 height 17
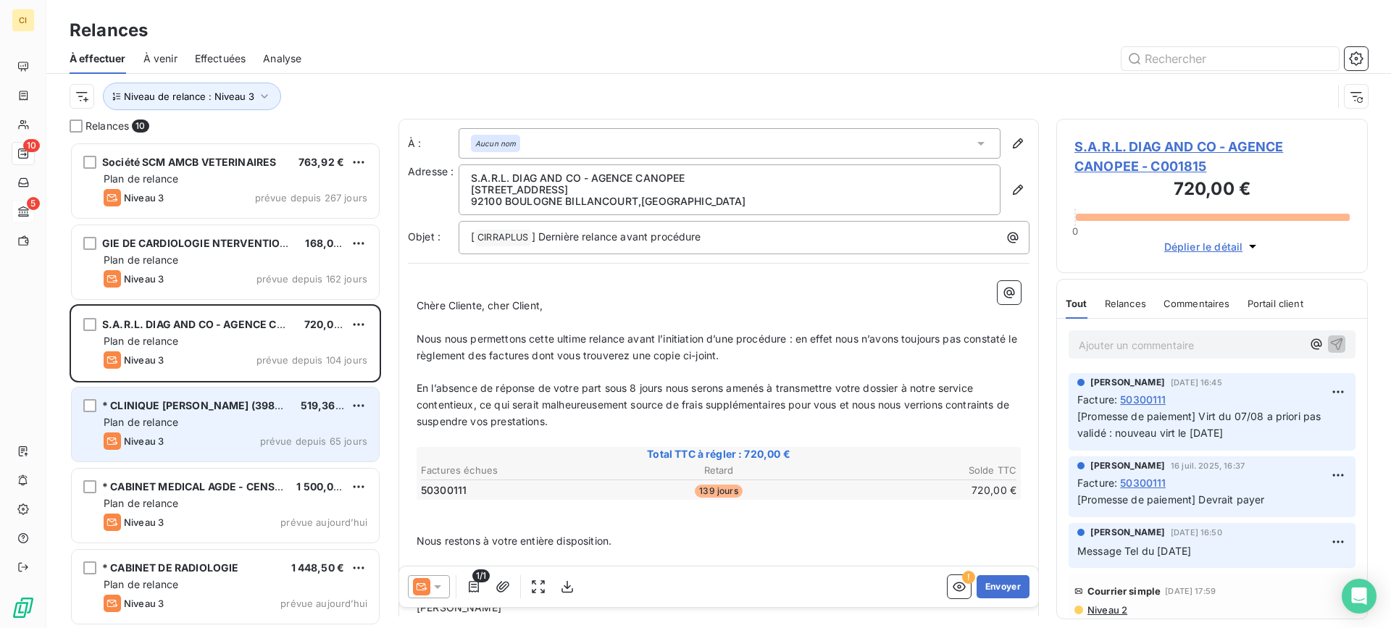
click at [179, 411] on span "* CLINIQUE [PERSON_NAME] (398SS)" at bounding box center [197, 405] width 190 height 12
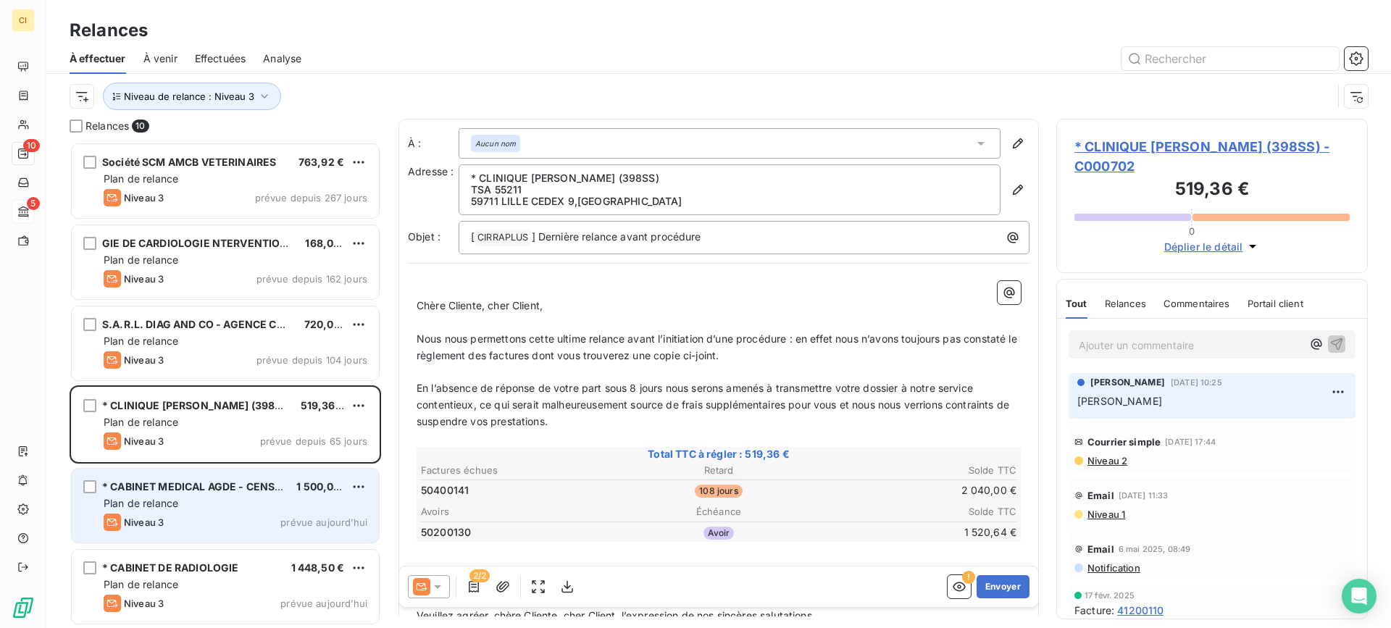
click at [159, 489] on span "* CABINET MEDICAL AGDE - CENSOMED" at bounding box center [204, 486] width 204 height 12
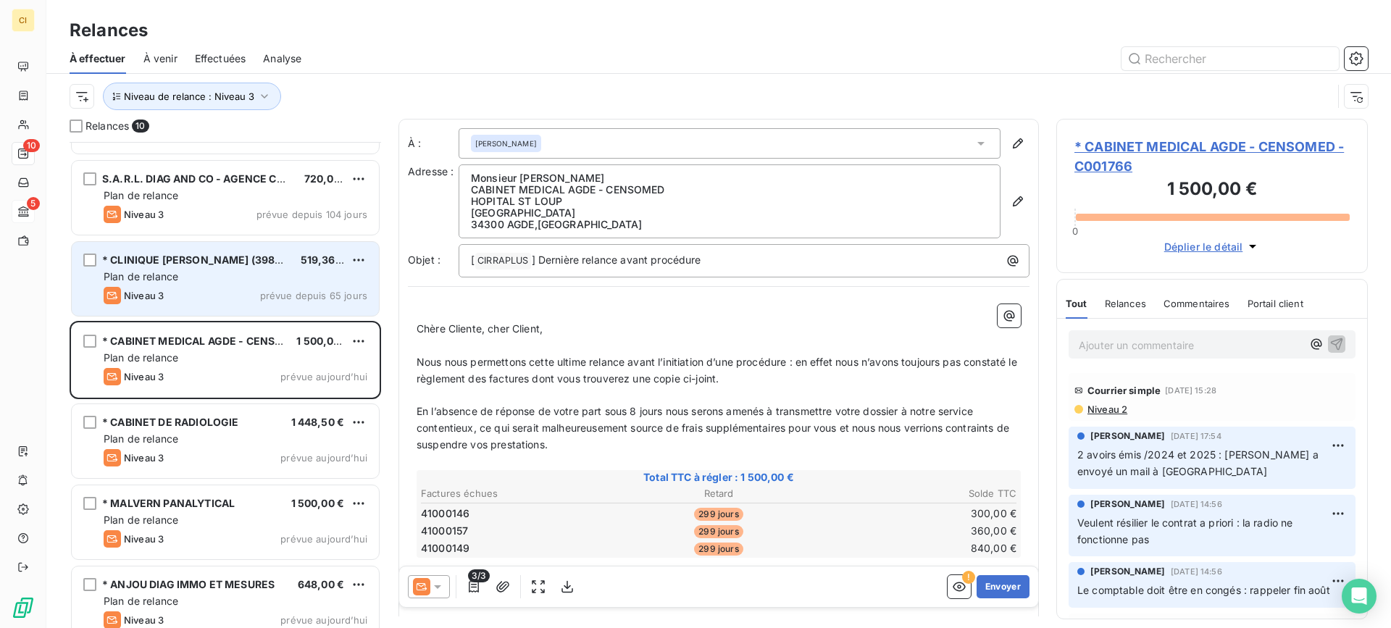
scroll to position [218, 0]
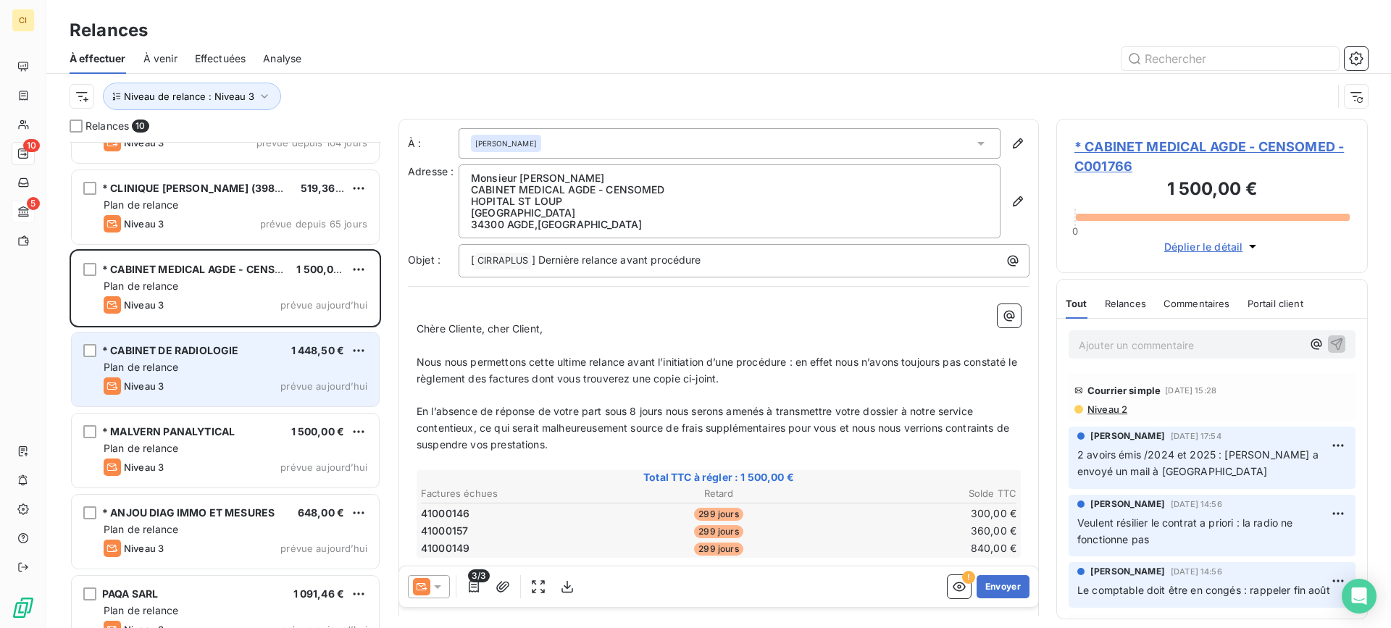
click at [209, 366] on div "Plan de relance" at bounding box center [236, 367] width 264 height 14
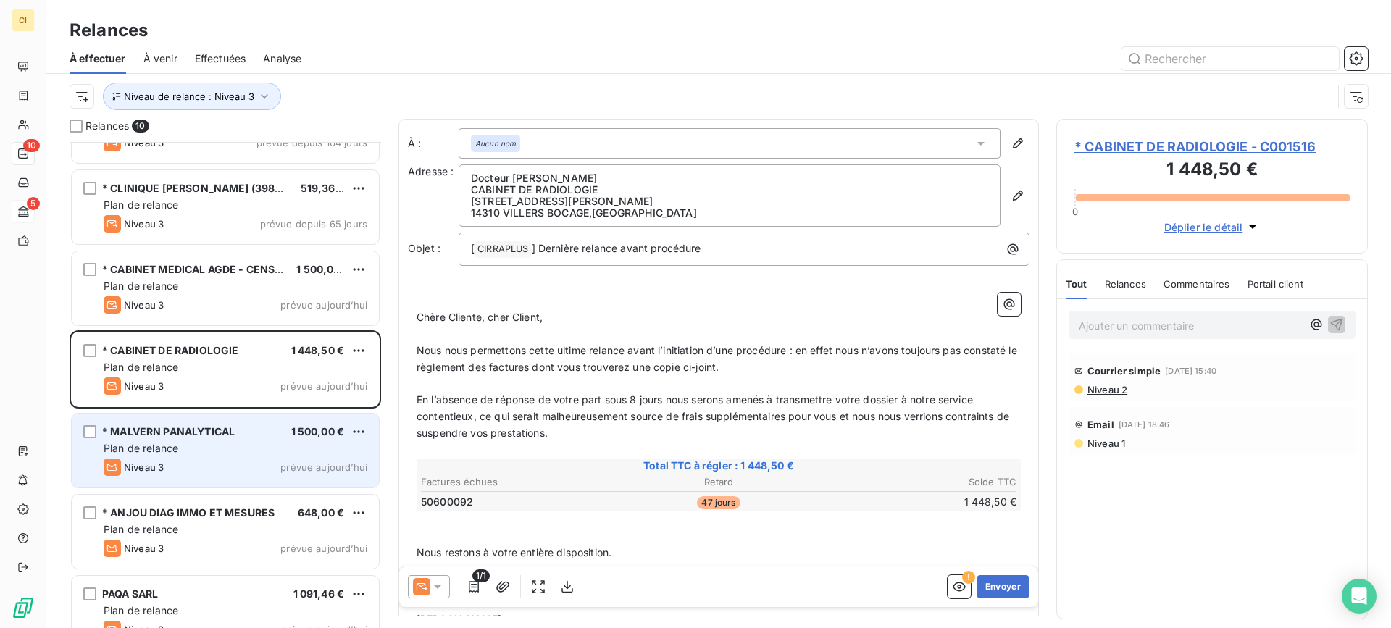
click at [205, 445] on div "Plan de relance" at bounding box center [236, 448] width 264 height 14
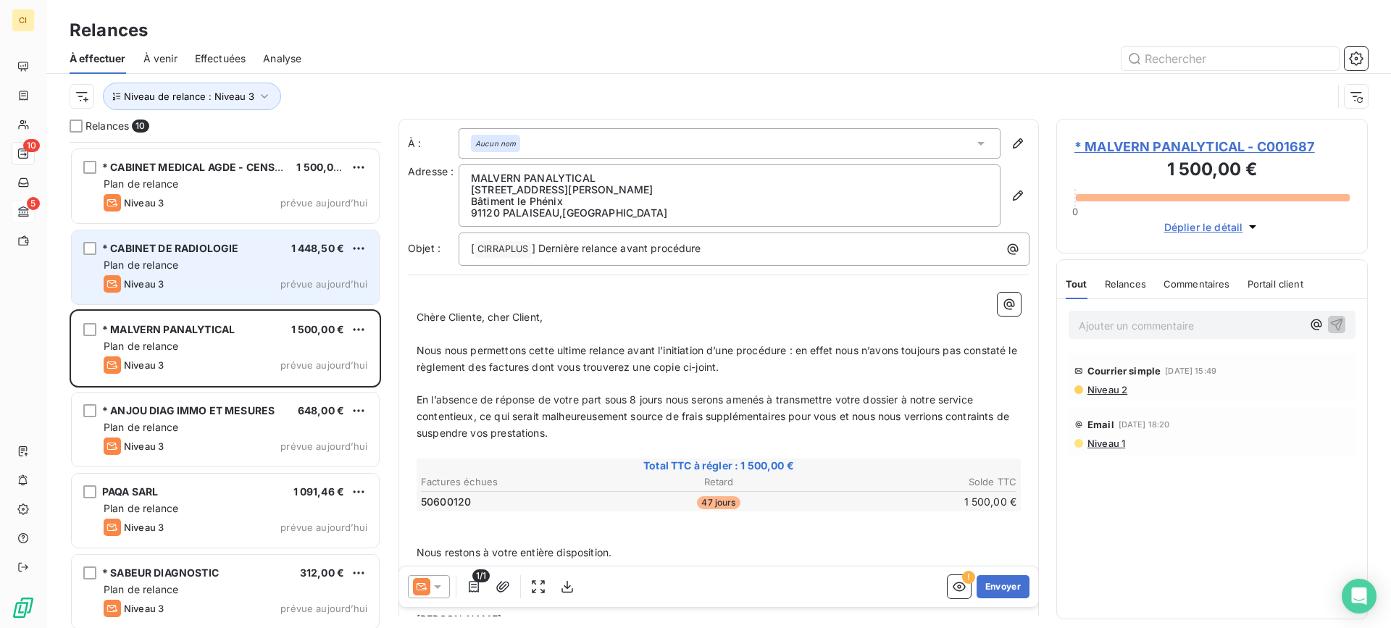
scroll to position [326, 0]
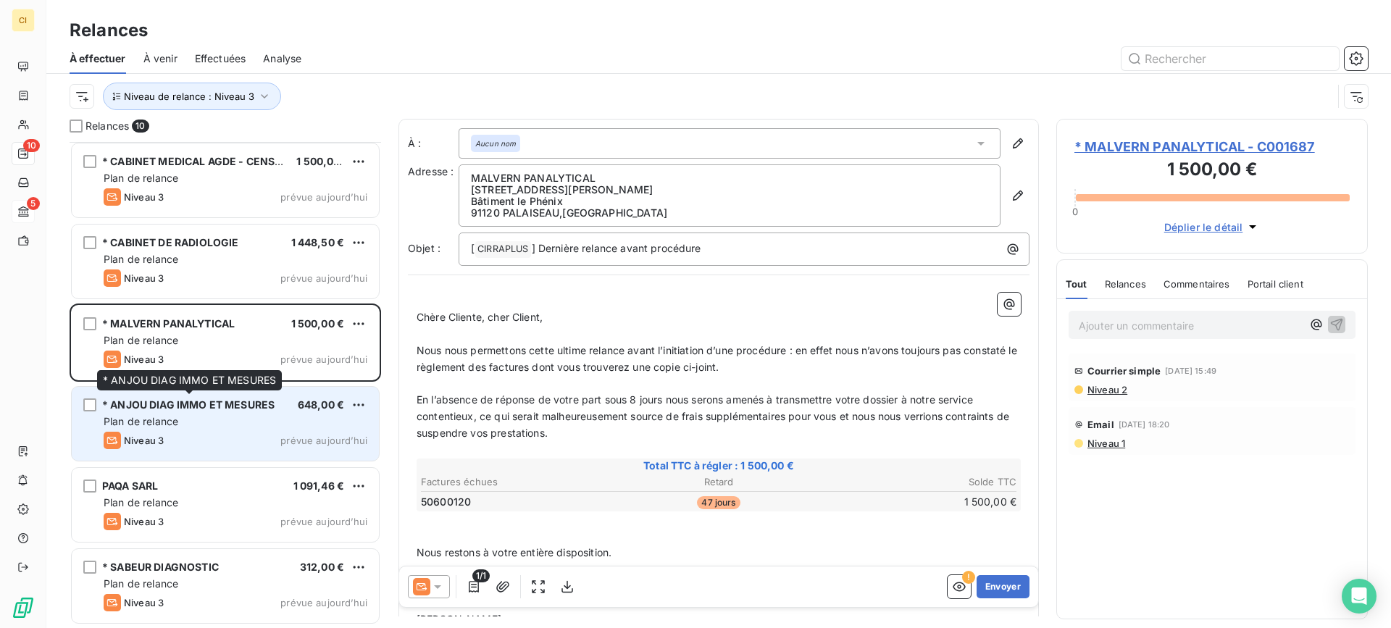
click at [219, 406] on span "* ANJOU DIAG IMMO ET MESURES" at bounding box center [188, 405] width 172 height 12
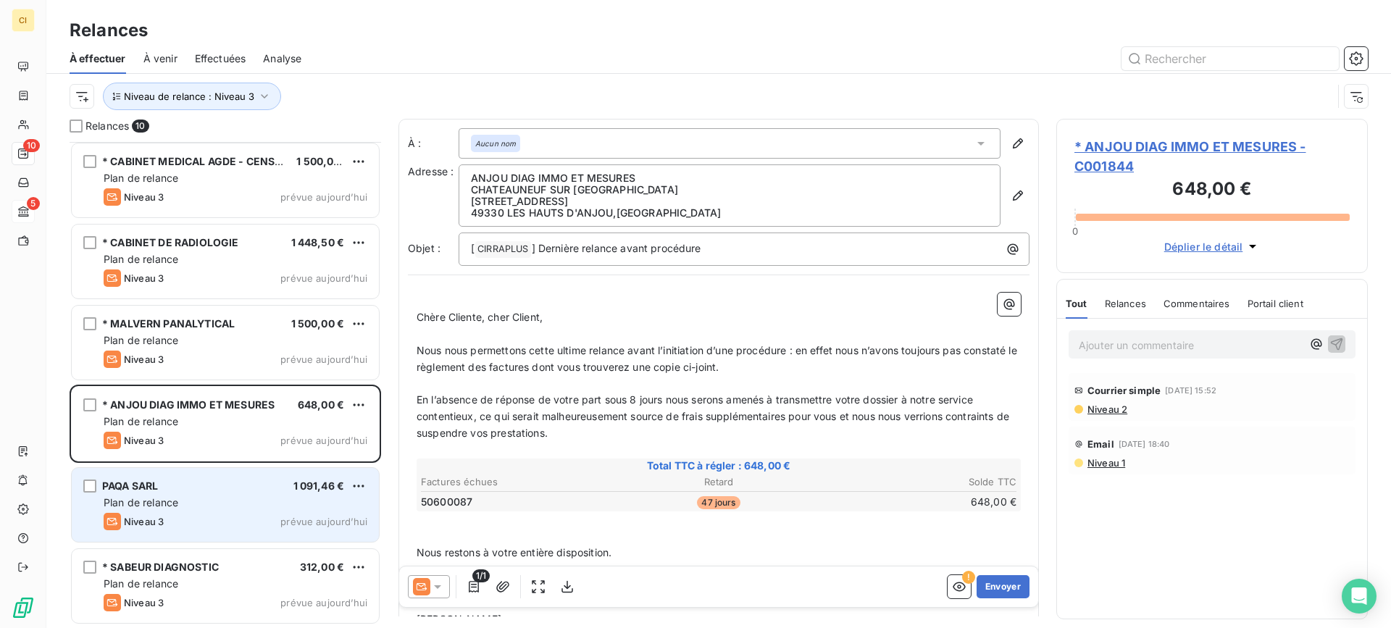
click at [189, 483] on div "PAQA SARL 1 091,46 €" at bounding box center [236, 486] width 264 height 13
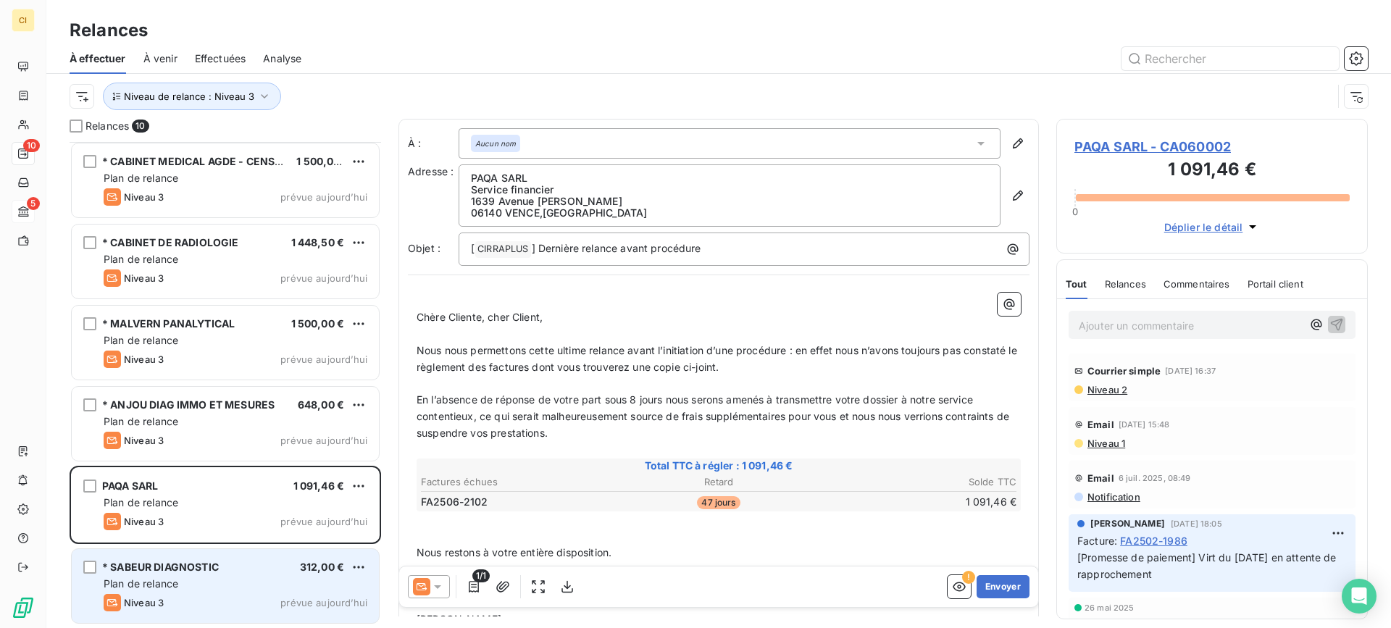
click at [189, 562] on span "* SABEUR DIAGNOSTIC" at bounding box center [160, 567] width 117 height 12
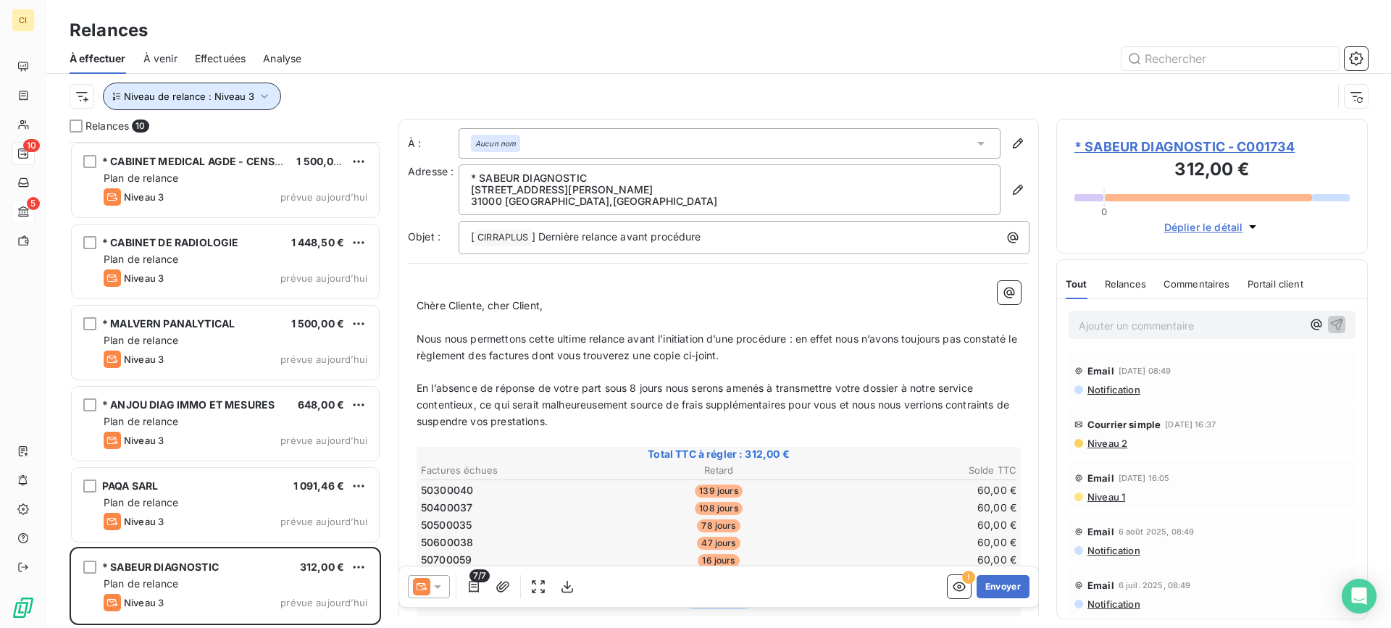
click at [260, 93] on icon "button" at bounding box center [264, 96] width 14 height 14
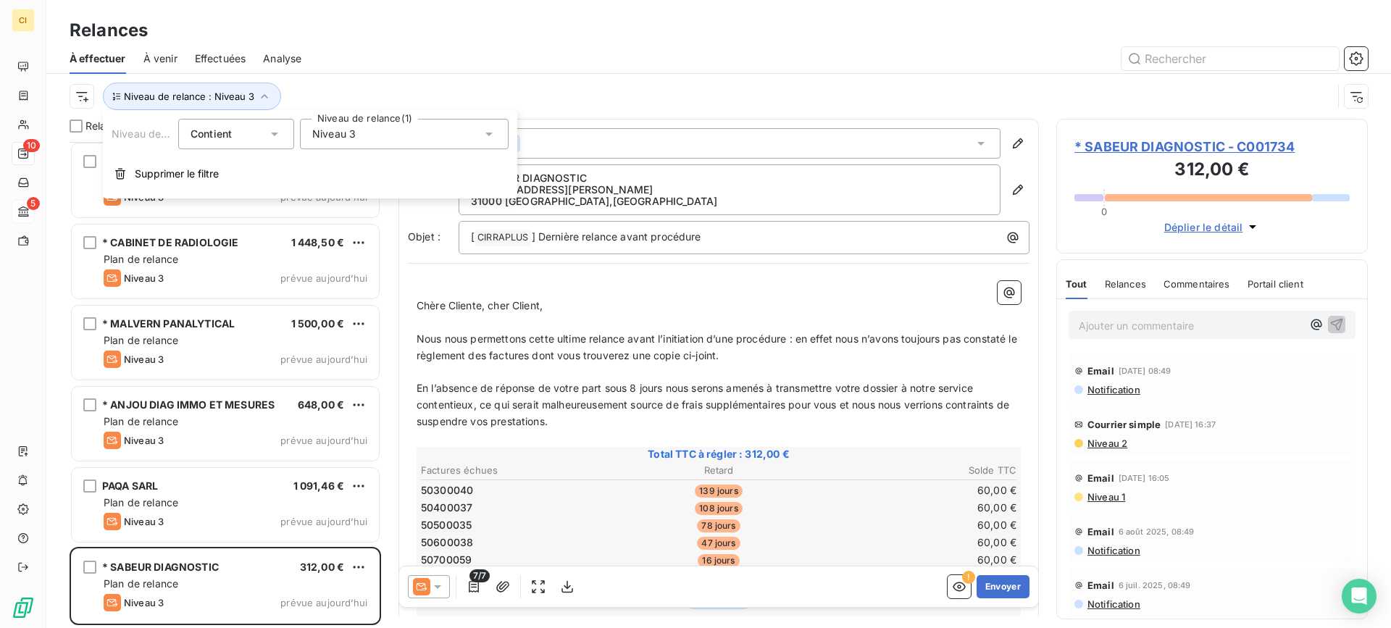
click at [487, 135] on icon at bounding box center [489, 134] width 14 height 14
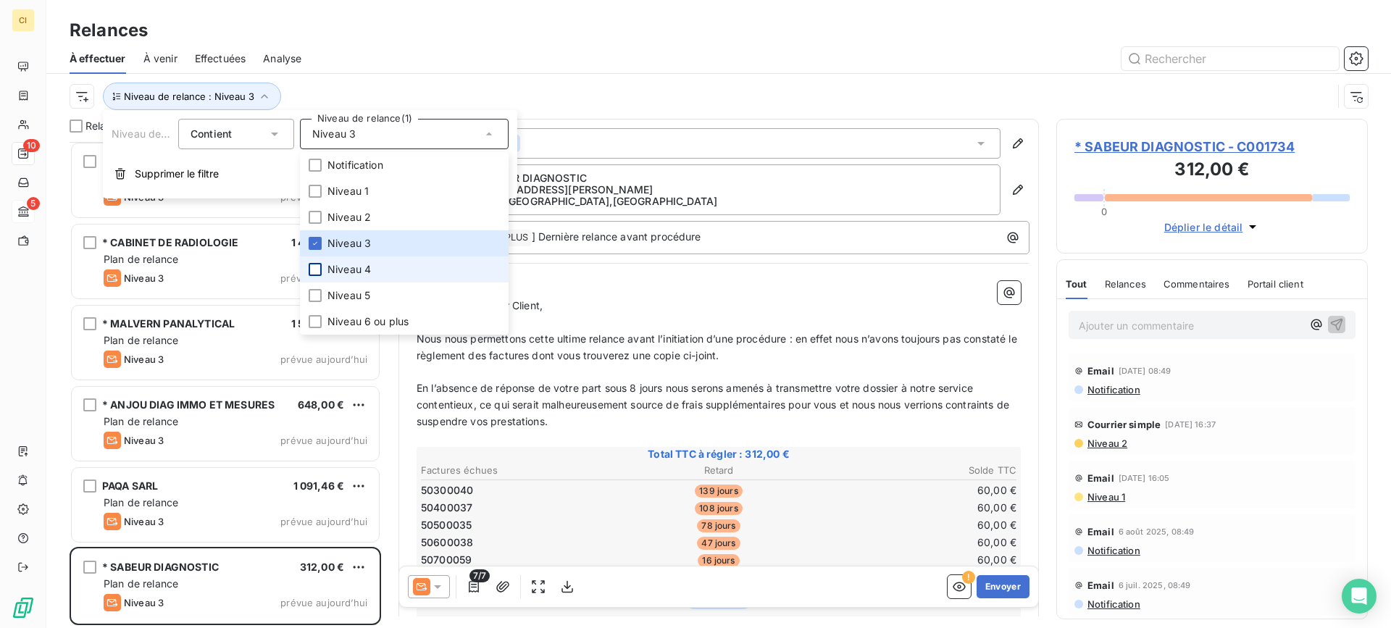
click at [316, 266] on div at bounding box center [315, 269] width 13 height 13
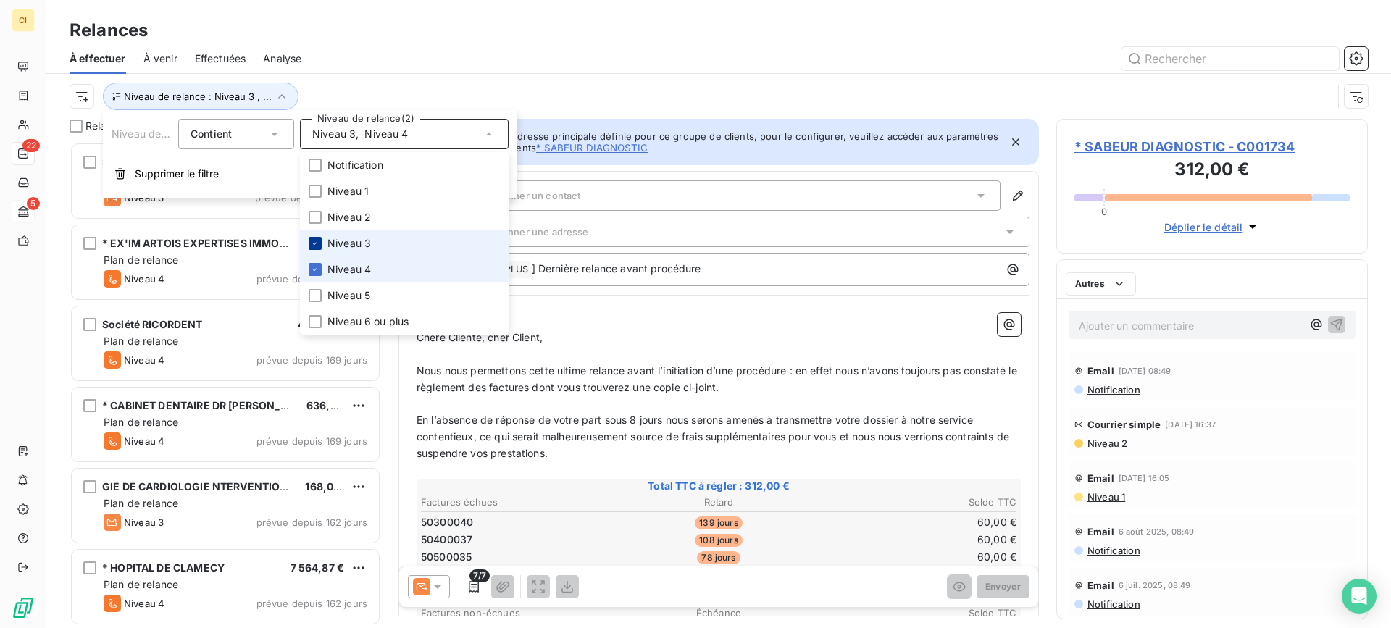
scroll to position [475, 301]
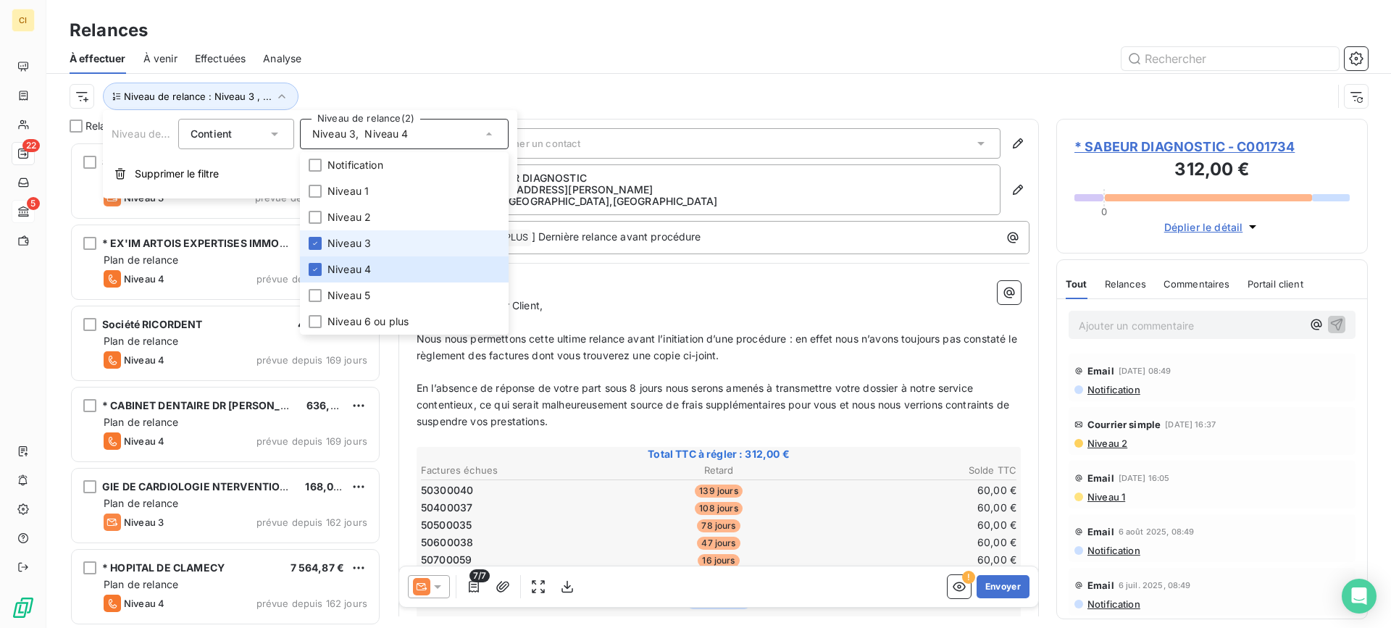
click at [322, 241] on li "Niveau 3" at bounding box center [404, 243] width 209 height 26
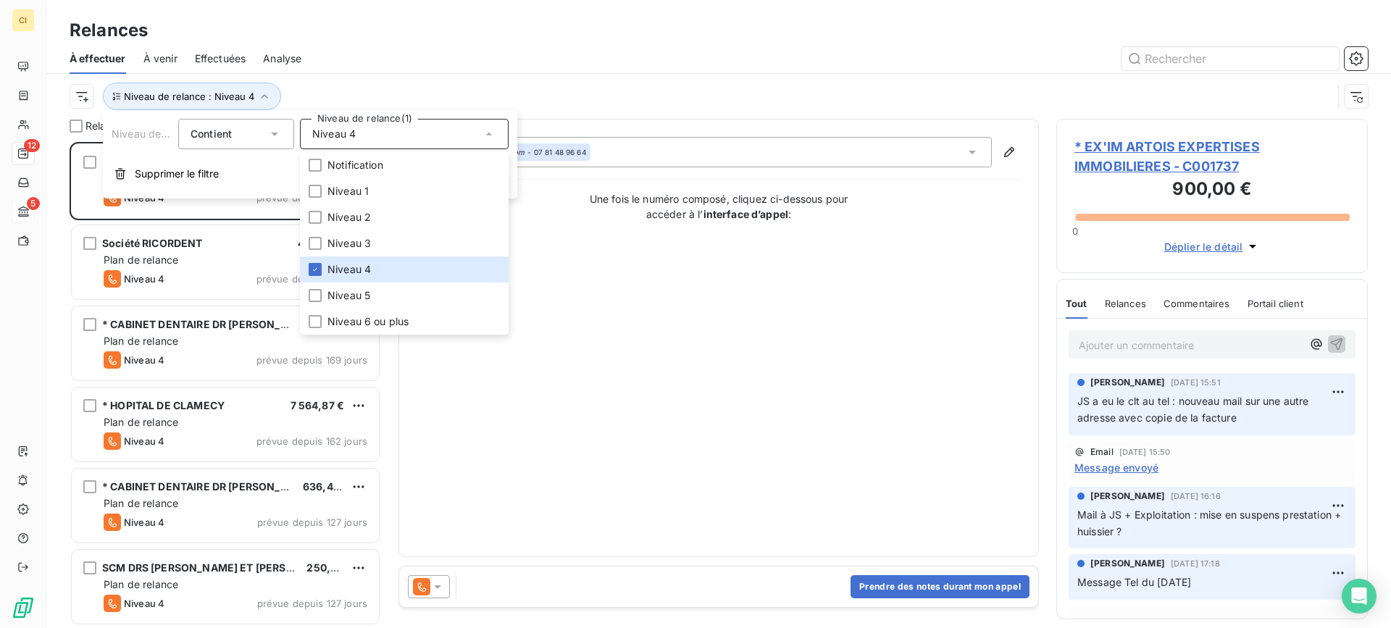
click at [415, 47] on div at bounding box center [843, 58] width 1049 height 23
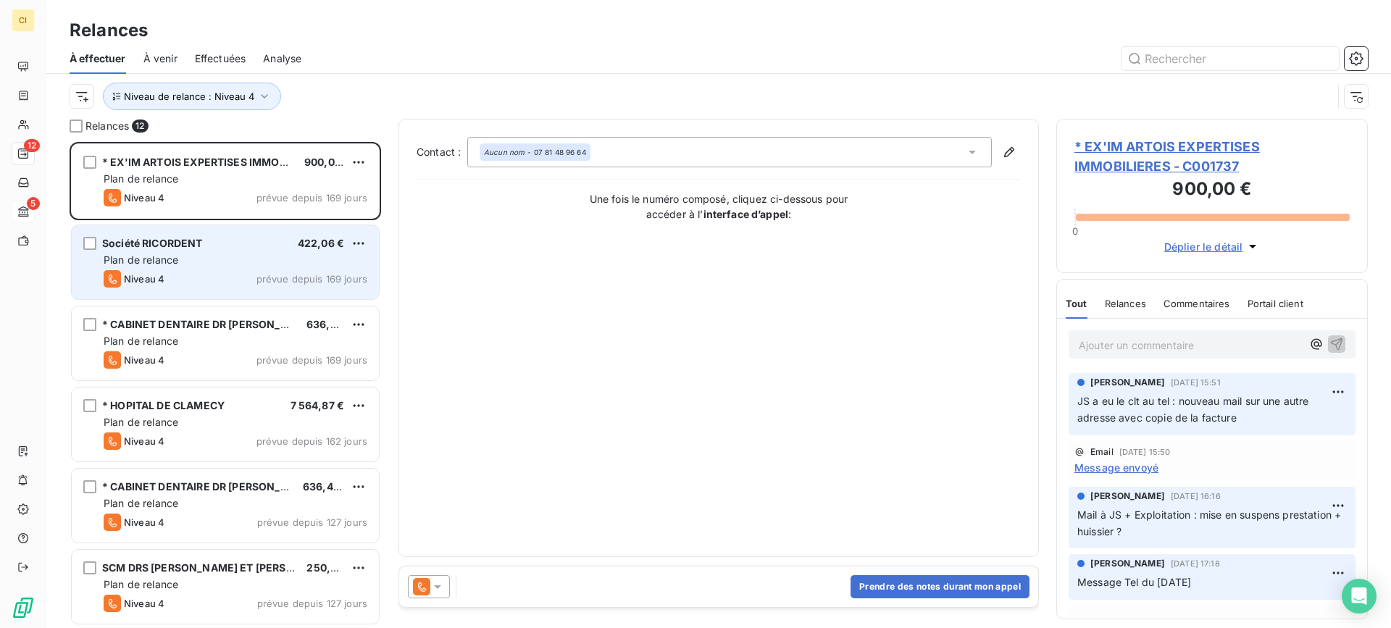
click at [200, 259] on div "Plan de relance" at bounding box center [236, 260] width 264 height 14
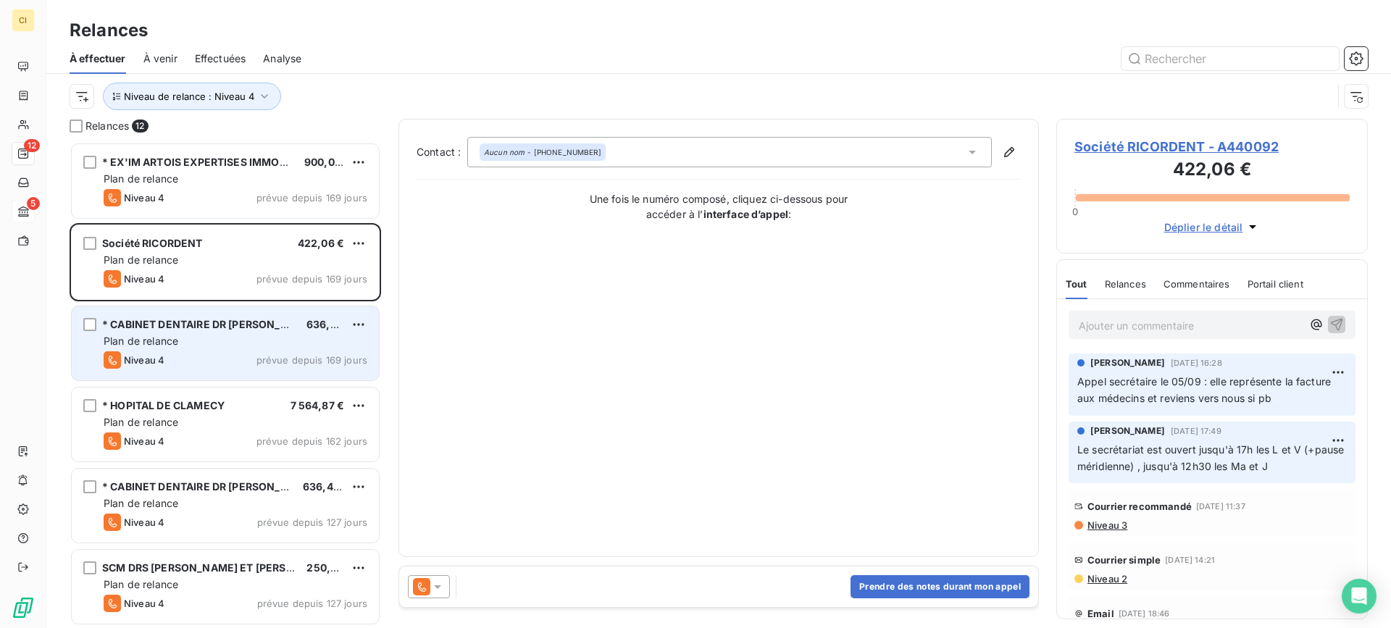
click at [184, 330] on div "* CABINET DENTAIRE DR [PERSON_NAME] AKA" at bounding box center [198, 324] width 193 height 14
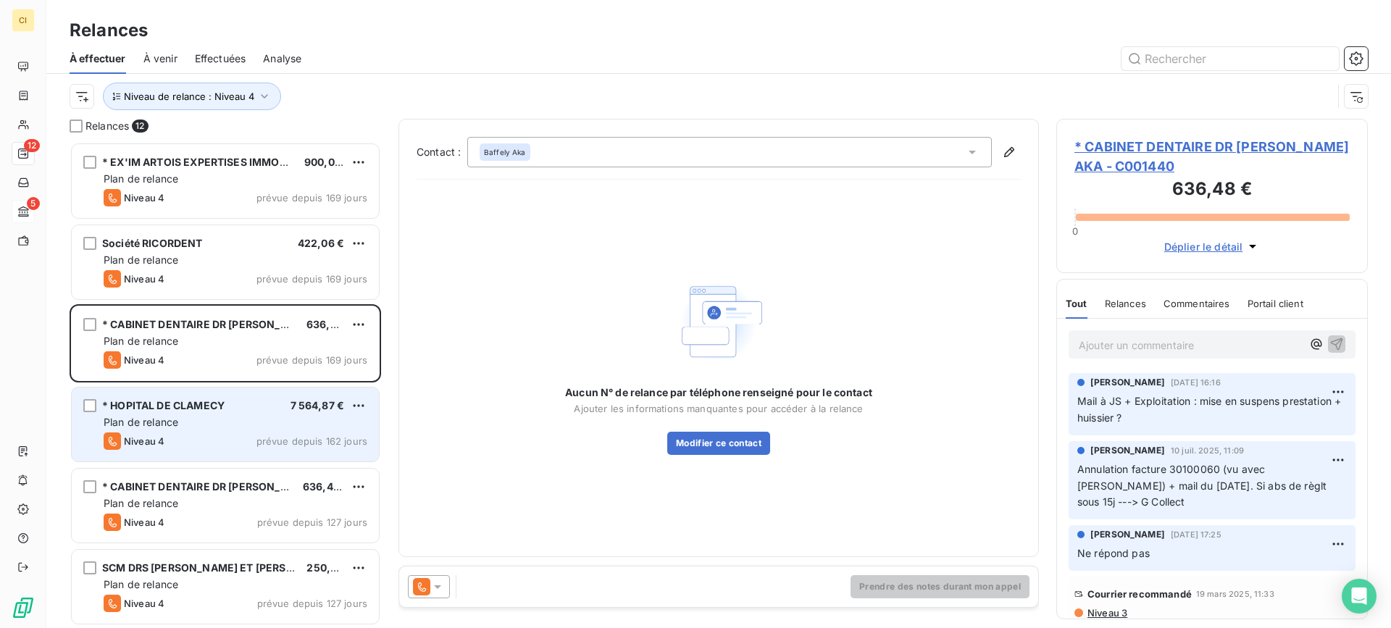
click at [180, 416] on div "Plan de relance" at bounding box center [236, 422] width 264 height 14
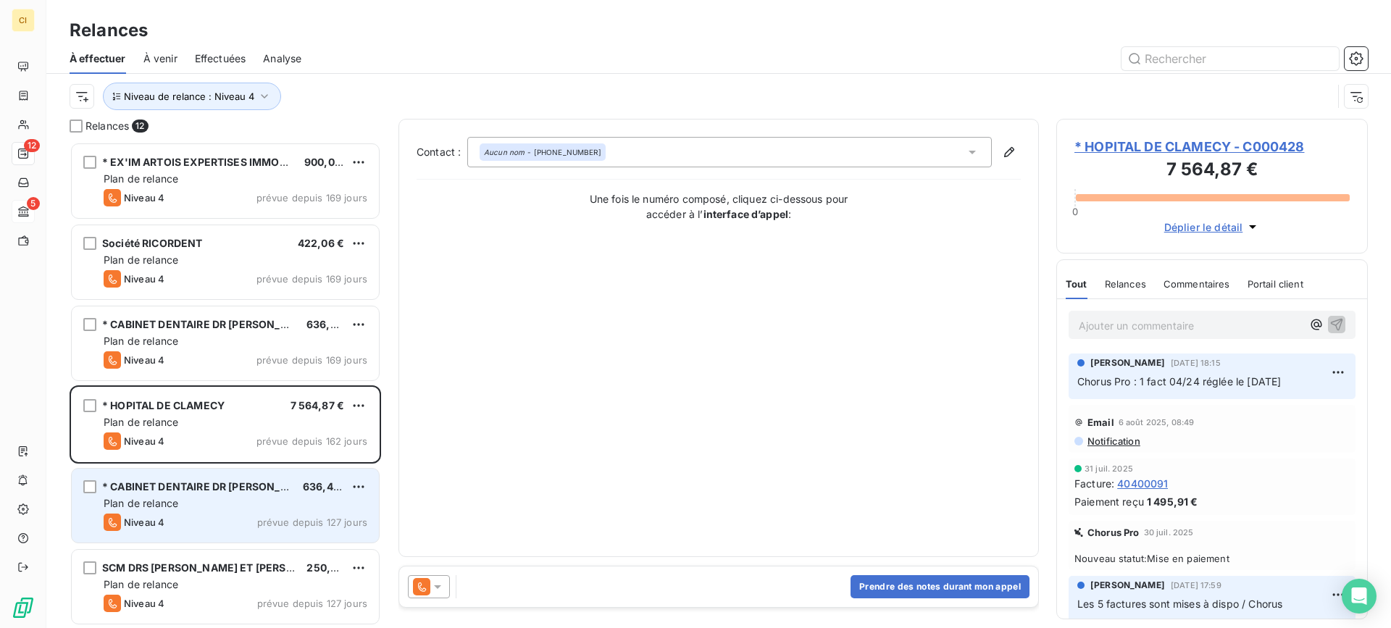
click at [157, 502] on span "Plan de relance" at bounding box center [141, 503] width 75 height 12
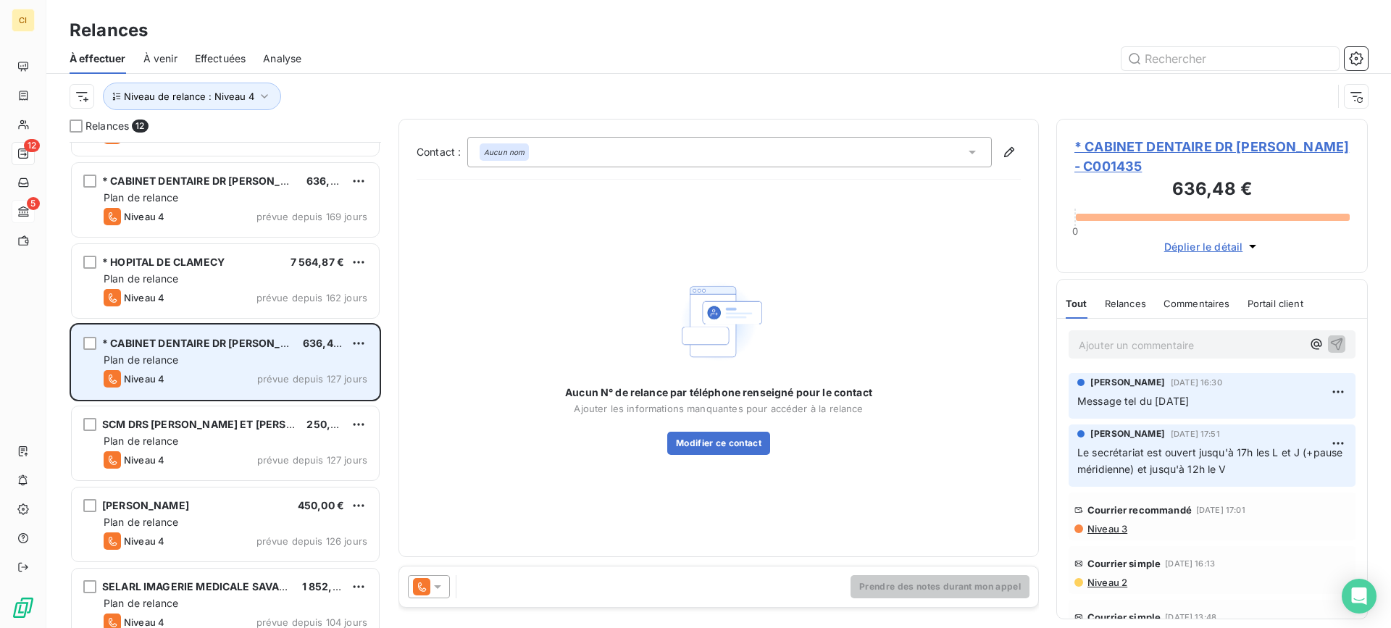
scroll to position [146, 0]
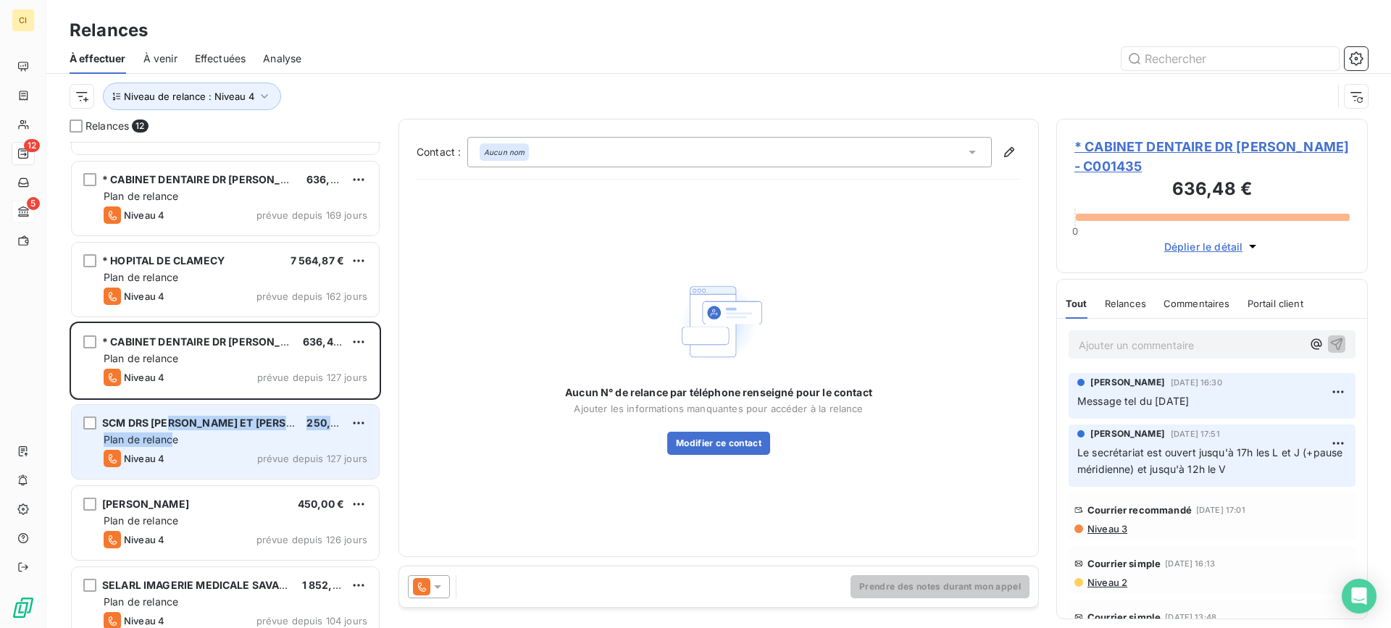
click at [176, 430] on div "SCM DRS [PERSON_NAME] ET [PERSON_NAME] 250,00 € Plan de relance Niveau 4 prévue…" at bounding box center [225, 442] width 307 height 74
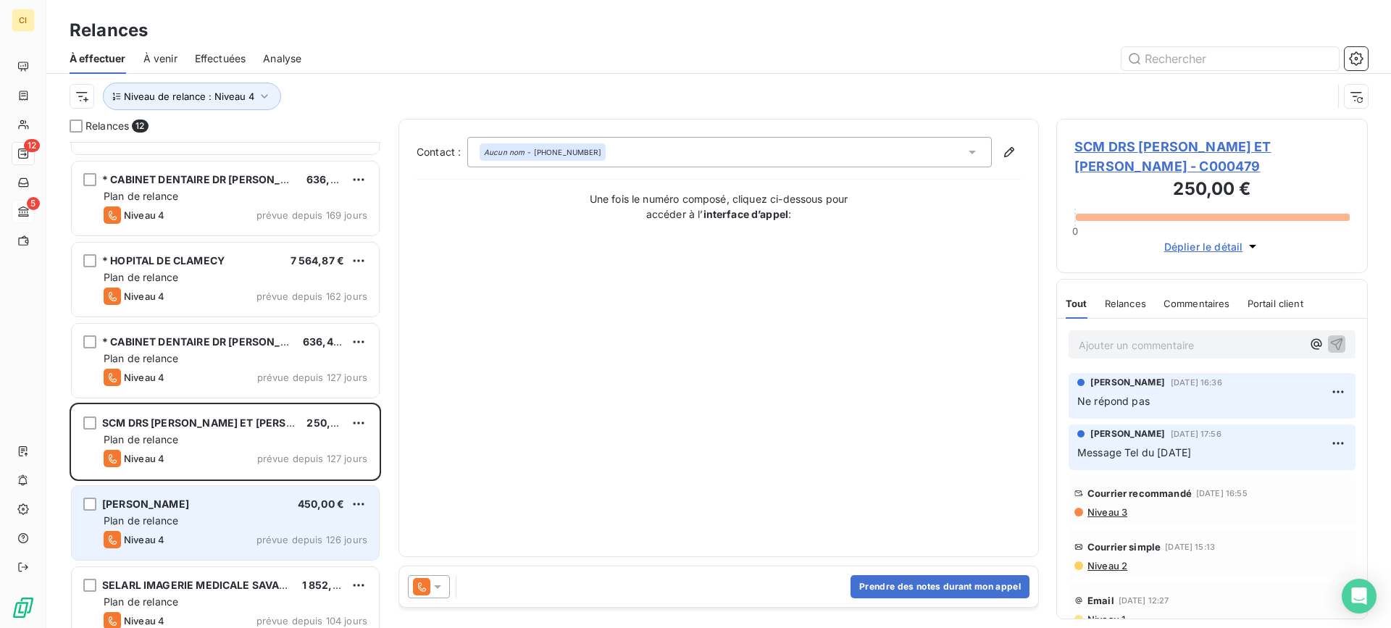
click at [175, 507] on span "[PERSON_NAME]" at bounding box center [145, 504] width 87 height 12
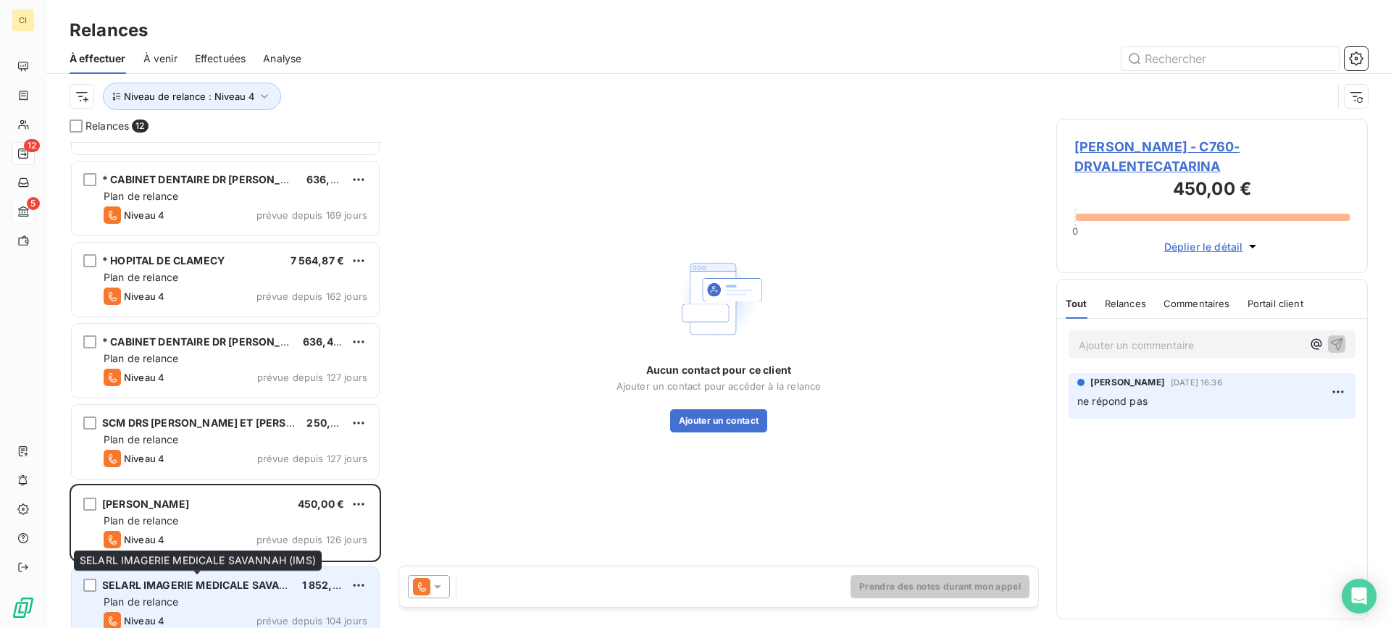
click at [146, 591] on span "SELARL IMAGERIE MEDICALE SAVANNAH (IMS)" at bounding box center [220, 585] width 237 height 12
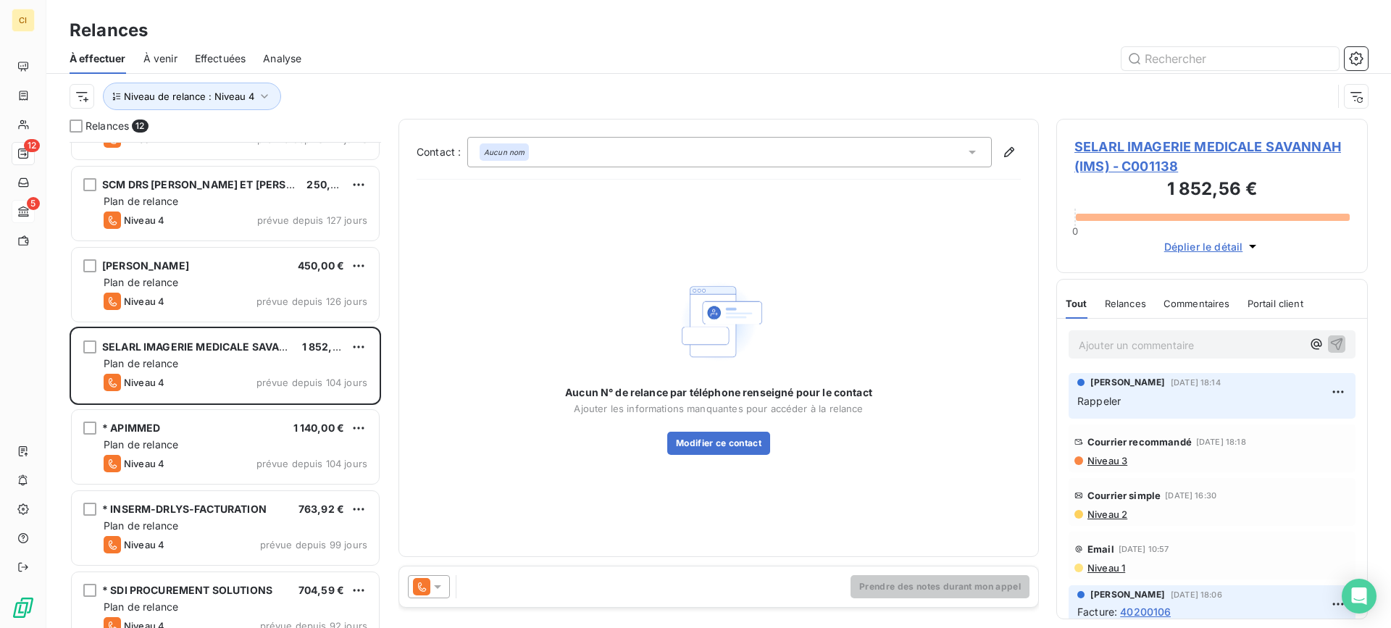
scroll to position [436, 0]
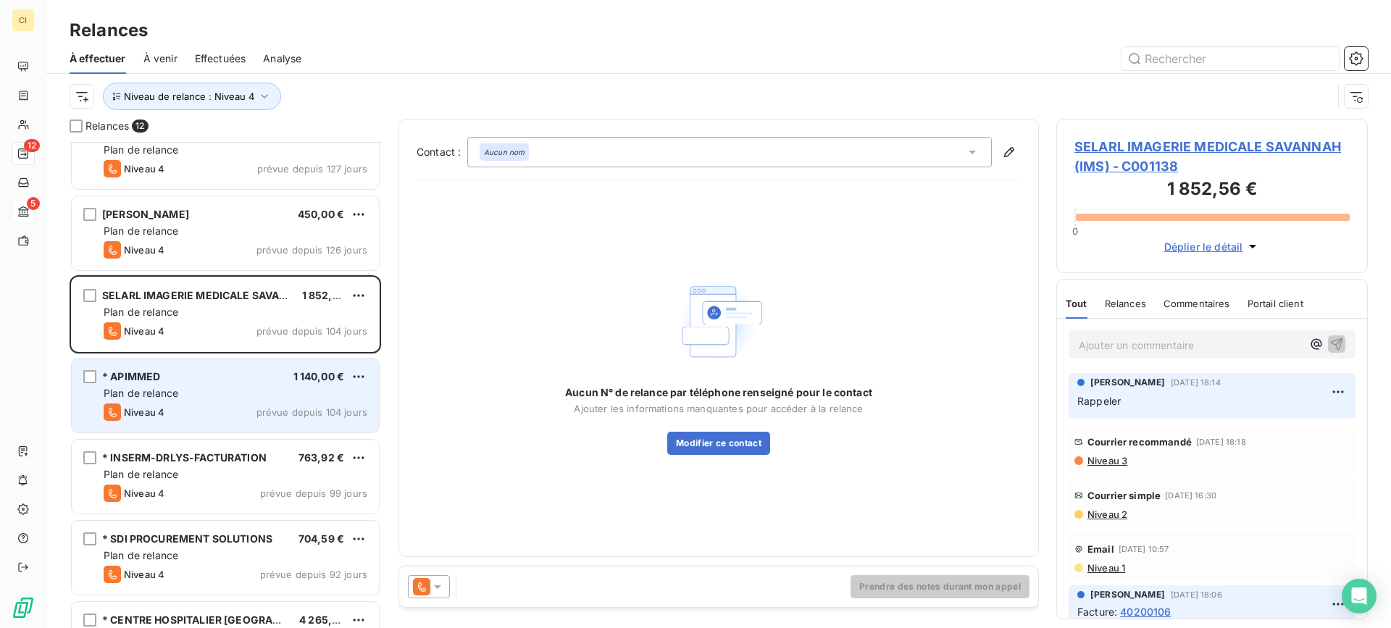
click at [192, 399] on div "* APIMMED 1 140,00 € Plan de relance Niveau 4 prévue depuis 104 jours" at bounding box center [225, 396] width 307 height 74
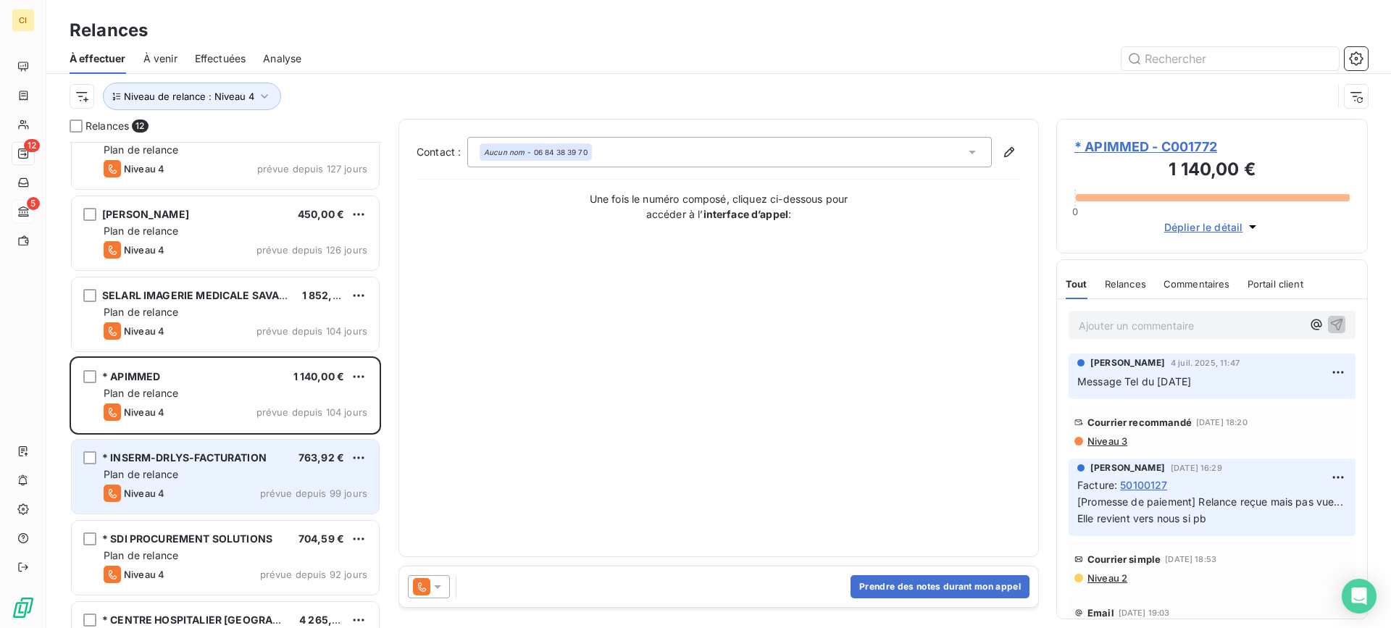
click at [178, 472] on span "Plan de relance" at bounding box center [141, 474] width 75 height 12
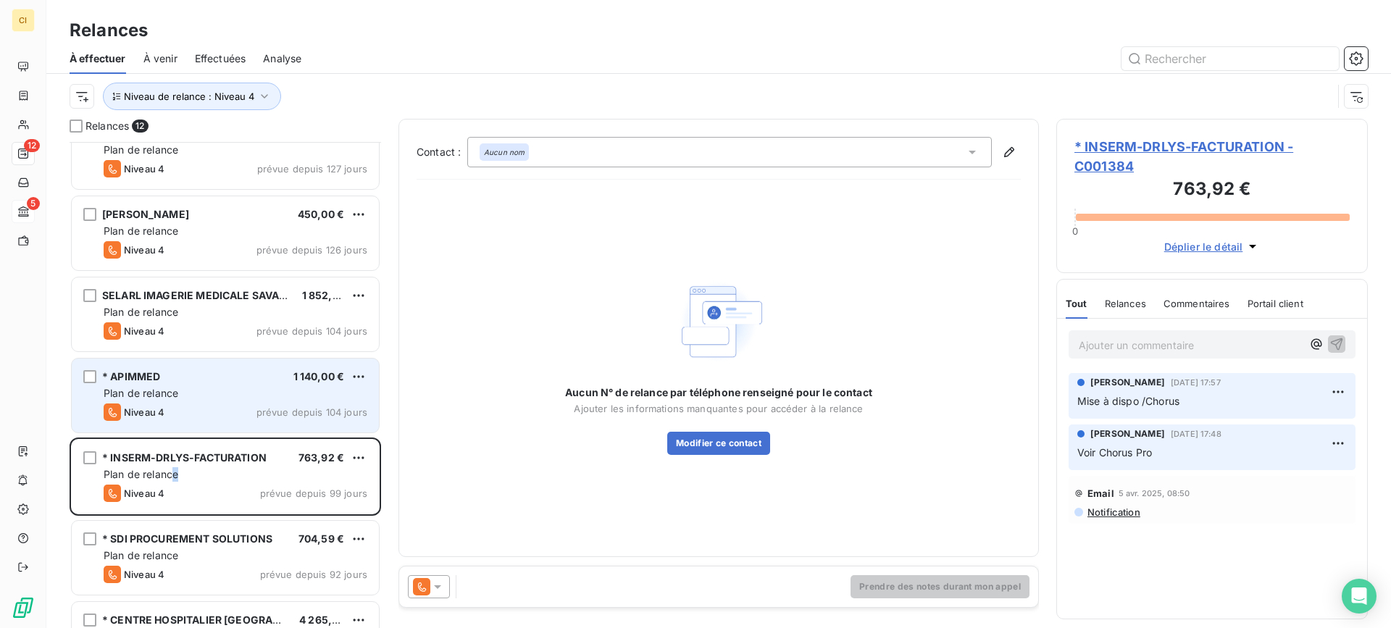
scroll to position [488, 0]
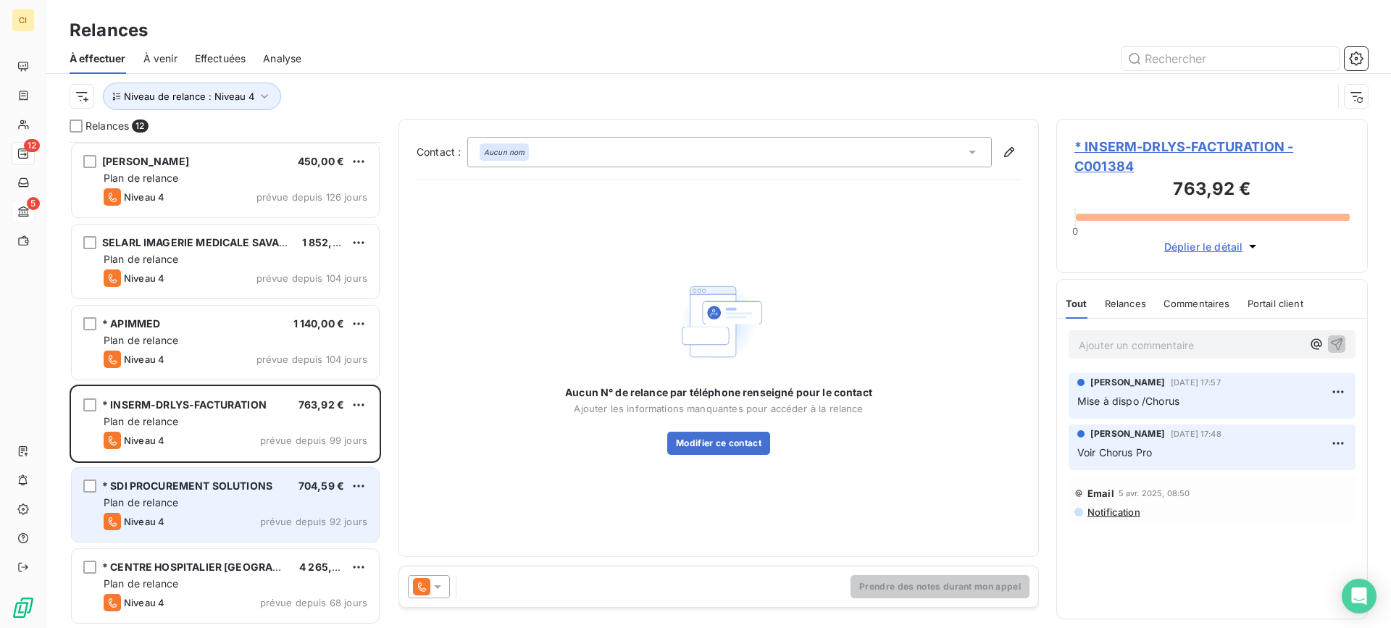
click at [175, 509] on div "Plan de relance" at bounding box center [236, 503] width 264 height 14
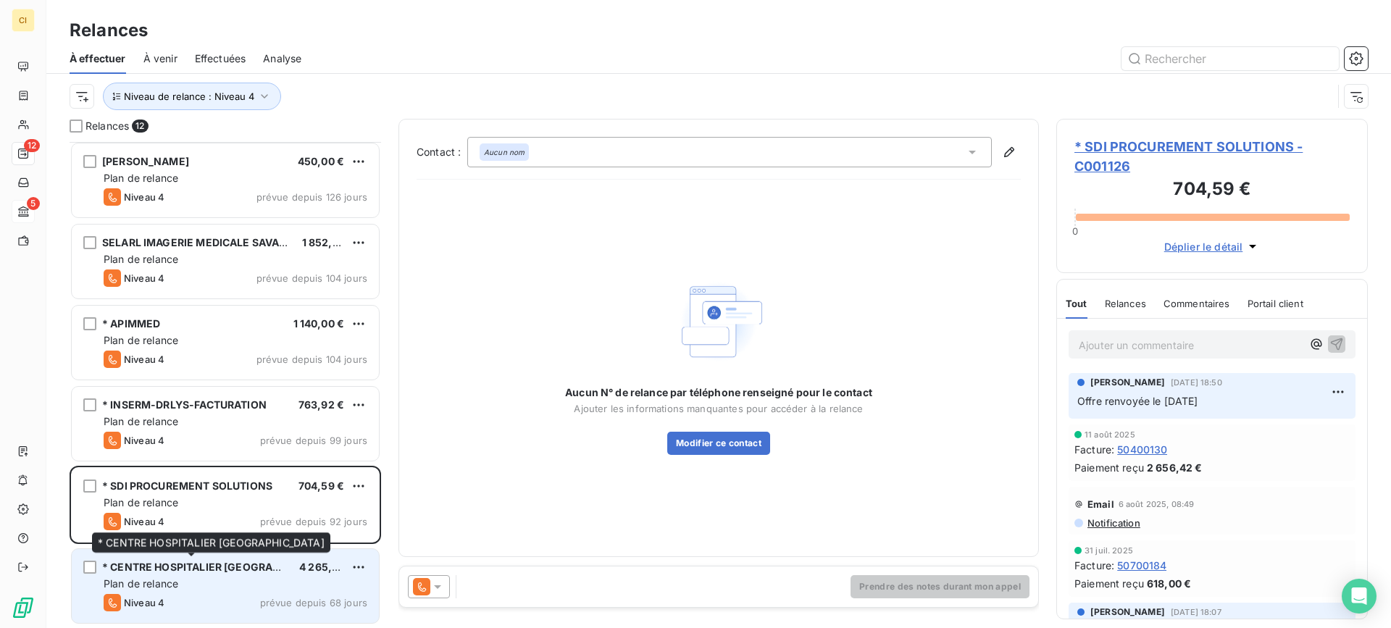
click at [170, 573] on div "* CENTRE HOSPITALIER [GEOGRAPHIC_DATA]" at bounding box center [195, 567] width 186 height 14
